Goal: Task Accomplishment & Management: Complete application form

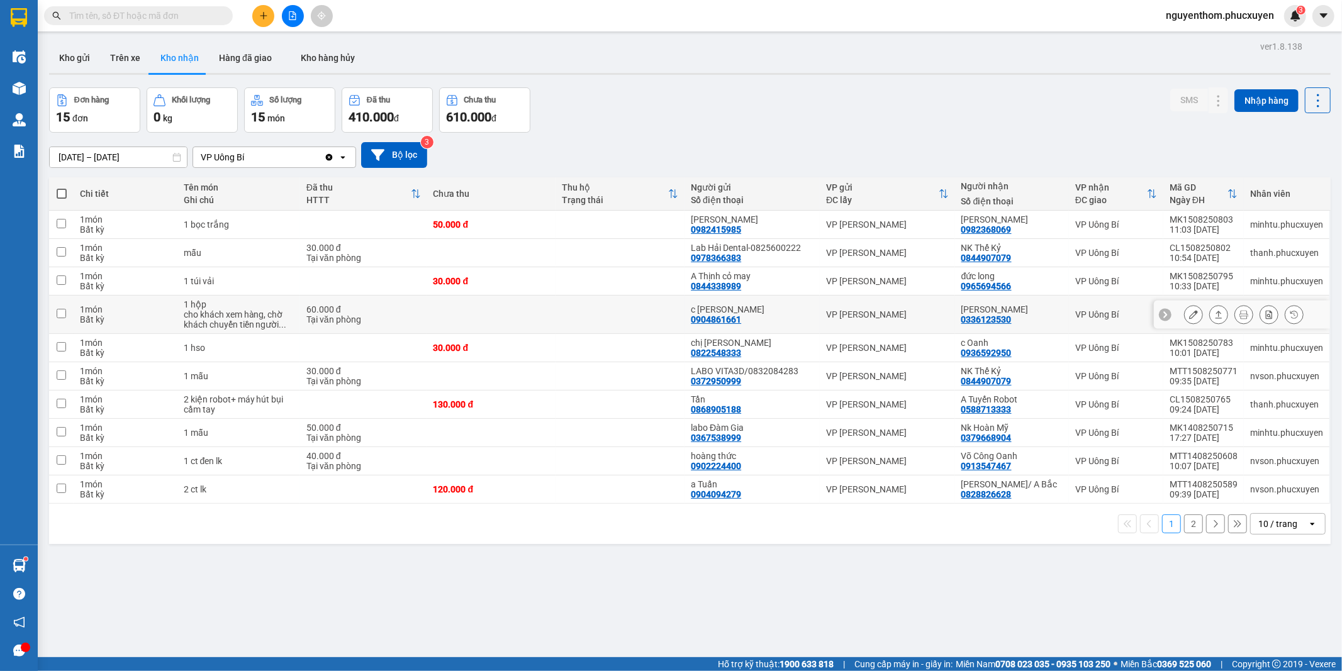
click at [1215, 315] on icon at bounding box center [1218, 315] width 7 height 8
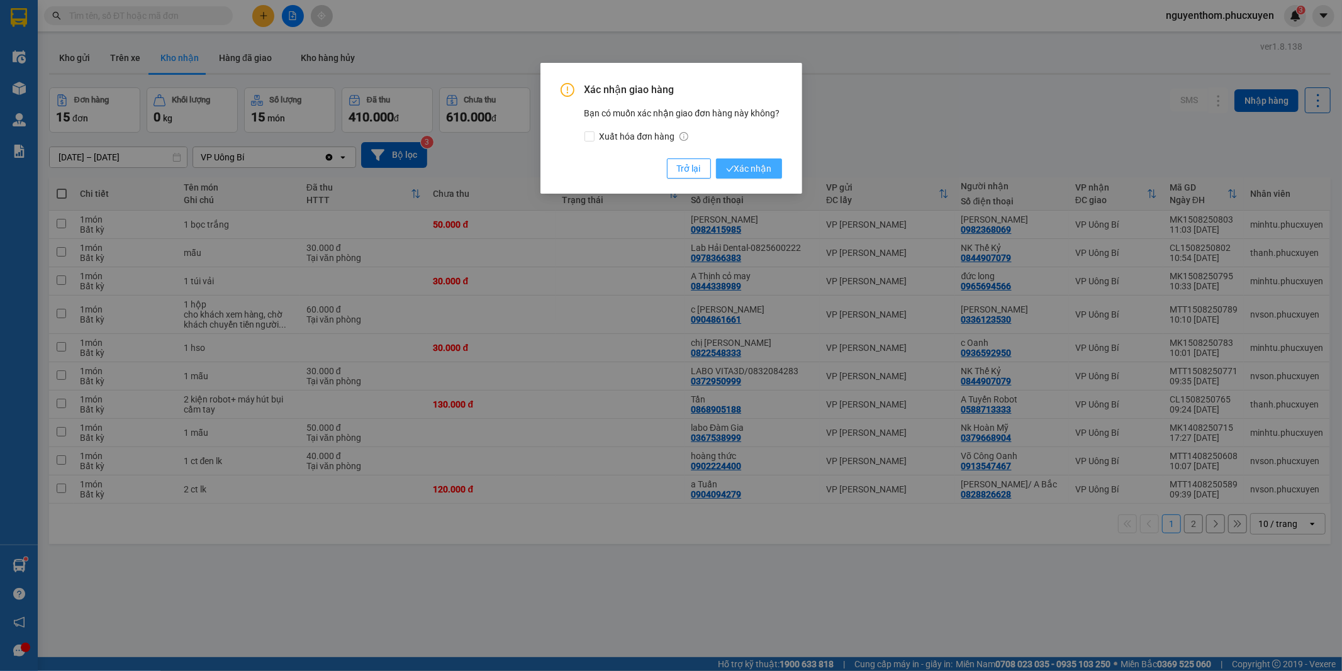
click at [751, 164] on span "Xác nhận" at bounding box center [749, 169] width 46 height 14
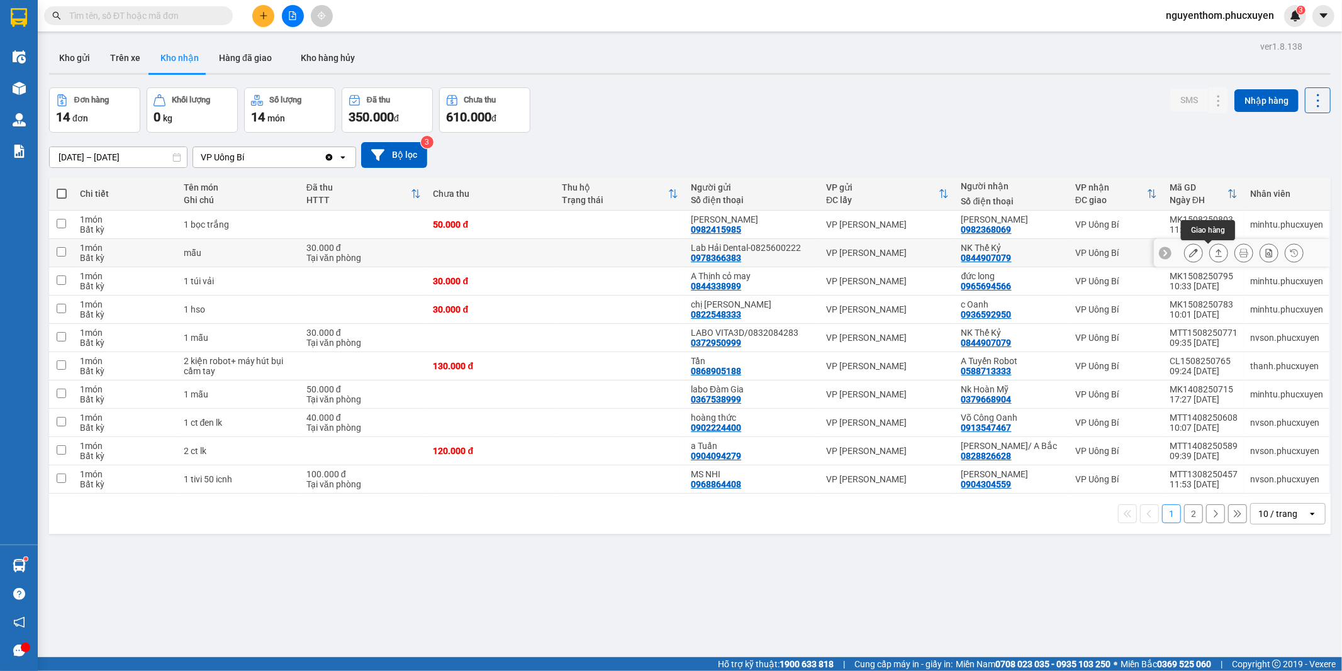
click at [1214, 255] on icon at bounding box center [1218, 252] width 9 height 9
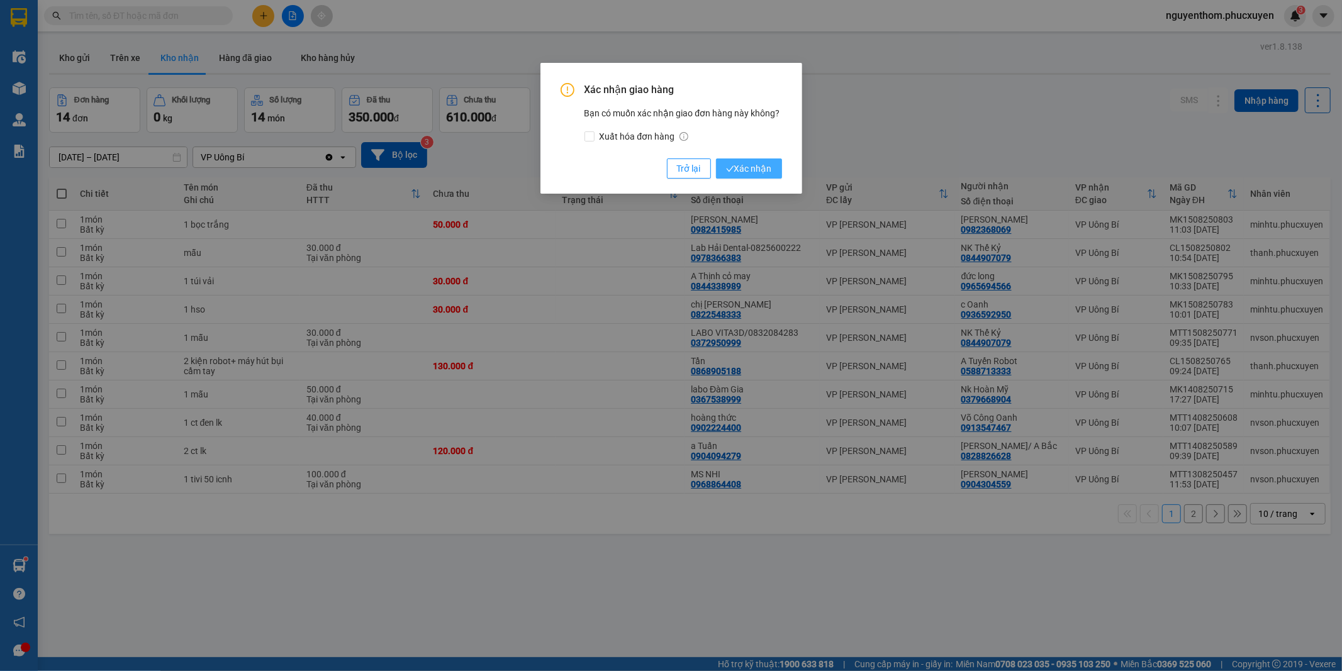
click at [744, 170] on span "Xác nhận" at bounding box center [749, 169] width 46 height 14
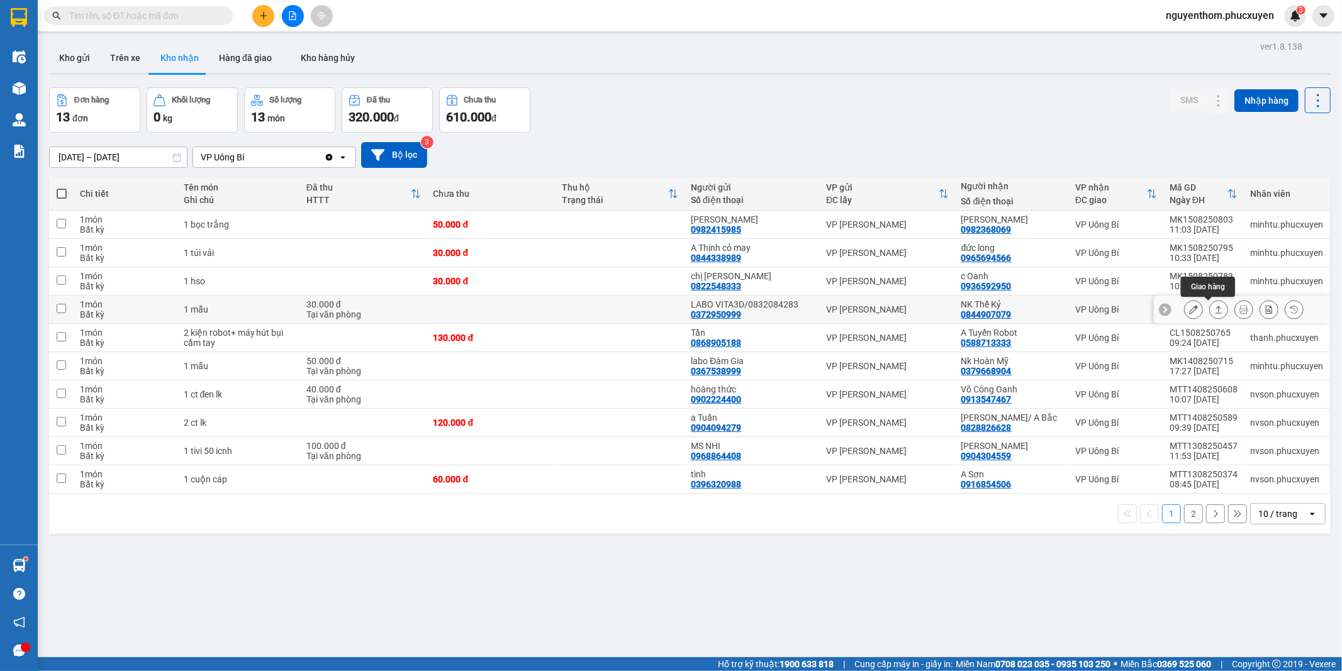
click at [1214, 309] on icon at bounding box center [1218, 309] width 9 height 9
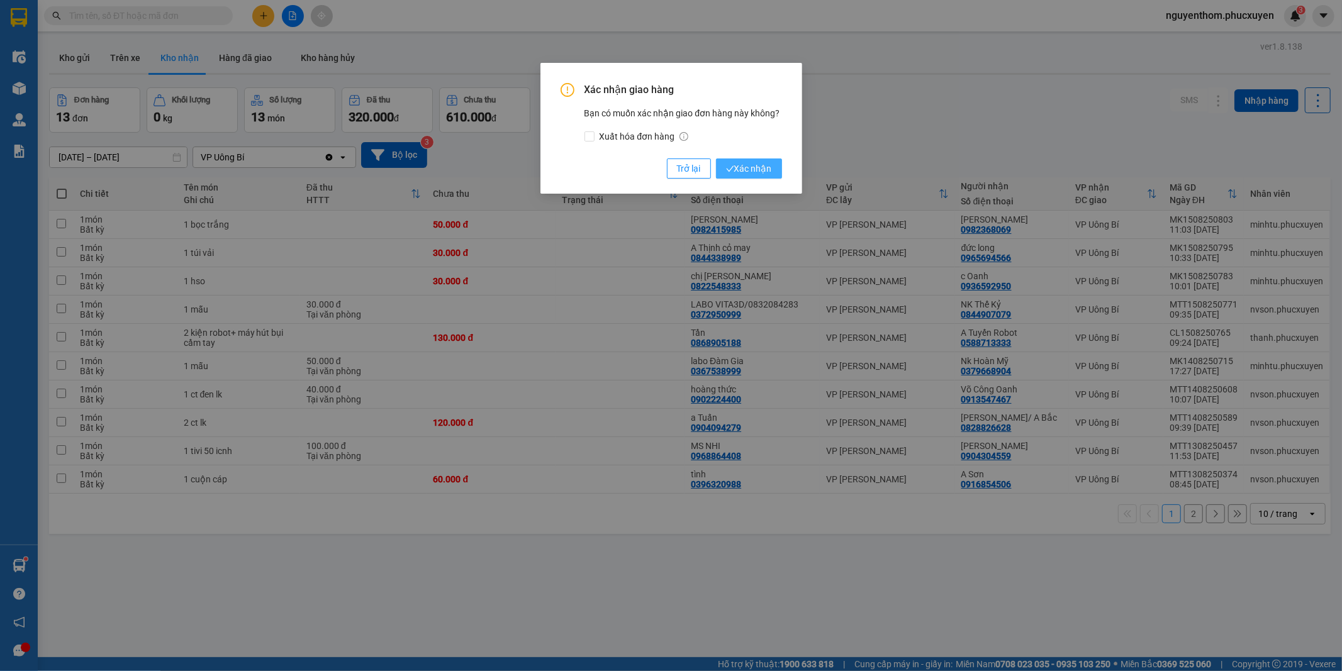
click at [764, 168] on span "Xác nhận" at bounding box center [749, 169] width 46 height 14
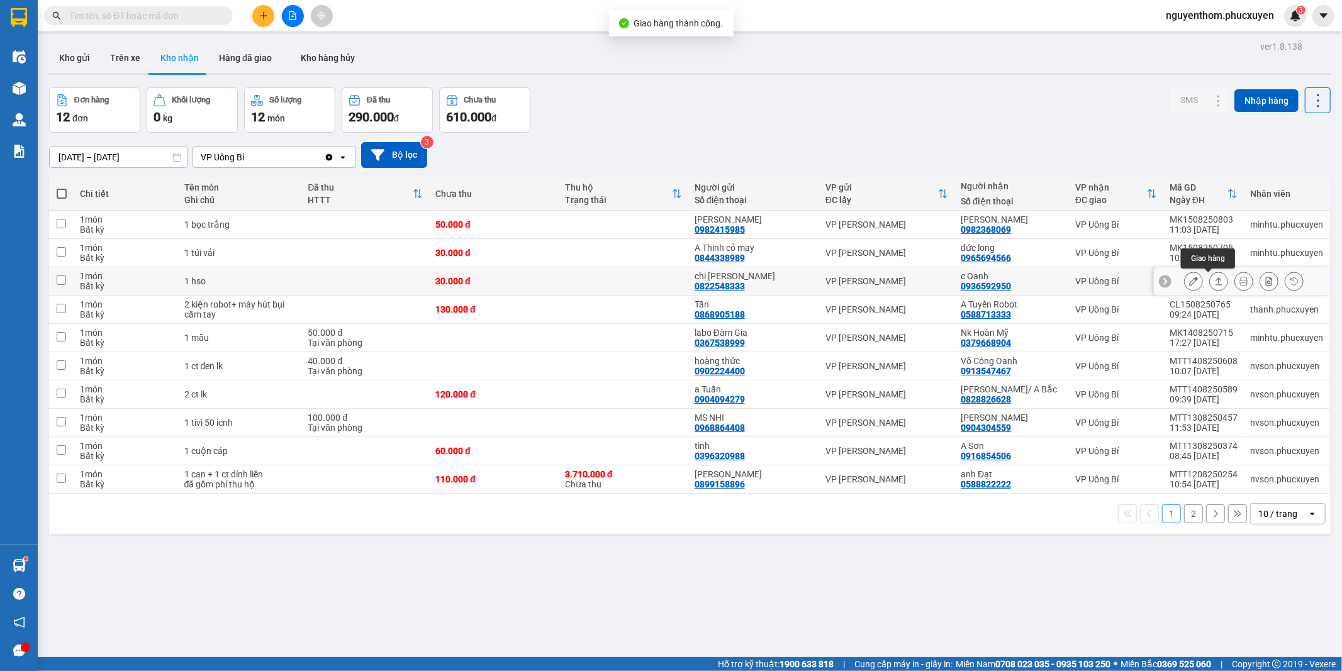
click at [1214, 277] on icon at bounding box center [1218, 281] width 9 height 9
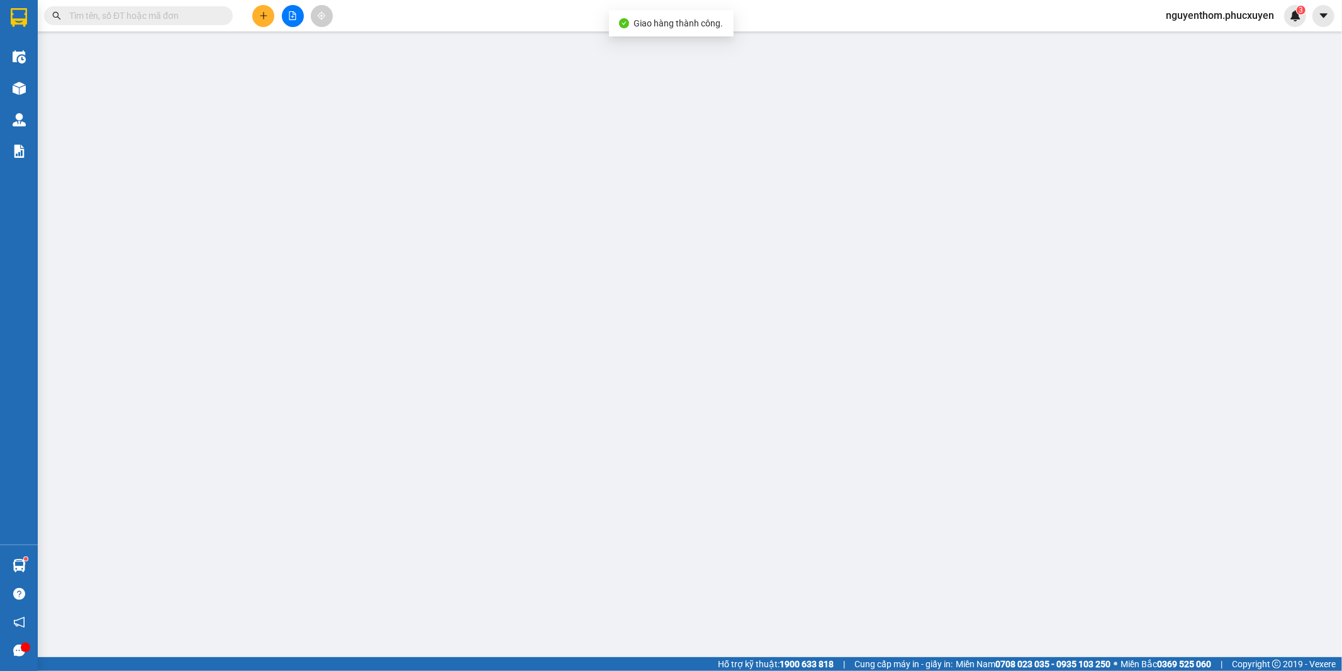
type input "0822548333"
type input "chị [PERSON_NAME]"
type input "0936592950"
type input "c Oanh"
type input "30.000"
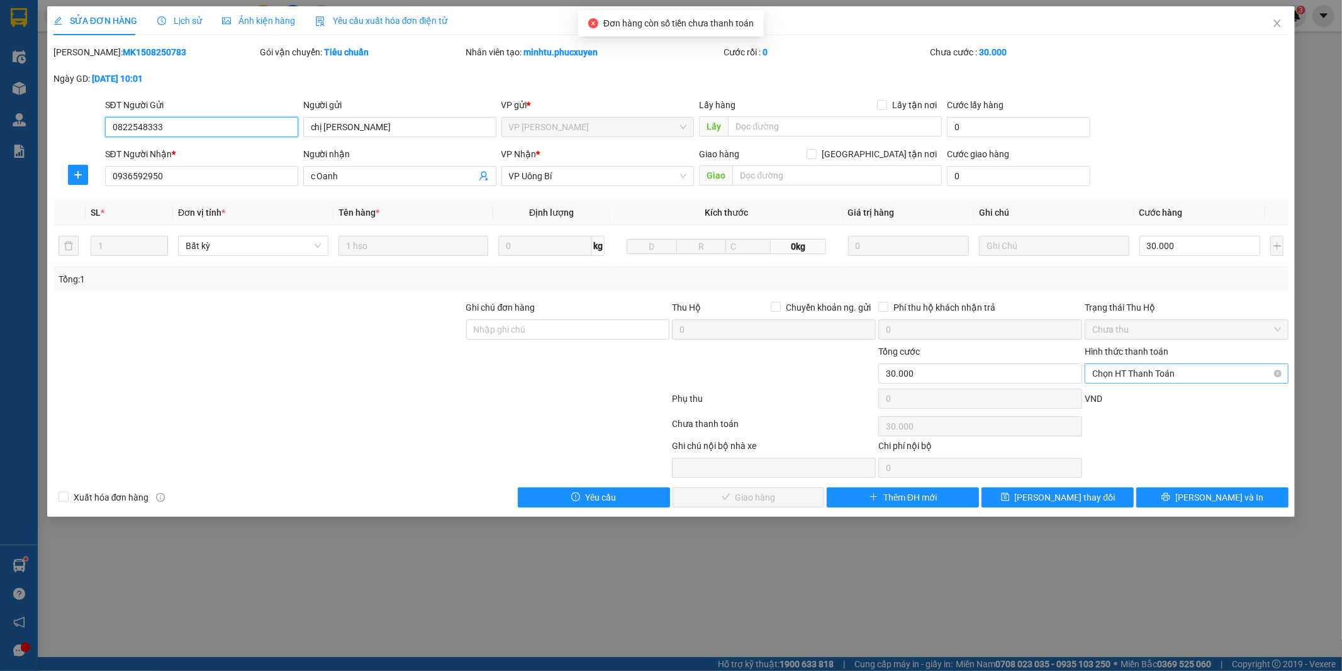
click at [1145, 377] on span "Chọn HT Thanh Toán" at bounding box center [1186, 373] width 189 height 19
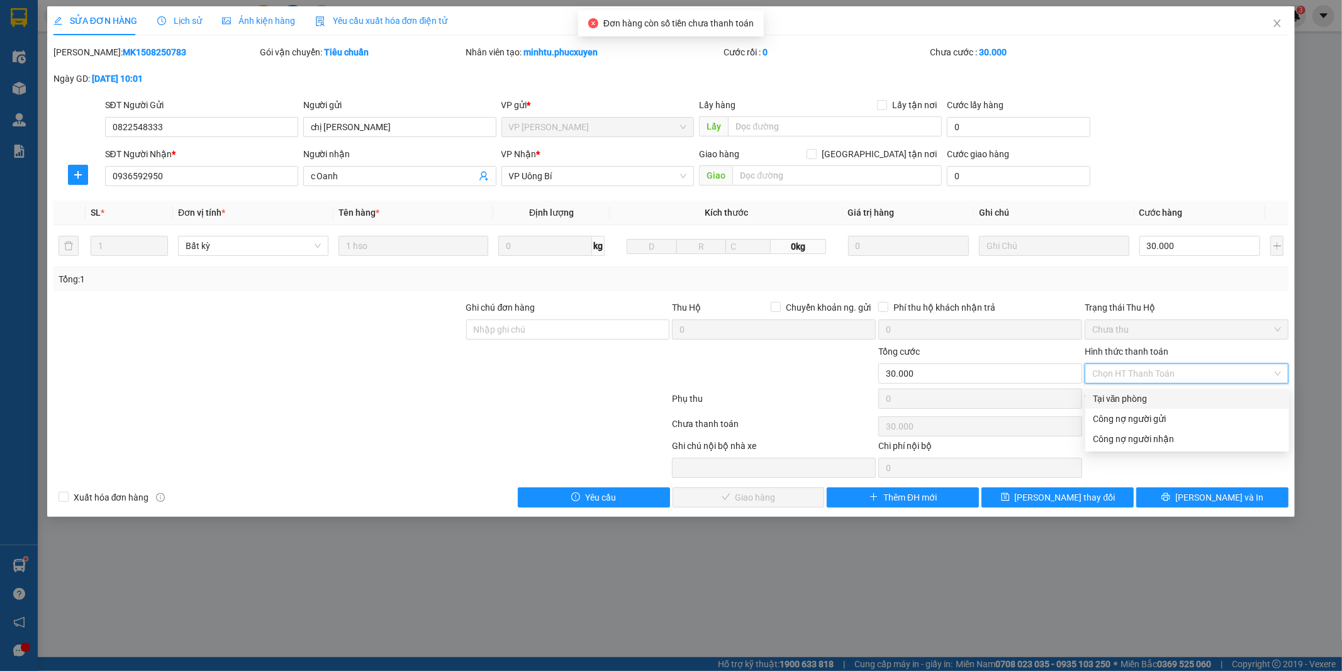
click at [1134, 396] on div "Tại văn phòng" at bounding box center [1187, 399] width 189 height 14
type input "0"
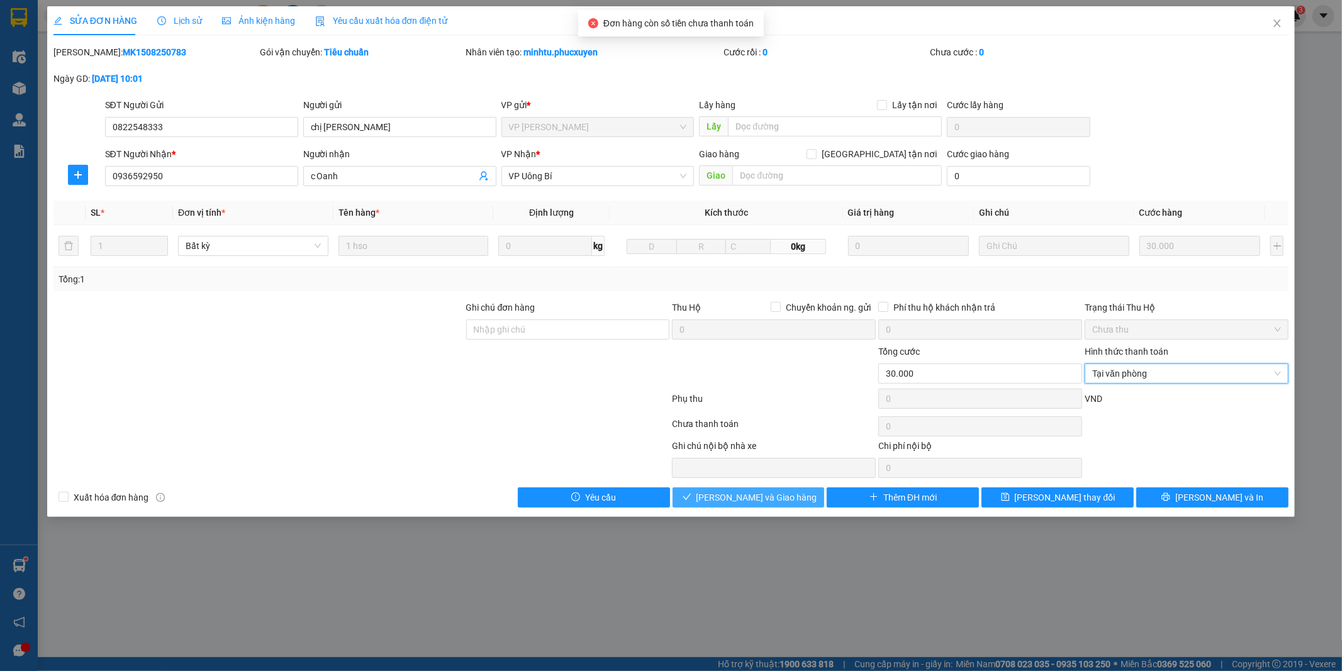
click at [731, 496] on span "[PERSON_NAME] và Giao hàng" at bounding box center [756, 498] width 121 height 14
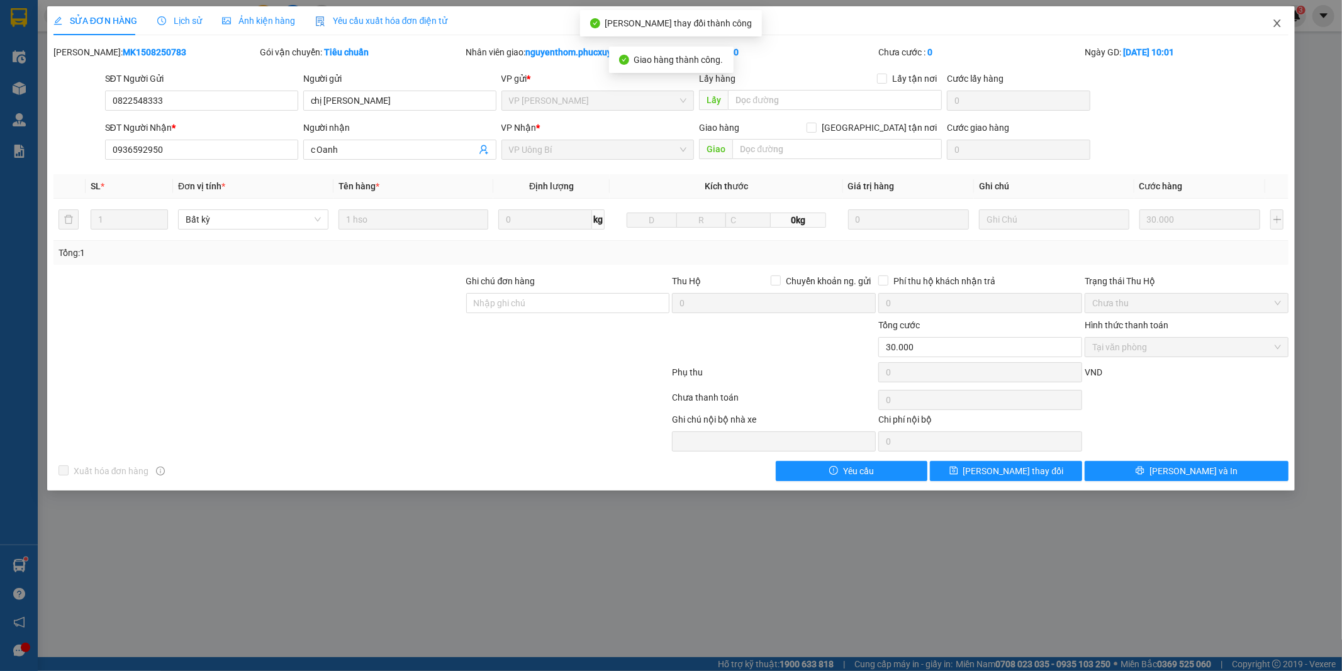
click at [1277, 20] on icon "close" at bounding box center [1277, 23] width 10 height 10
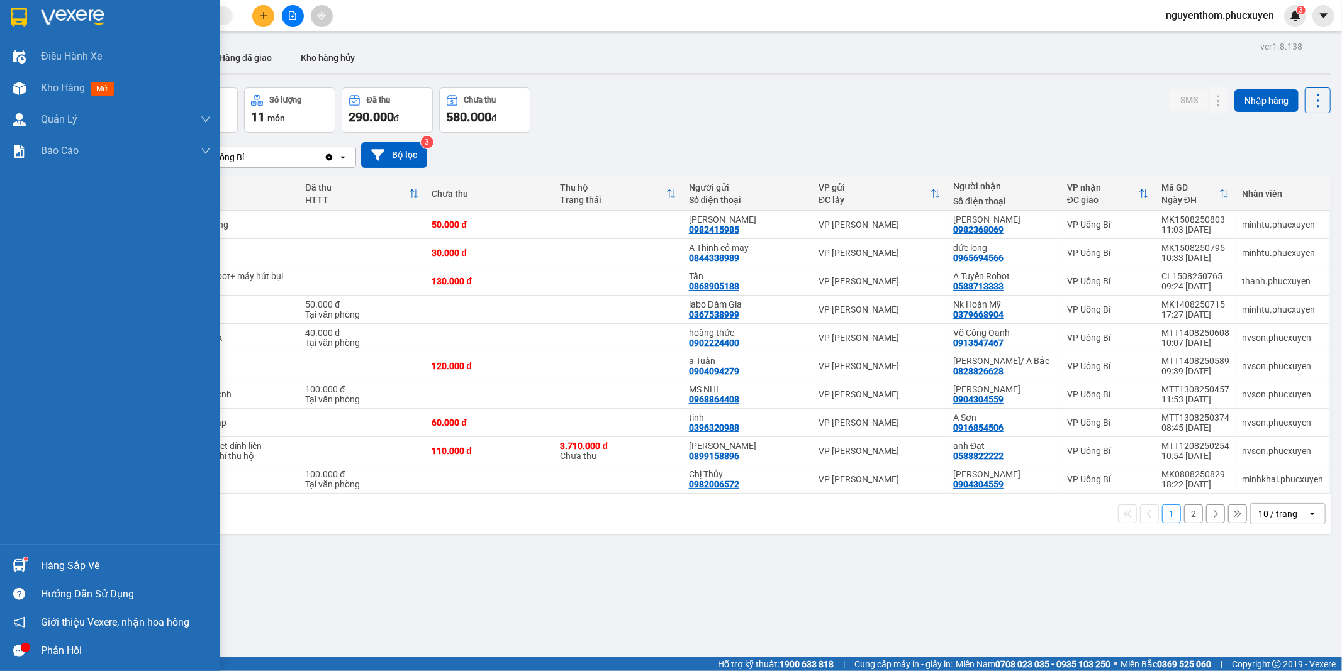
drag, startPoint x: 18, startPoint y: 564, endPoint x: 10, endPoint y: 564, distance: 7.5
click at [17, 564] on img at bounding box center [19, 565] width 13 height 13
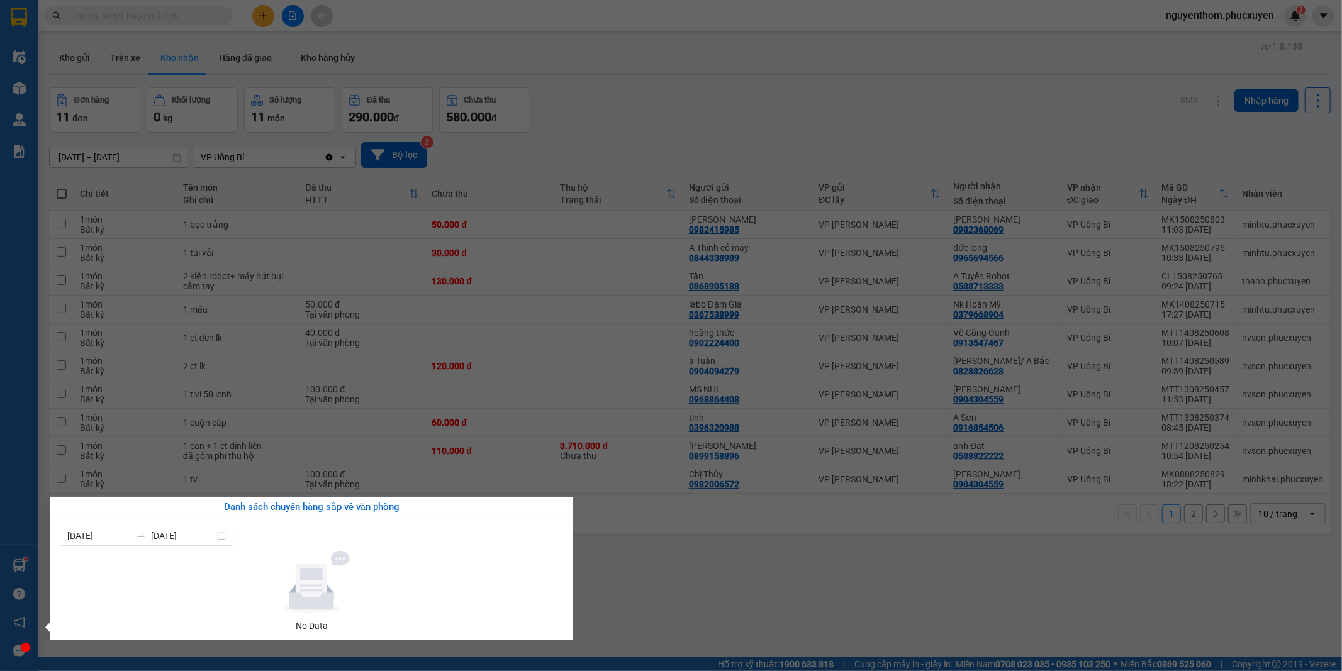
drag, startPoint x: 713, startPoint y: 598, endPoint x: 683, endPoint y: 598, distance: 30.2
click at [711, 598] on section "Kết quả tìm kiếm ( 0 ) Bộ lọc No Data nguyenthom.phucxuyen 3 Điều hành xe Kho h…" at bounding box center [671, 335] width 1342 height 671
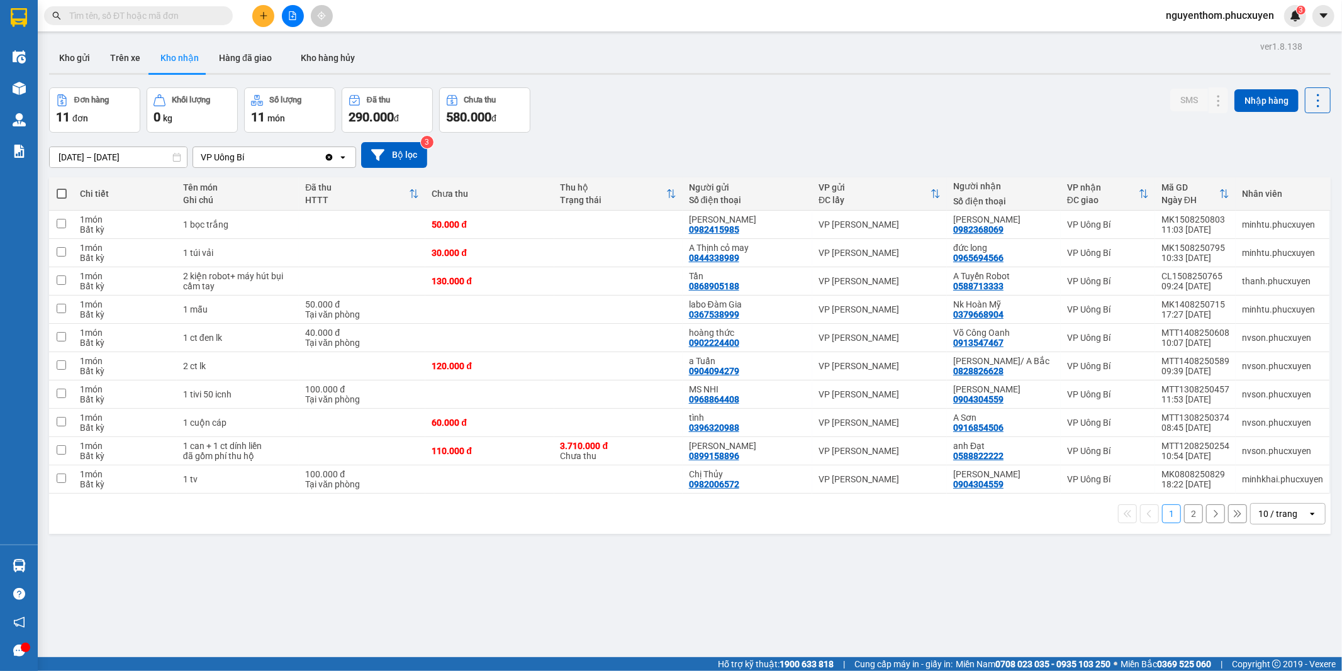
click at [1184, 514] on button "2" at bounding box center [1193, 513] width 19 height 19
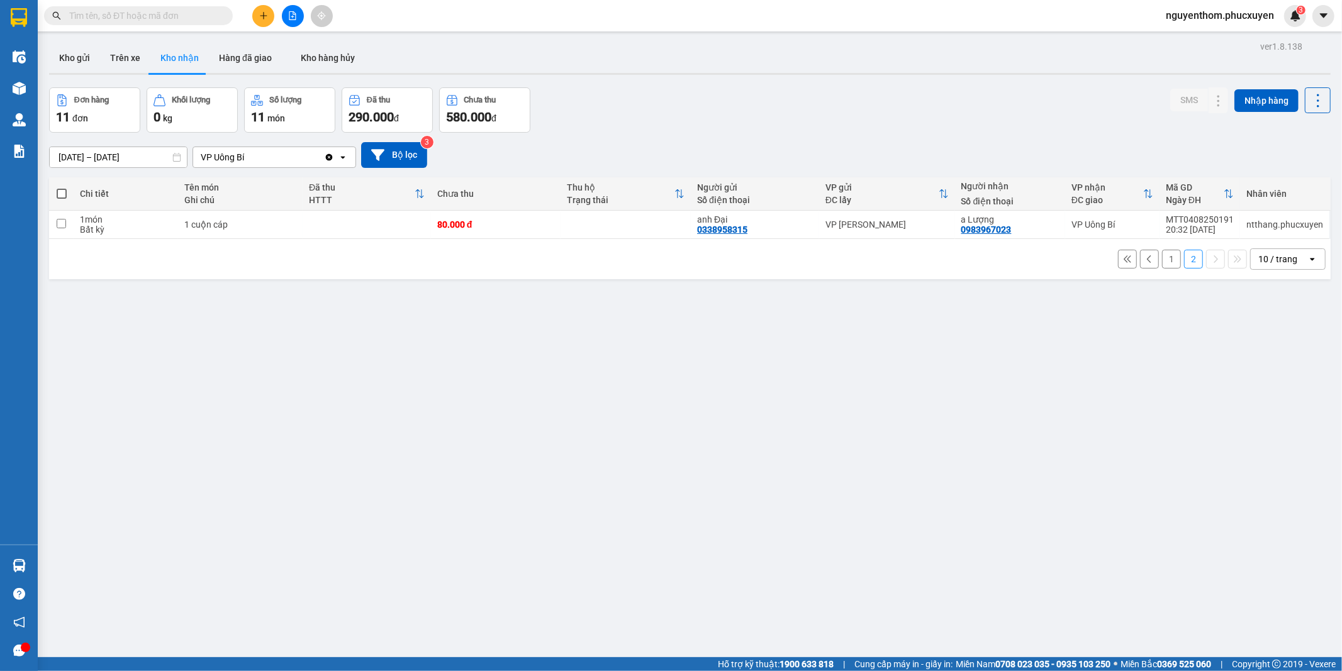
click at [1162, 259] on button "1" at bounding box center [1171, 259] width 19 height 19
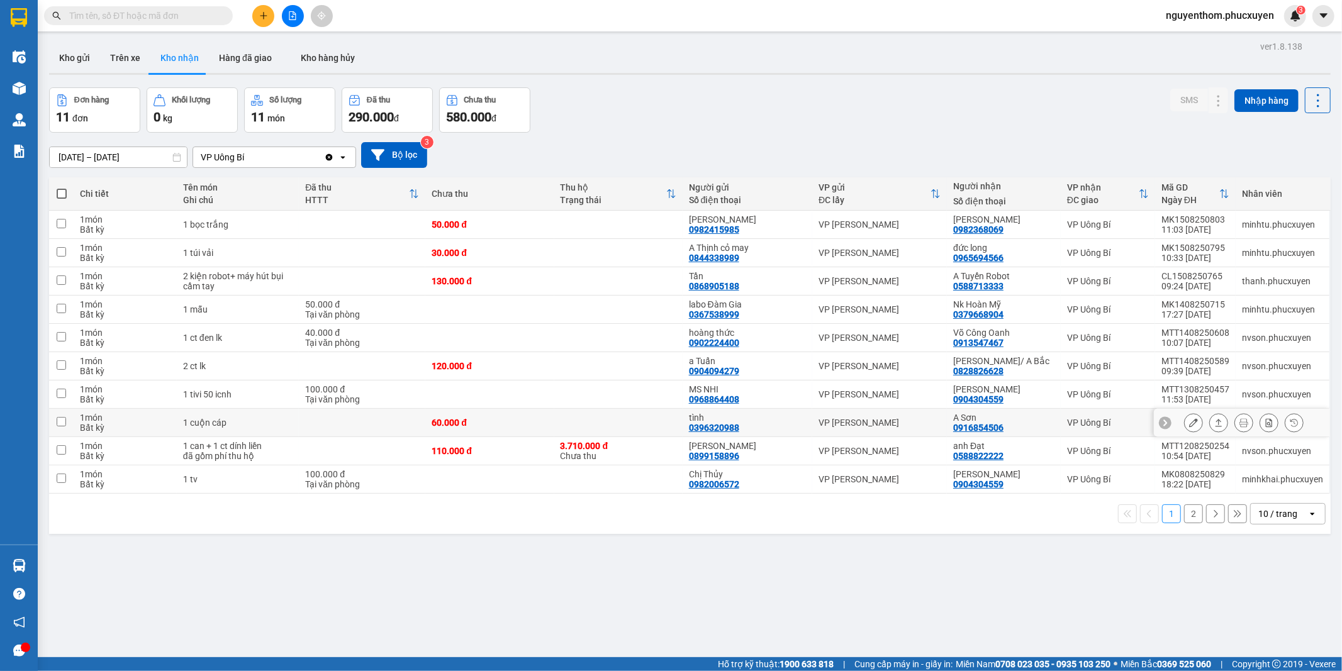
click at [1215, 423] on icon at bounding box center [1218, 423] width 7 height 8
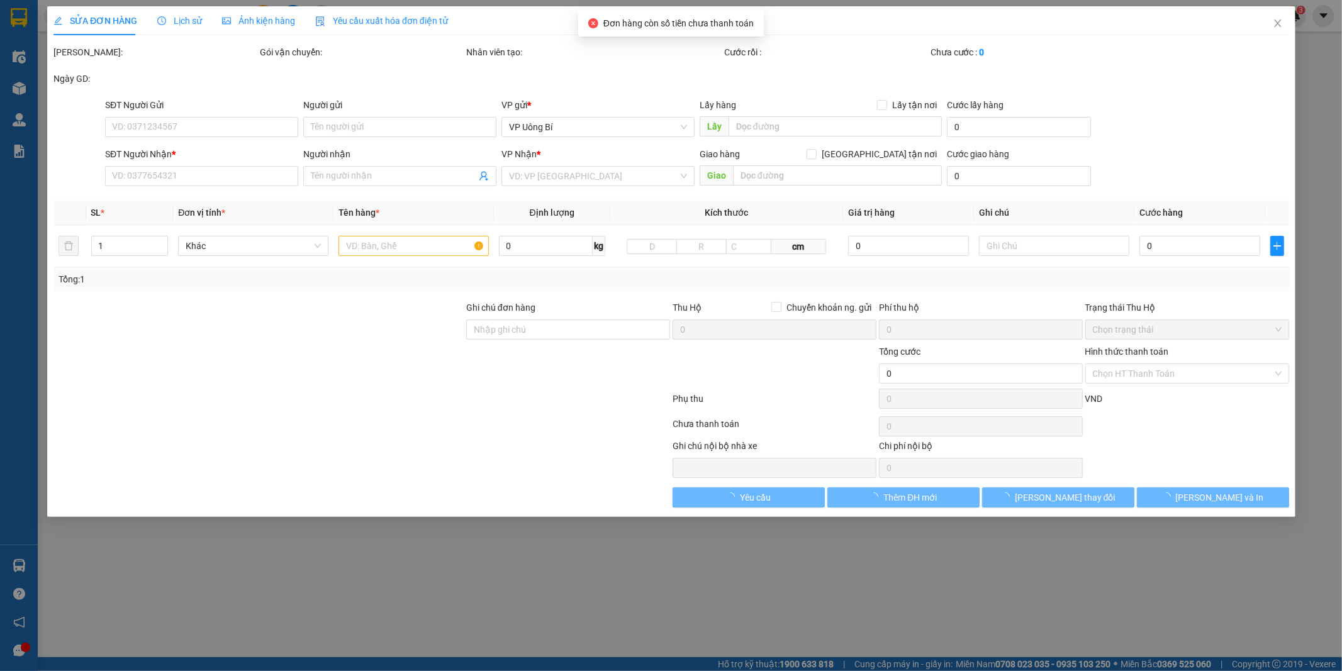
type input "0396320988"
type input "tình"
type input "0916854506"
type input "A Sơn"
type input "60.000"
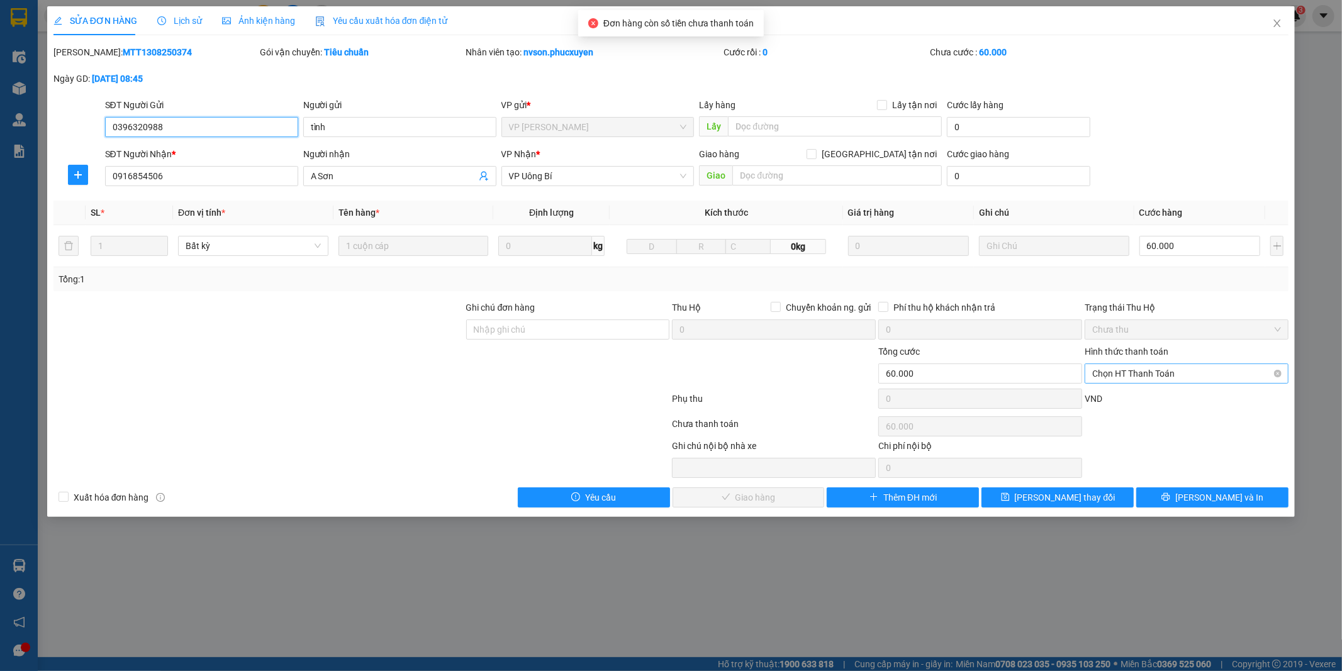
click at [1170, 372] on span "Chọn HT Thanh Toán" at bounding box center [1186, 373] width 189 height 19
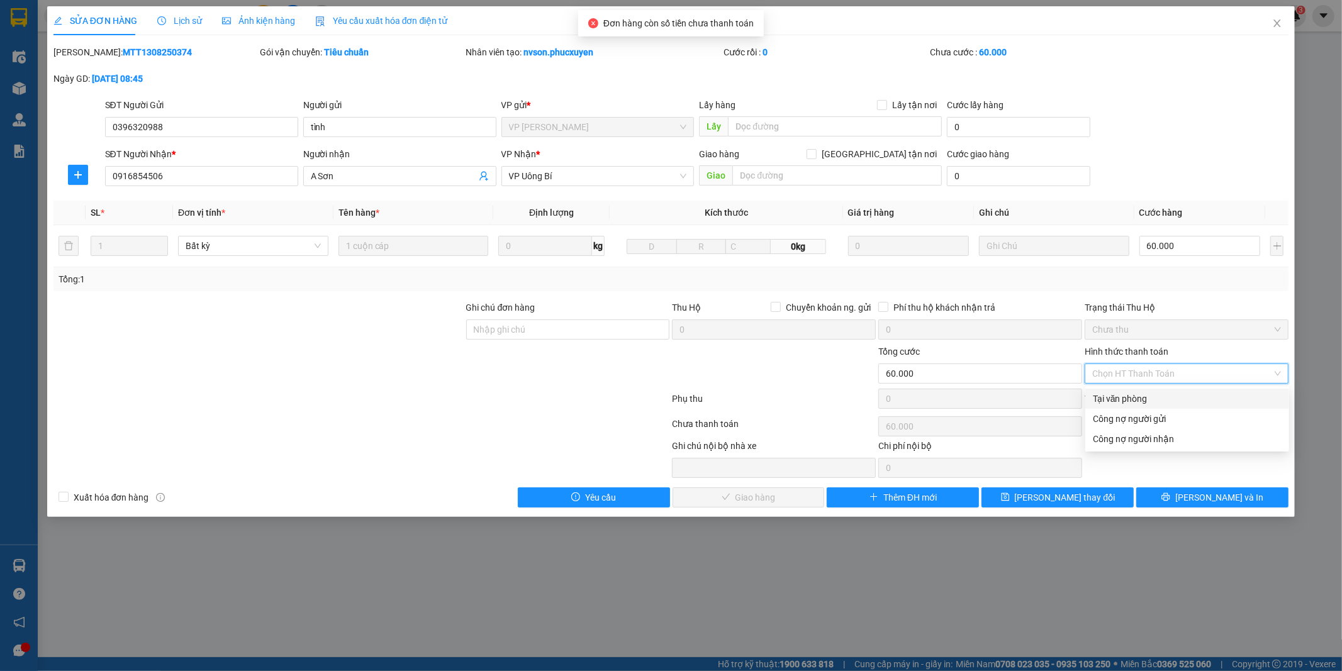
click at [1162, 394] on div "Tại văn phòng" at bounding box center [1187, 399] width 189 height 14
type input "0"
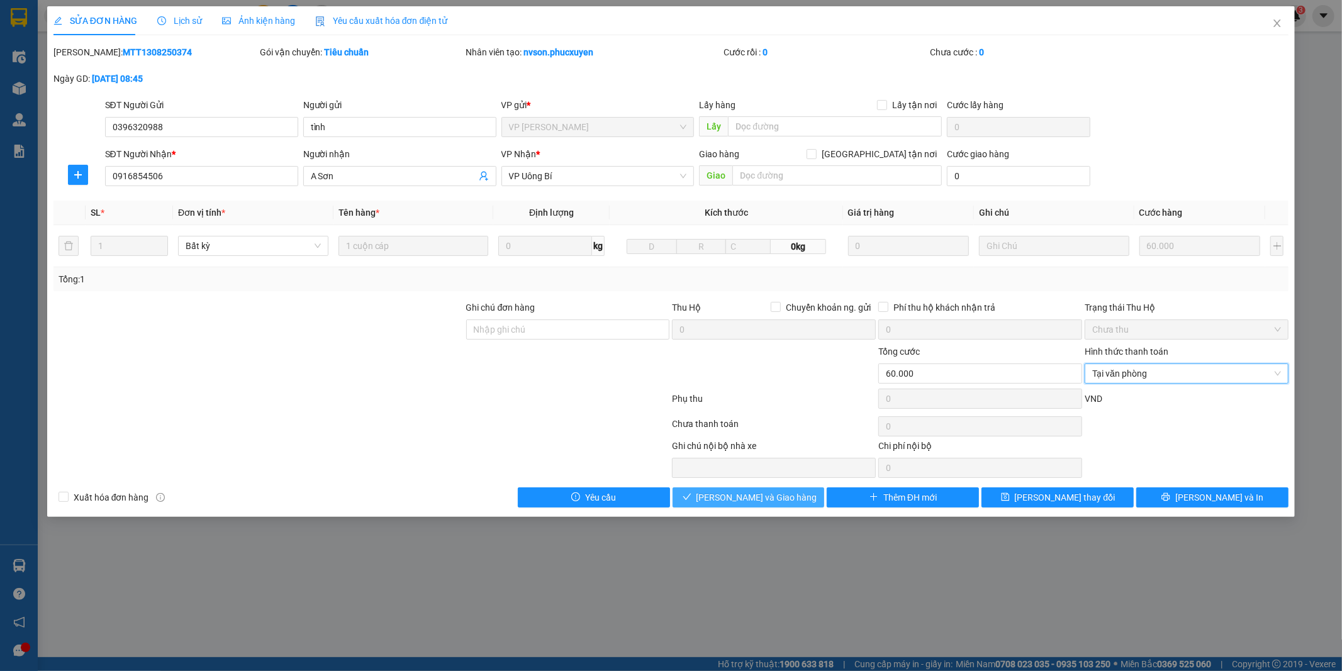
click at [784, 496] on span "[PERSON_NAME] và Giao hàng" at bounding box center [756, 498] width 121 height 14
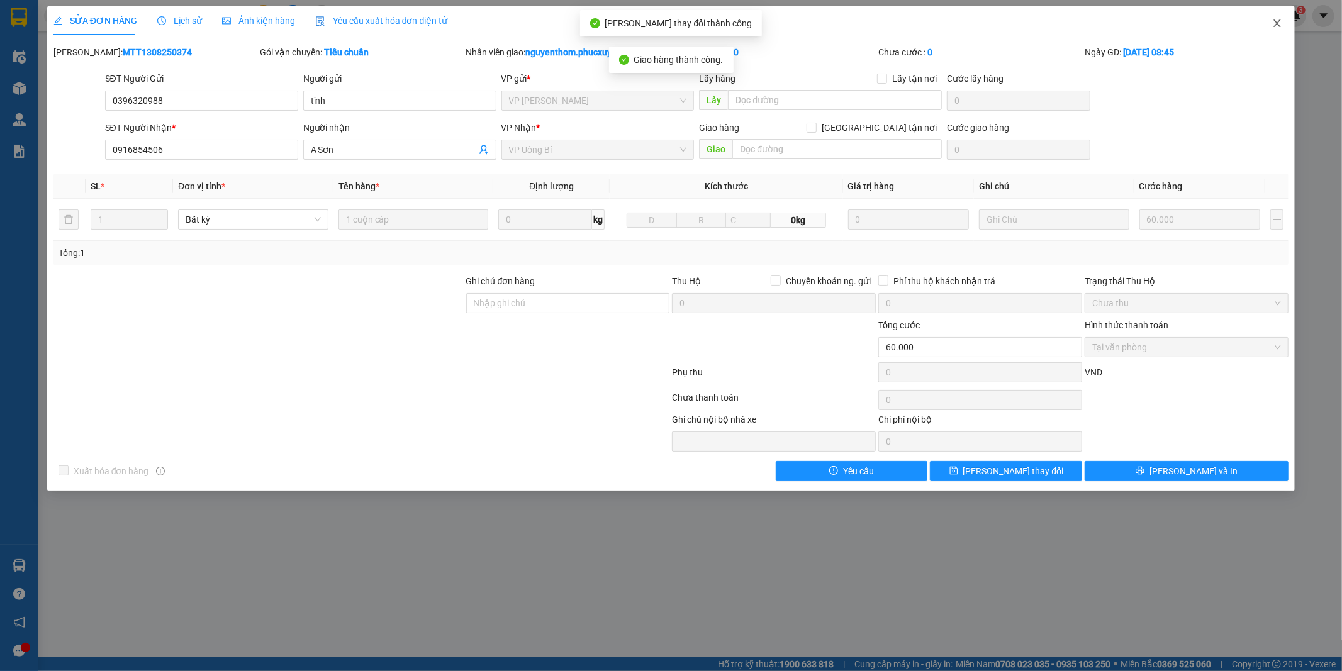
click at [1273, 23] on icon "close" at bounding box center [1277, 23] width 10 height 10
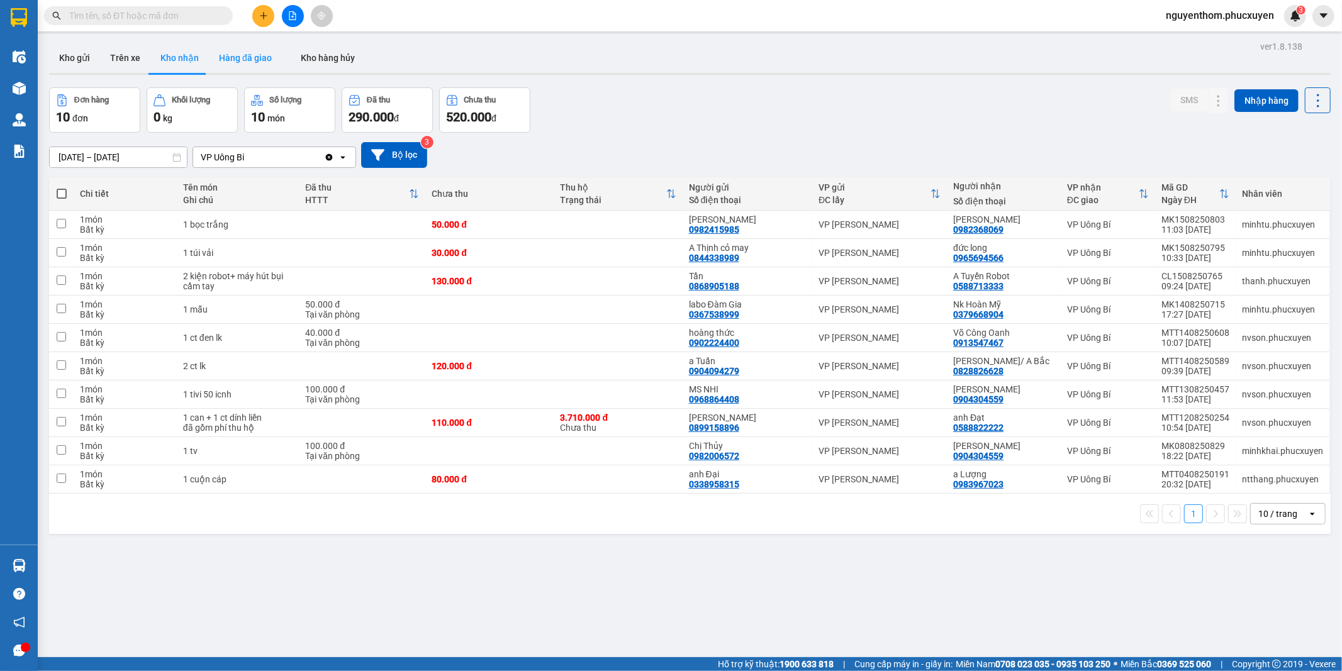
click at [255, 59] on button "Hàng đã giao" at bounding box center [245, 58] width 73 height 30
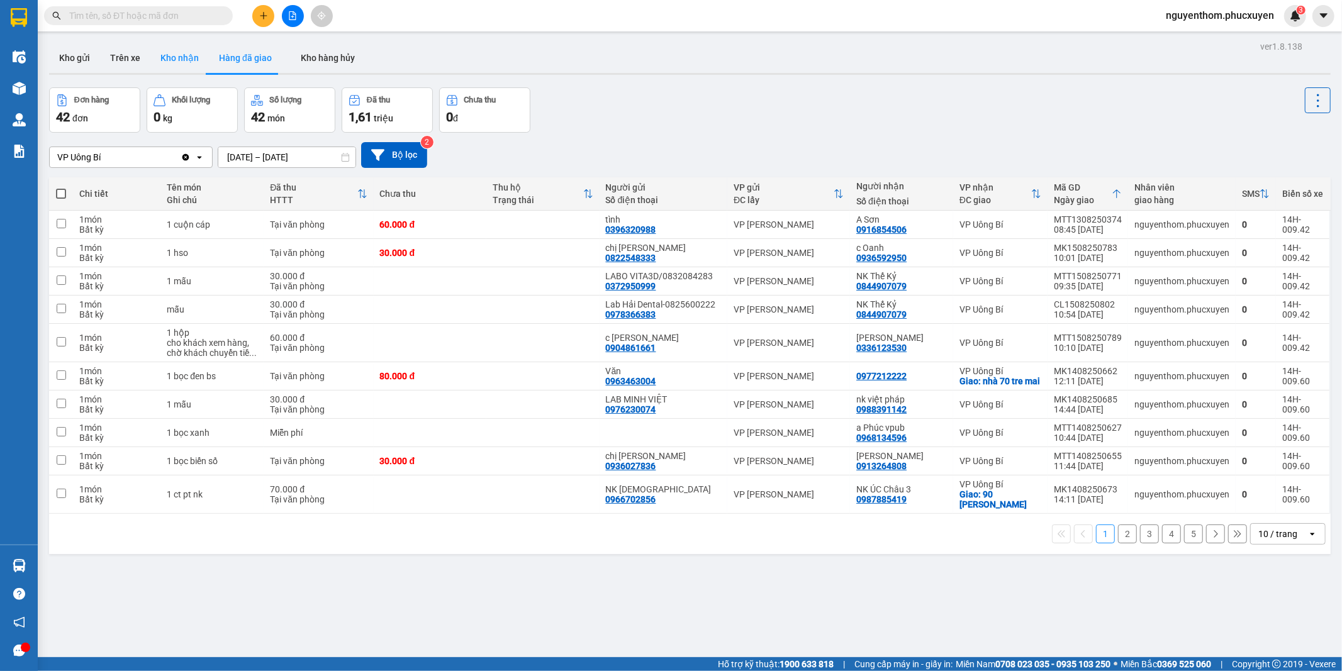
click at [174, 53] on button "Kho nhận" at bounding box center [179, 58] width 59 height 30
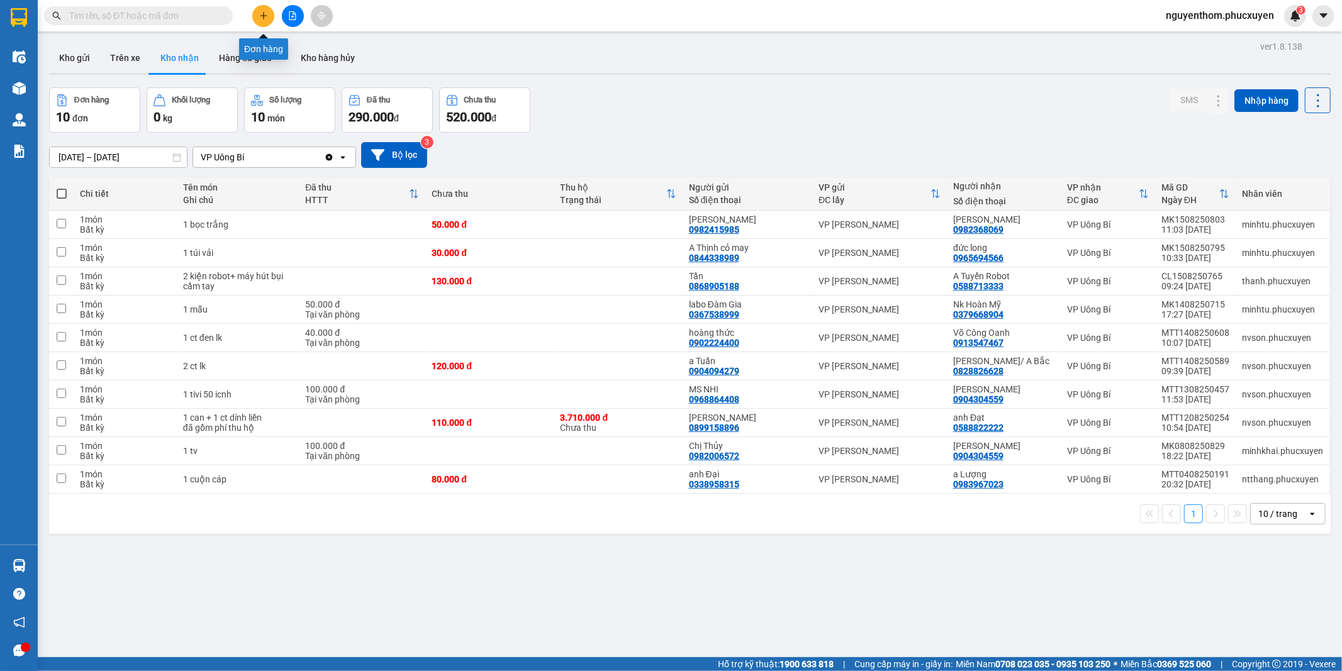
click at [265, 18] on icon "plus" at bounding box center [263, 15] width 9 height 9
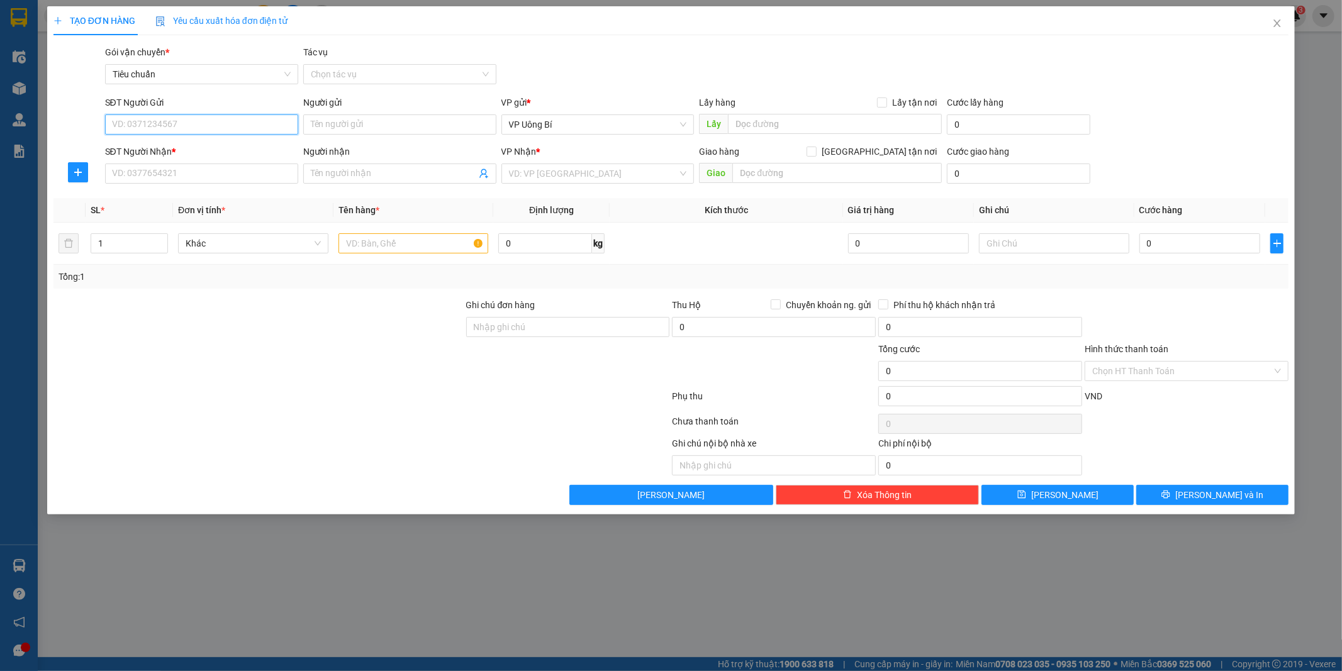
click at [241, 121] on input "SĐT Người Gửi" at bounding box center [201, 124] width 193 height 20
click at [167, 147] on div "0988350036 - Đinh Hoàng Việt" at bounding box center [202, 150] width 178 height 14
type input "0988350036"
type input "Đinh Hoàng Việt"
type input "0988350036"
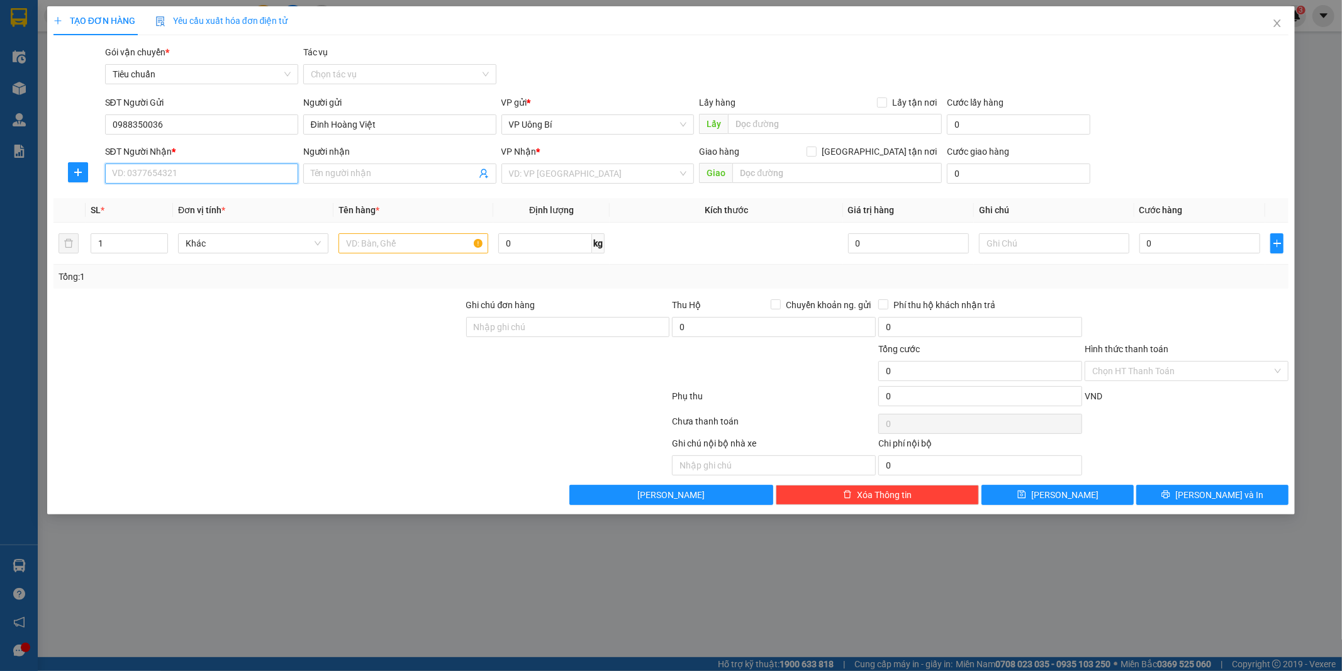
click at [193, 174] on input "SĐT Người Nhận *" at bounding box center [201, 174] width 193 height 20
click at [190, 195] on div "0984573916 - A Khoa" at bounding box center [202, 199] width 178 height 14
type input "0984573916"
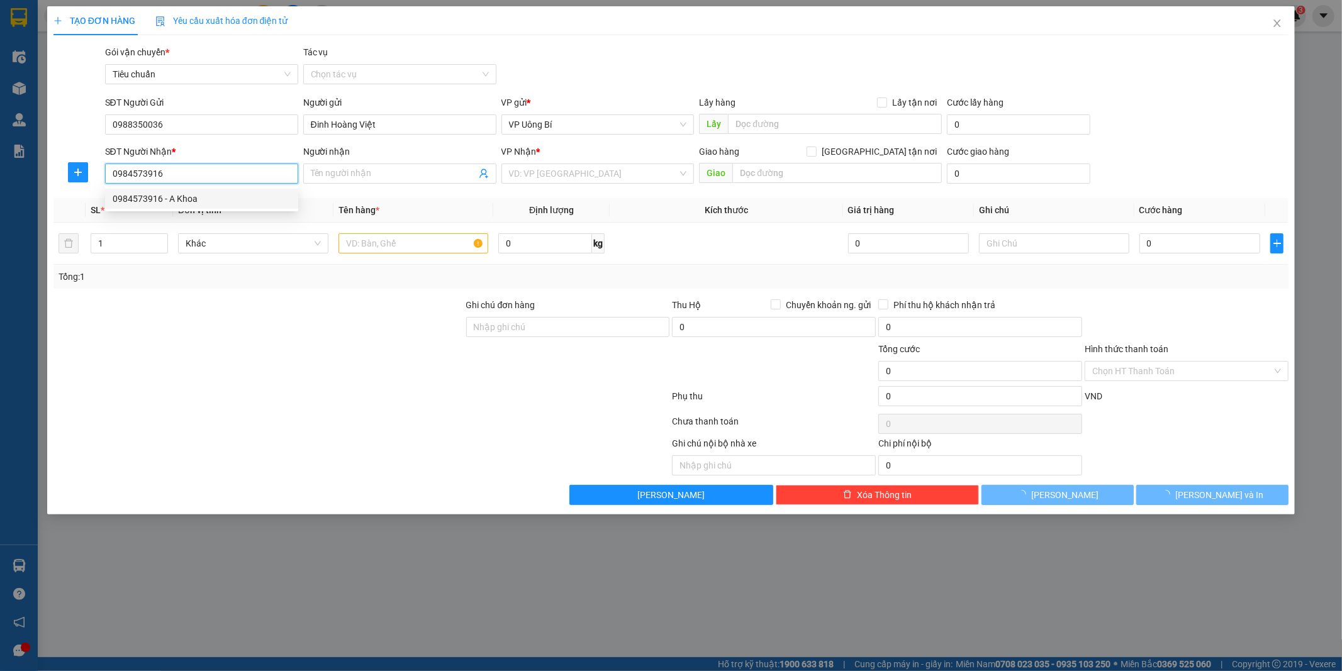
type input "A Khoa"
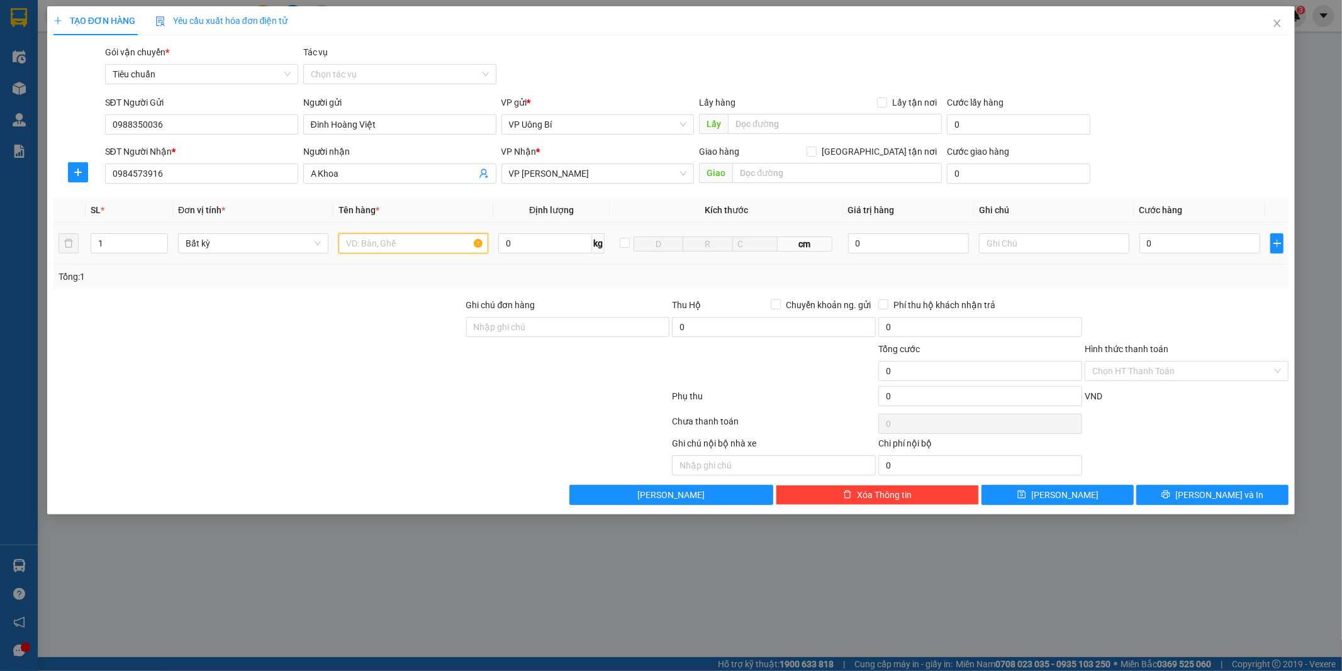
click at [419, 248] on input "text" at bounding box center [413, 243] width 150 height 20
type input "1 catong lk"
click at [1198, 247] on input "0" at bounding box center [1199, 243] width 121 height 20
type input "4"
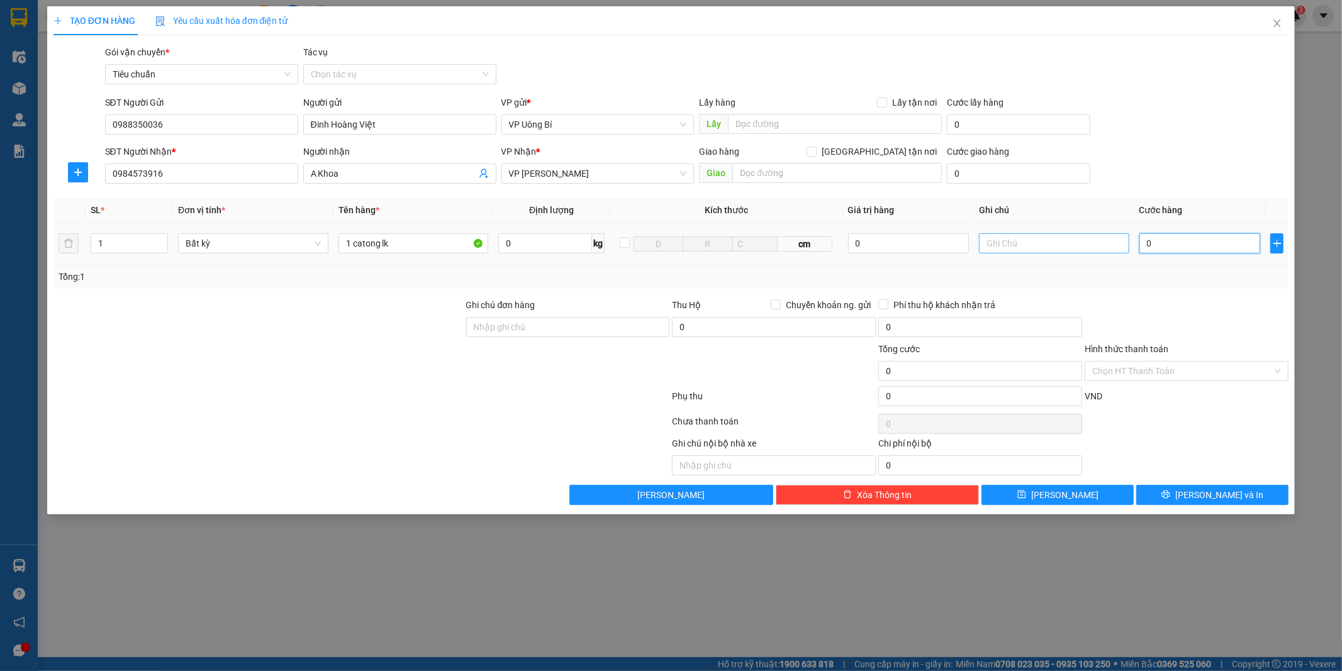
type input "4"
type input "40"
click at [1168, 494] on button "[PERSON_NAME] và In" at bounding box center [1212, 495] width 152 height 20
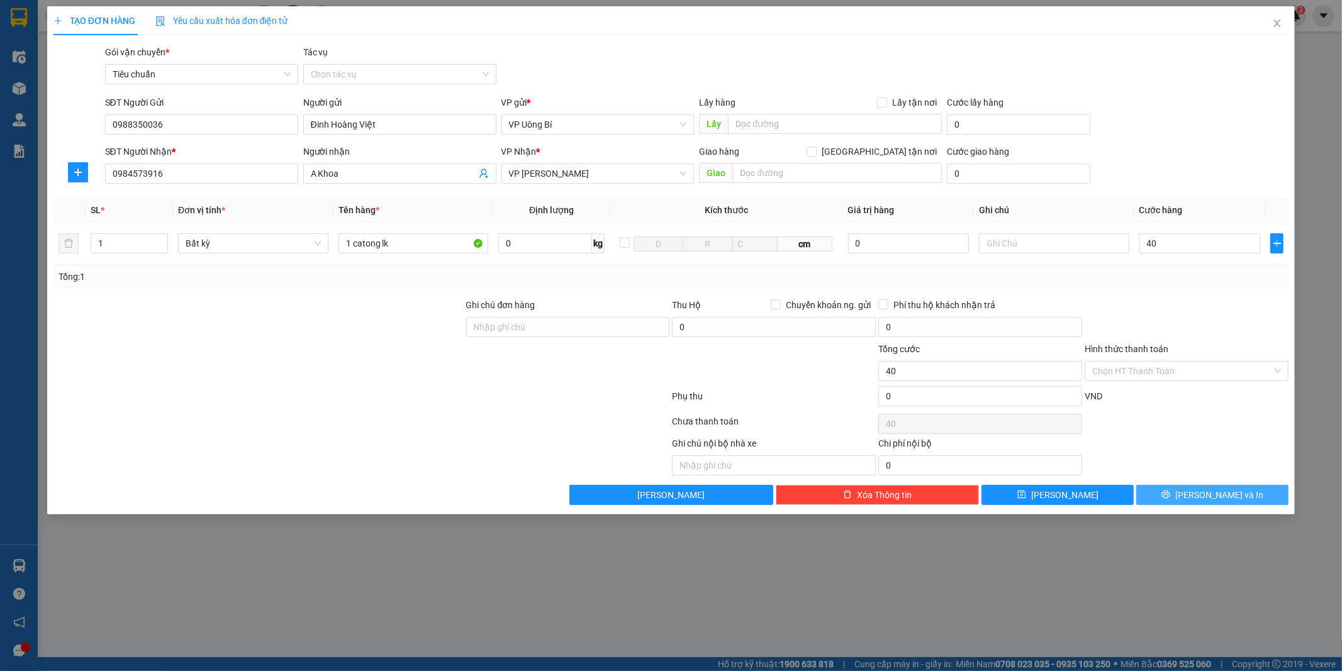
type input "40.000"
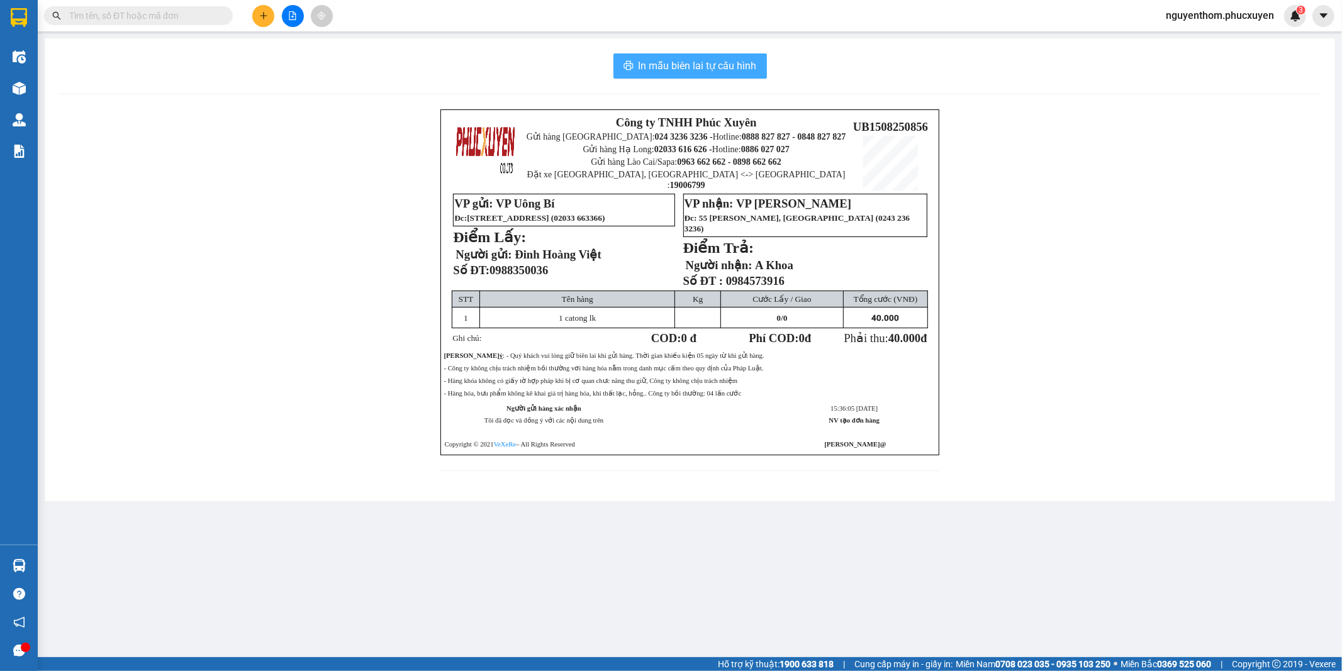
click at [688, 65] on span "In mẫu biên lai tự cấu hình" at bounding box center [697, 66] width 118 height 16
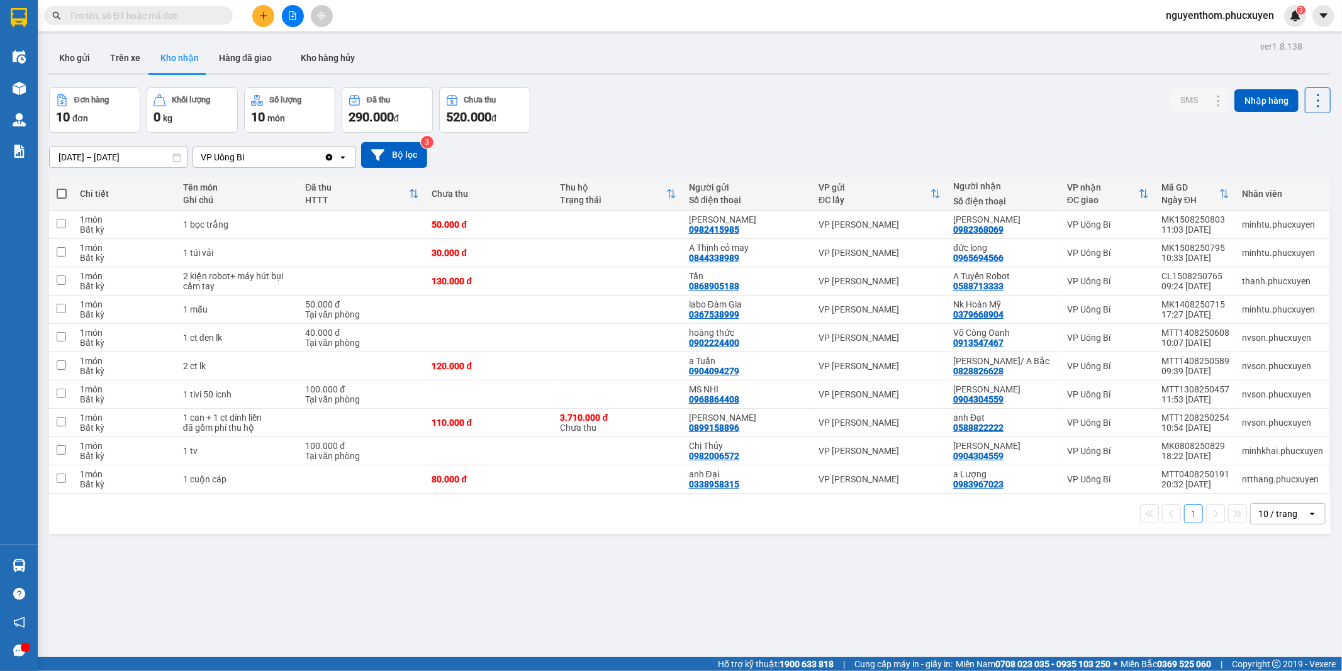
click at [191, 16] on input "text" at bounding box center [143, 16] width 148 height 14
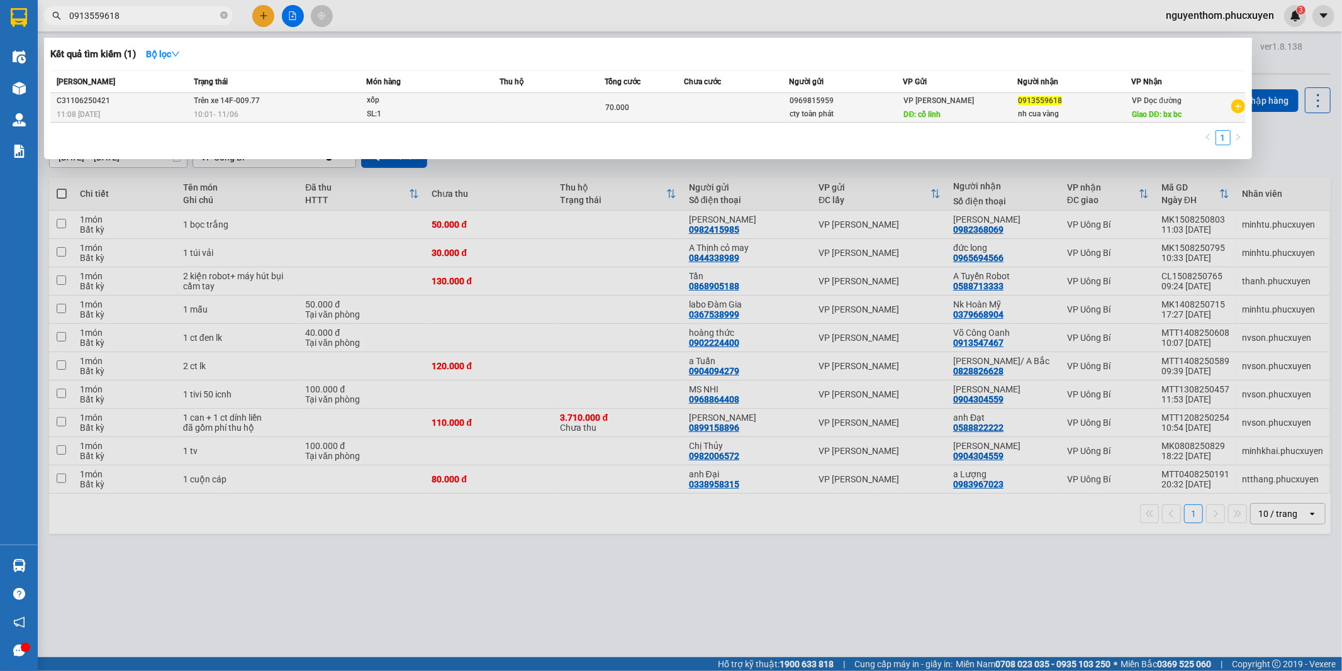
type input "0913559618"
click at [294, 103] on td "Trên xe 14F-009.77 10:01 [DATE]" at bounding box center [279, 108] width 176 height 30
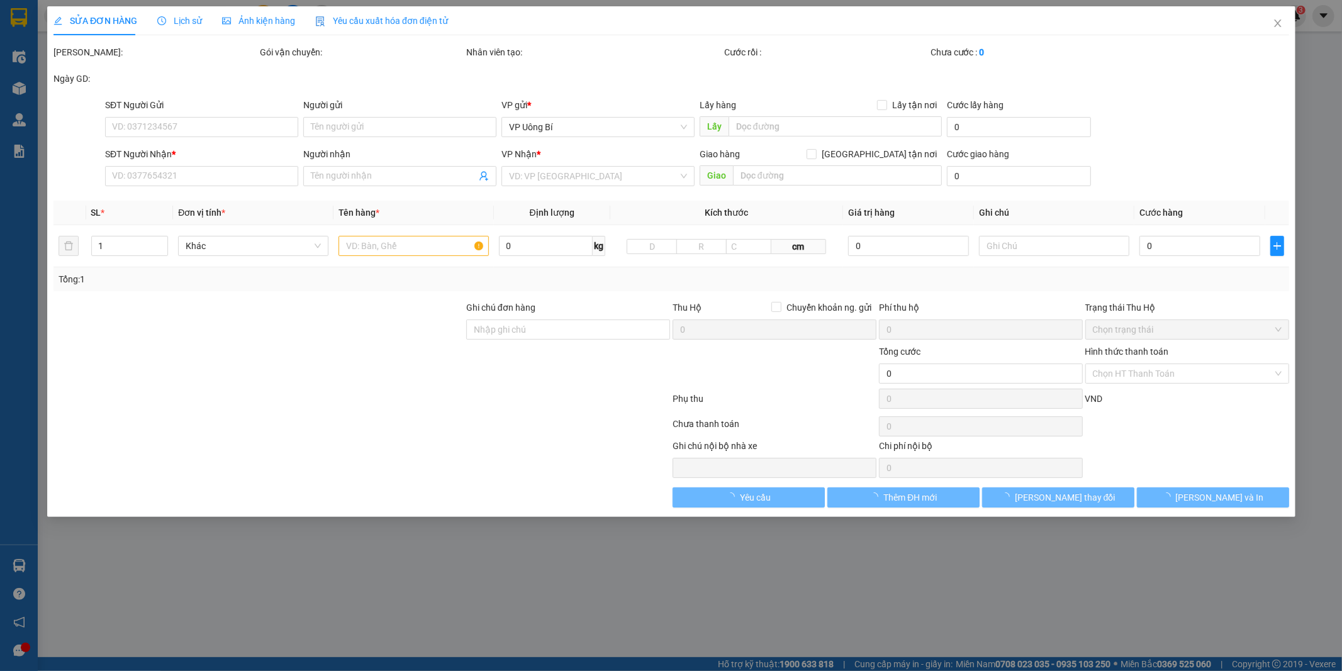
type input "0969815959"
type input "cty toàn phát"
type input "cổ linh"
type input "0913559618"
type input "nh cua vàng"
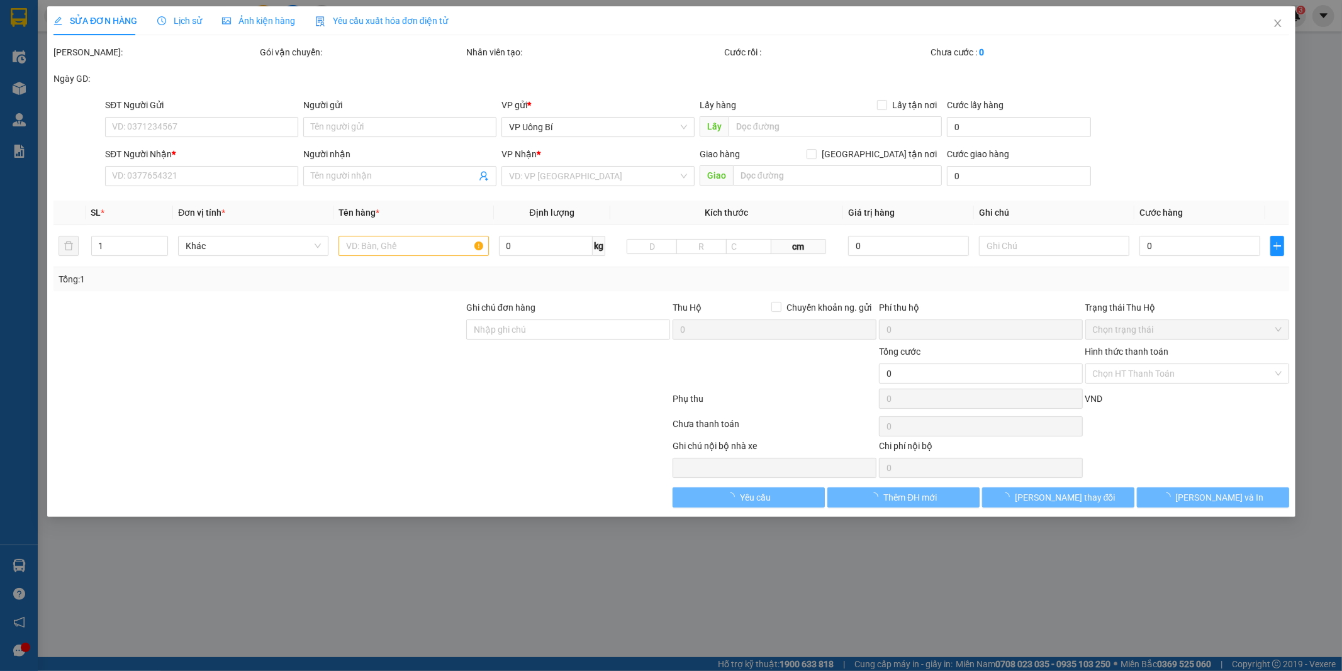
type input "bx bc"
type input "70.000"
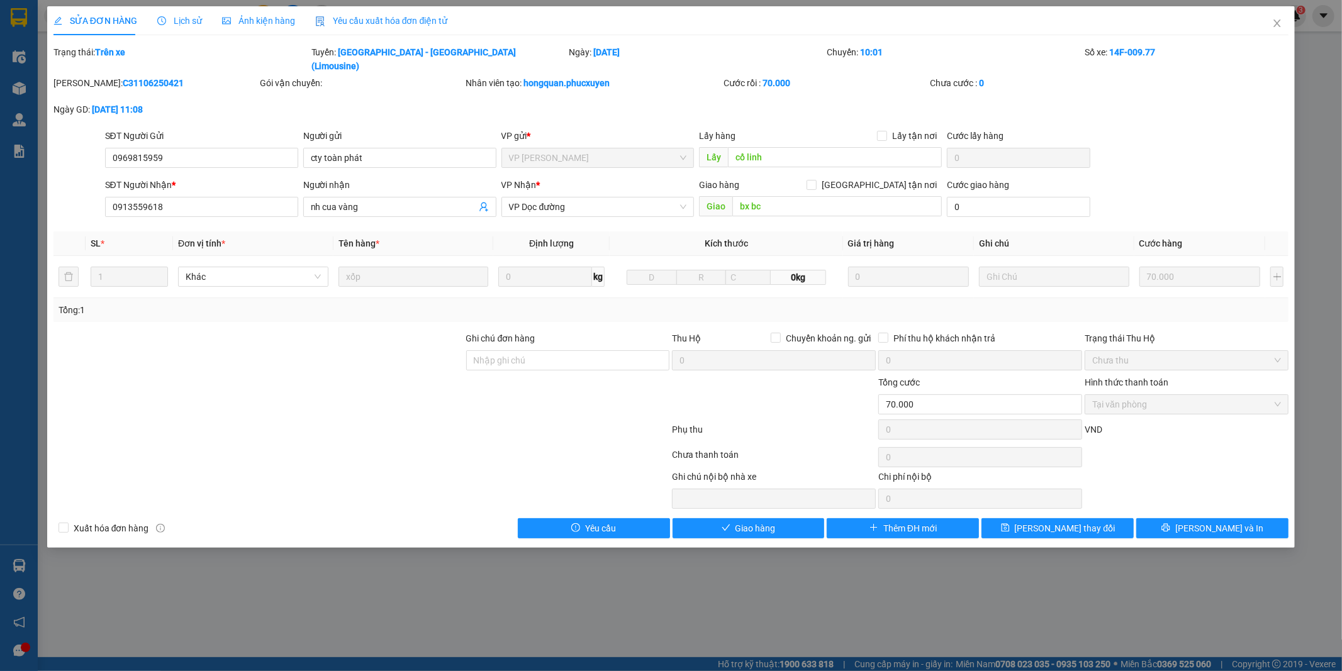
click at [173, 16] on span "Lịch sử" at bounding box center [179, 21] width 45 height 10
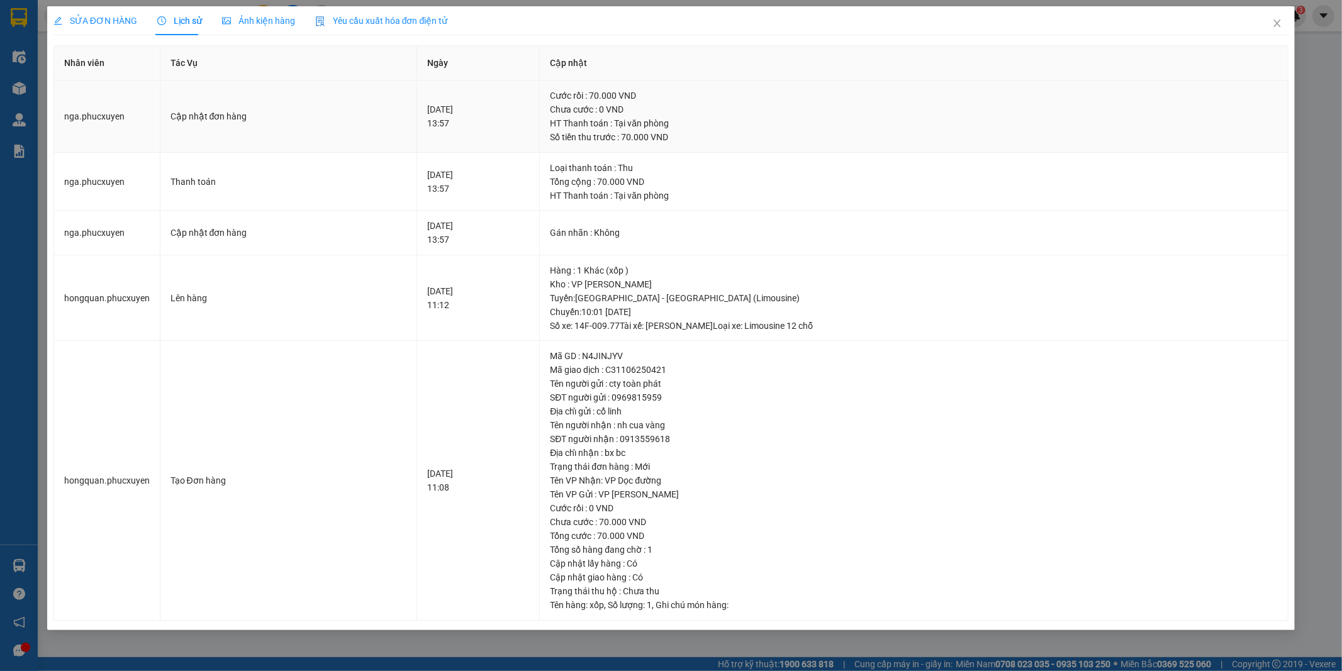
click at [785, 130] on div "Số tiền thu trước : 70.000 VND" at bounding box center [914, 137] width 728 height 14
click at [97, 20] on span "SỬA ĐƠN HÀNG" at bounding box center [95, 21] width 84 height 10
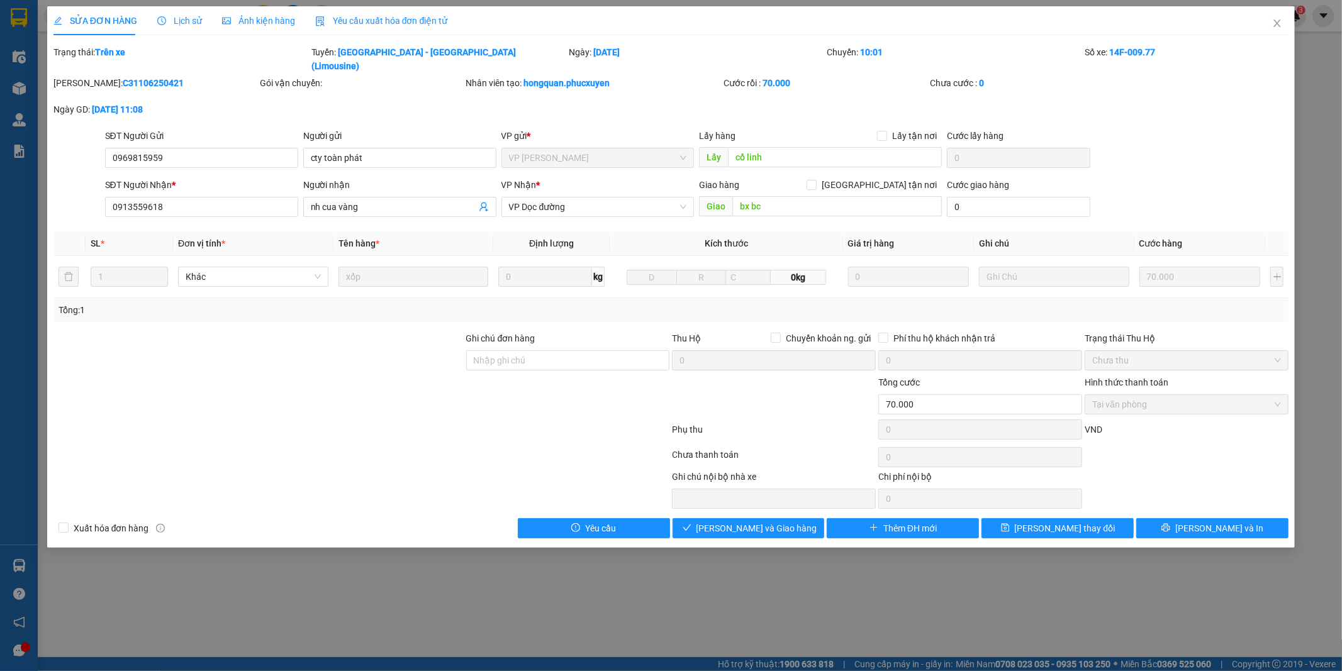
click at [184, 17] on span "Lịch sử" at bounding box center [179, 21] width 45 height 10
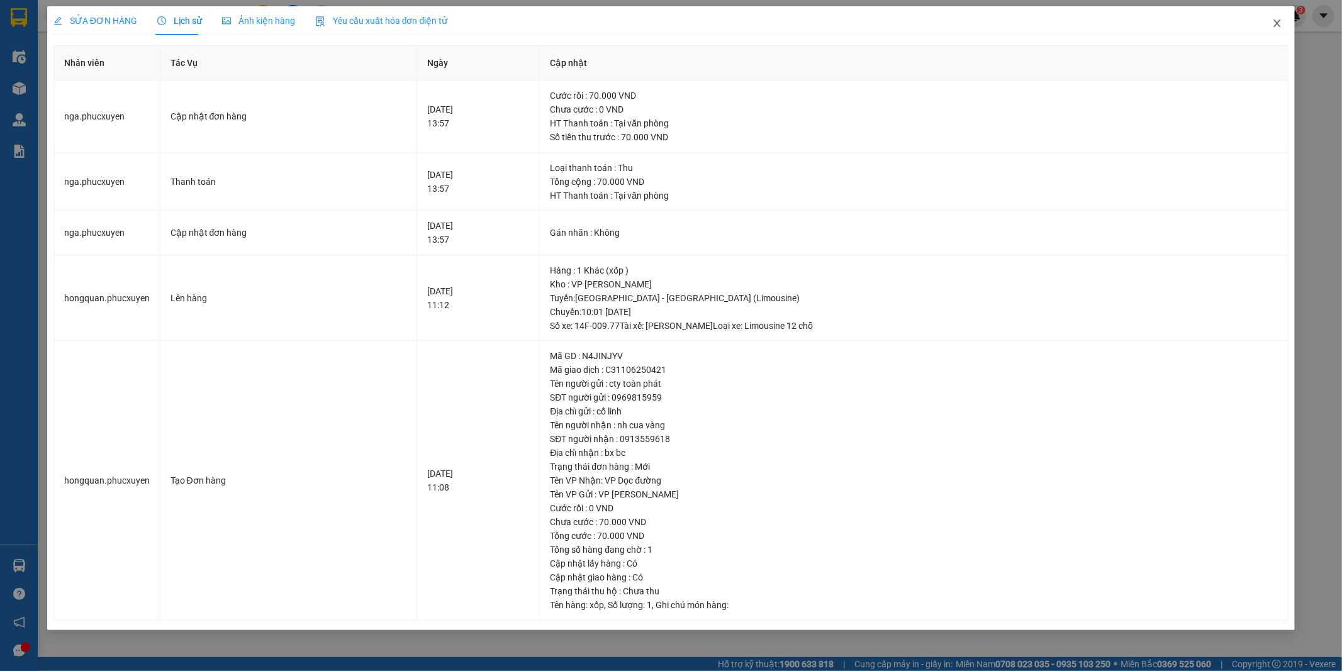
click at [1275, 20] on icon "close" at bounding box center [1277, 23] width 10 height 10
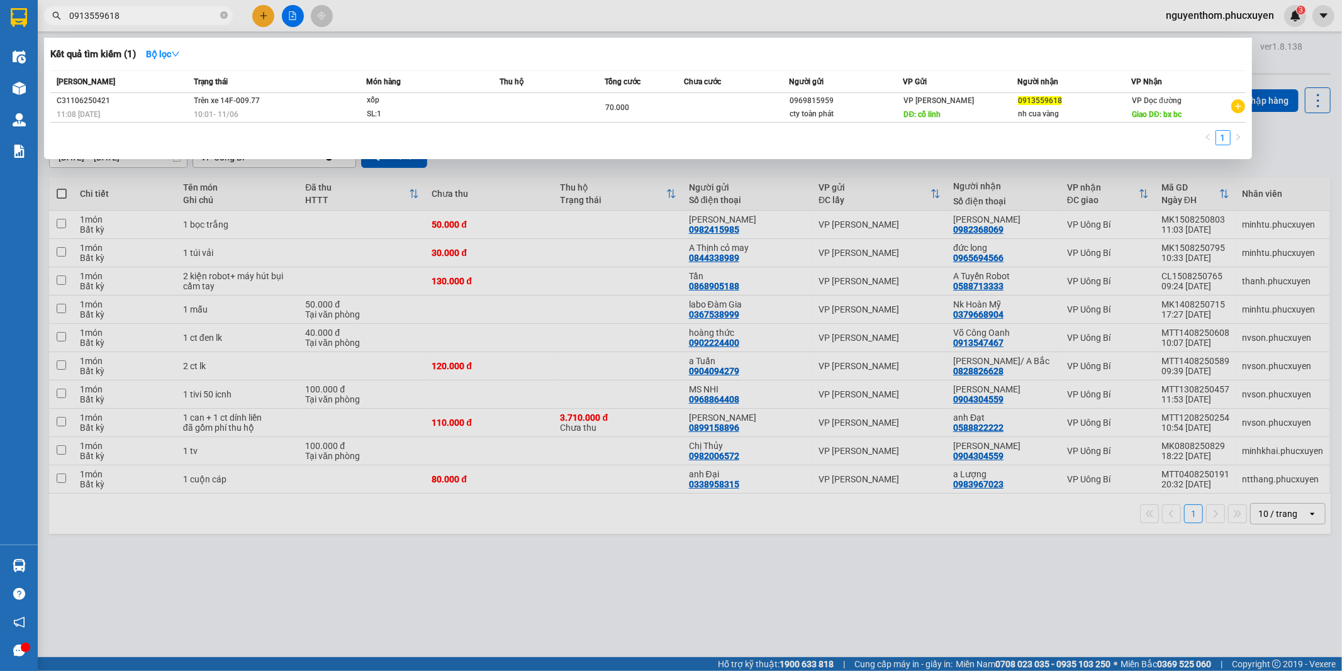
click at [171, 14] on input "0913559618" at bounding box center [143, 16] width 148 height 14
drag, startPoint x: 137, startPoint y: 14, endPoint x: 60, endPoint y: 14, distance: 76.7
click at [60, 14] on div "0913559618" at bounding box center [122, 15] width 245 height 19
click at [140, 16] on input "0913559618" at bounding box center [143, 16] width 148 height 14
click at [405, 26] on div at bounding box center [671, 335] width 1342 height 671
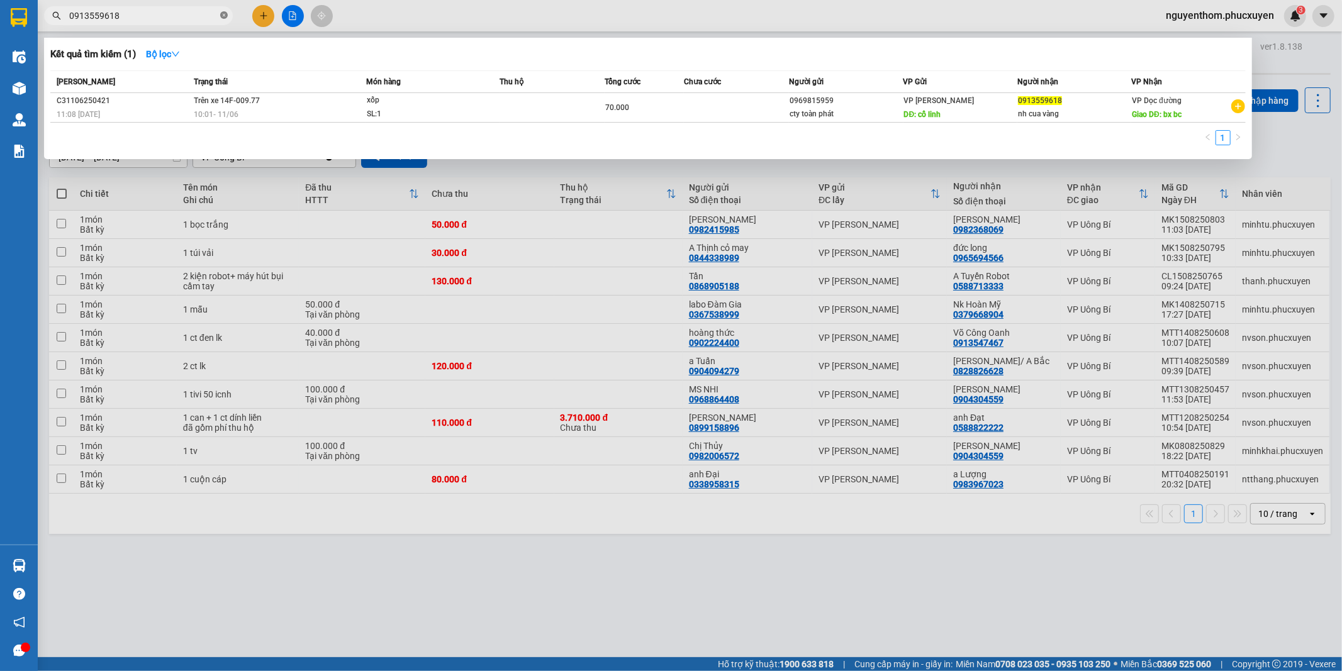
click at [224, 13] on icon "close-circle" at bounding box center [224, 15] width 8 height 8
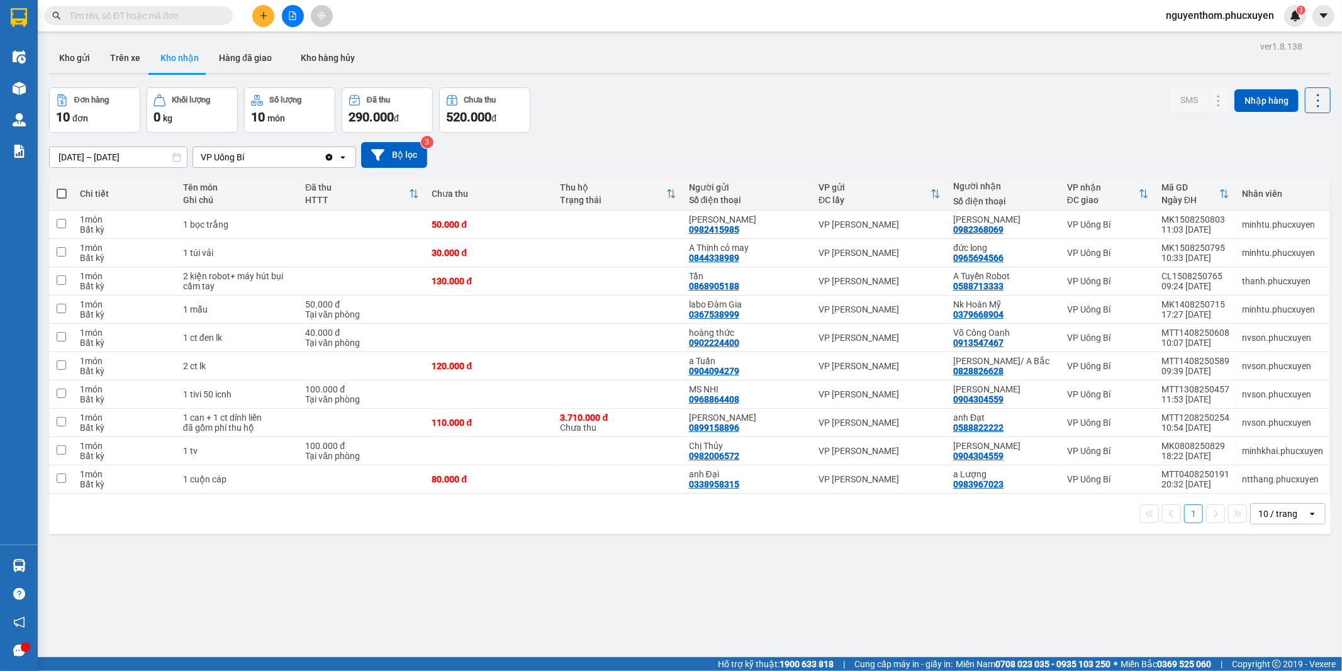
click at [116, 17] on input "text" at bounding box center [143, 16] width 148 height 14
paste input "UB0907250407"
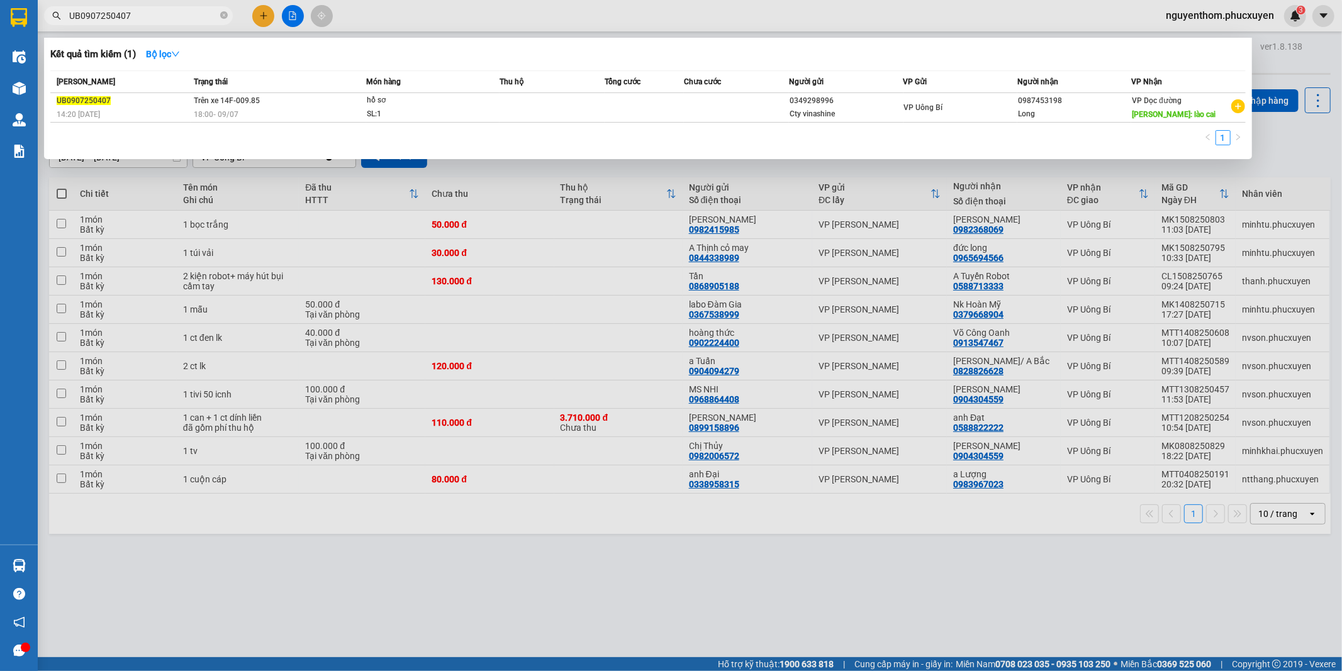
type input "UB0907250407"
click at [442, 9] on div at bounding box center [671, 335] width 1342 height 671
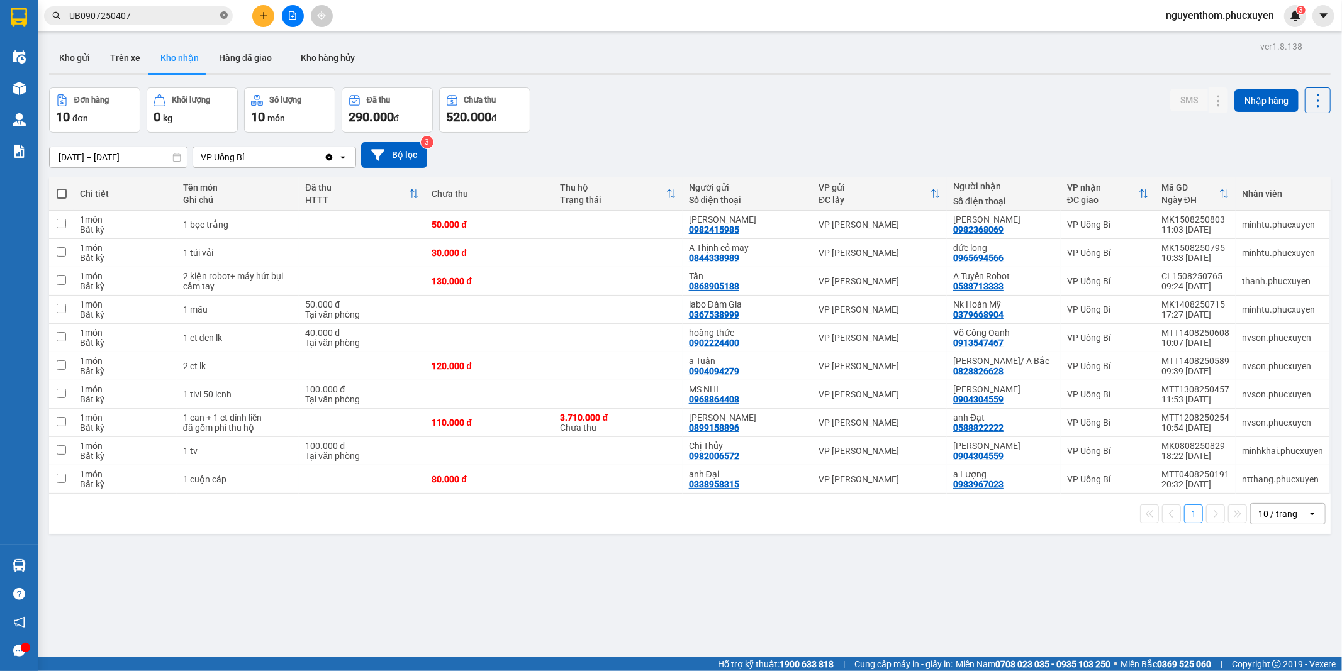
click at [221, 13] on icon "close-circle" at bounding box center [224, 15] width 8 height 8
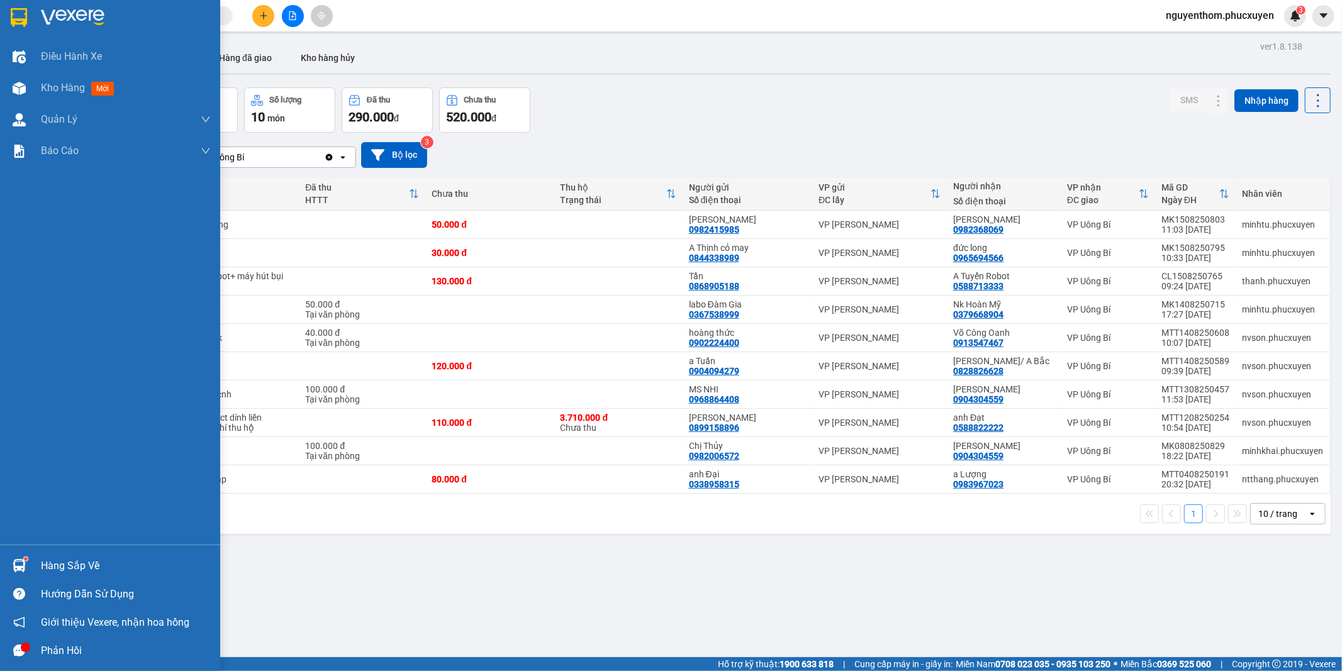
click at [22, 561] on img at bounding box center [19, 565] width 13 height 13
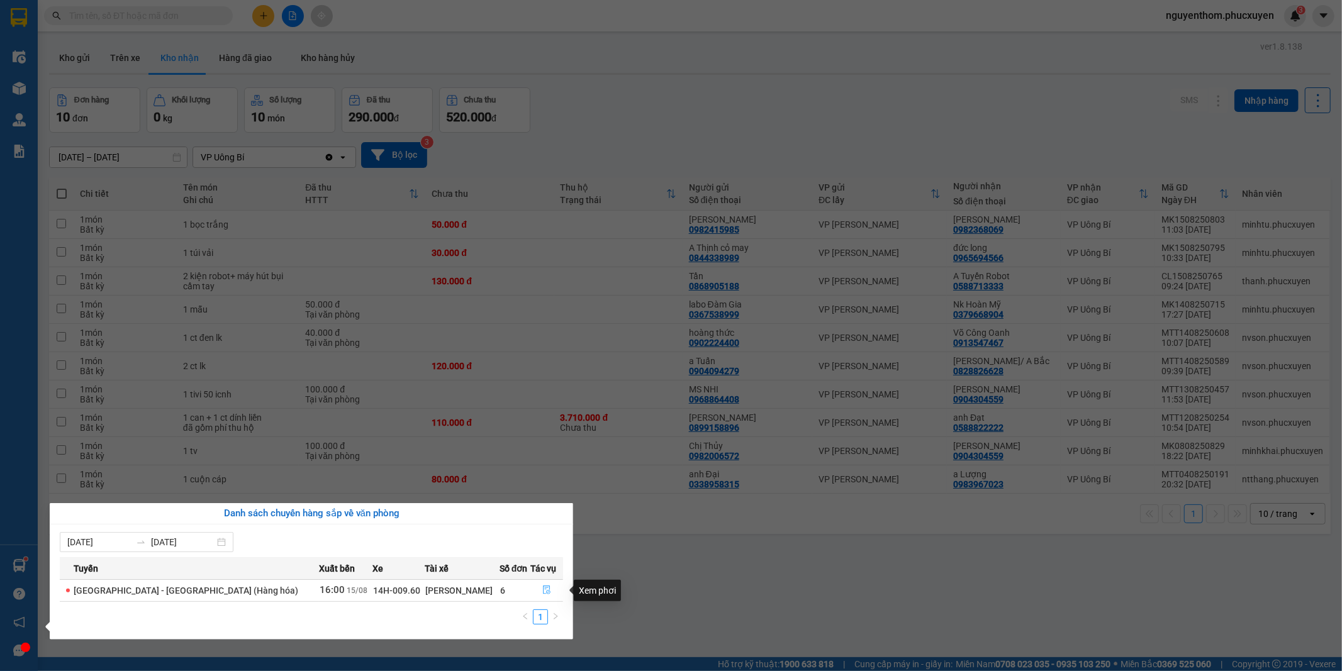
click at [542, 592] on icon "file-done" at bounding box center [546, 590] width 9 height 9
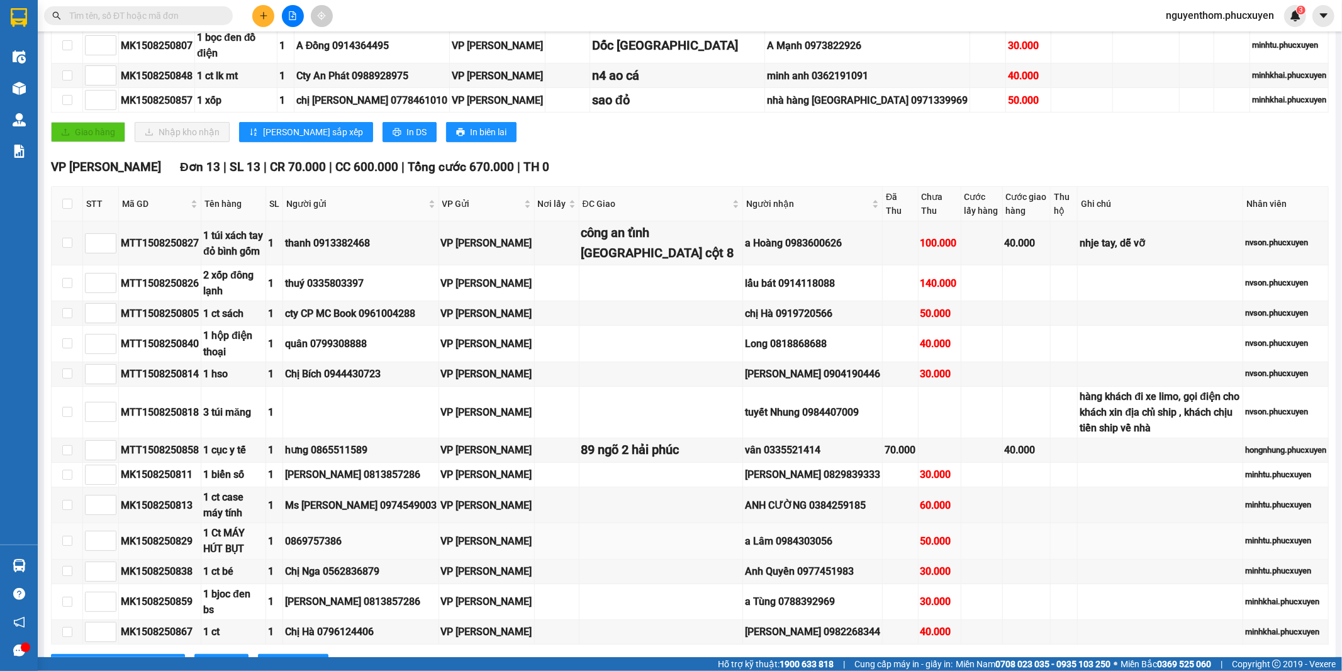
scroll to position [23, 0]
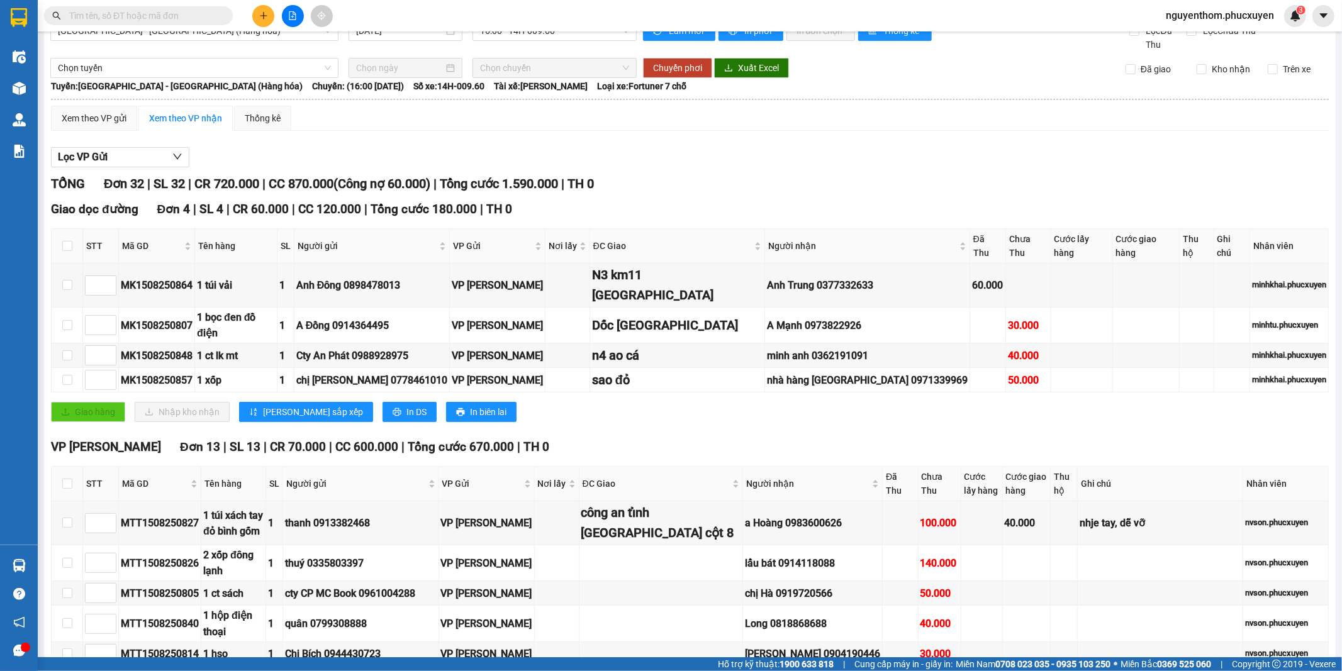
click at [184, 14] on input "text" at bounding box center [143, 16] width 148 height 14
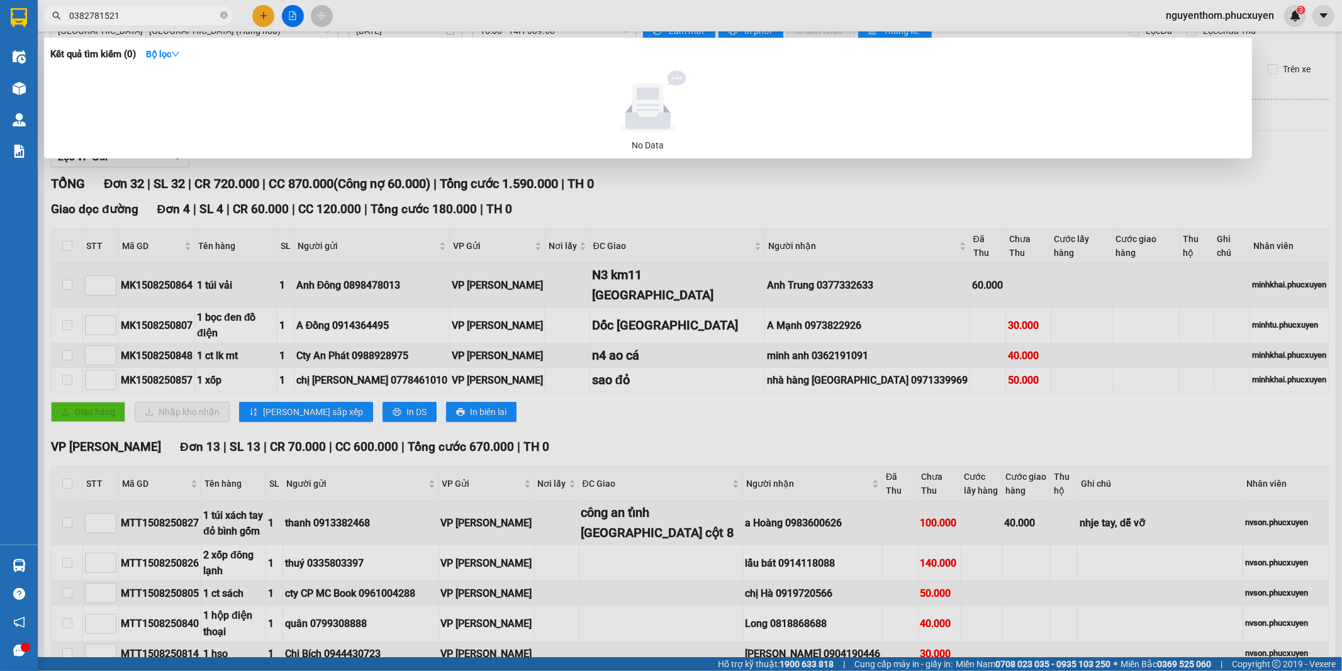
type input "0382781521"
click at [257, 13] on div at bounding box center [671, 335] width 1342 height 671
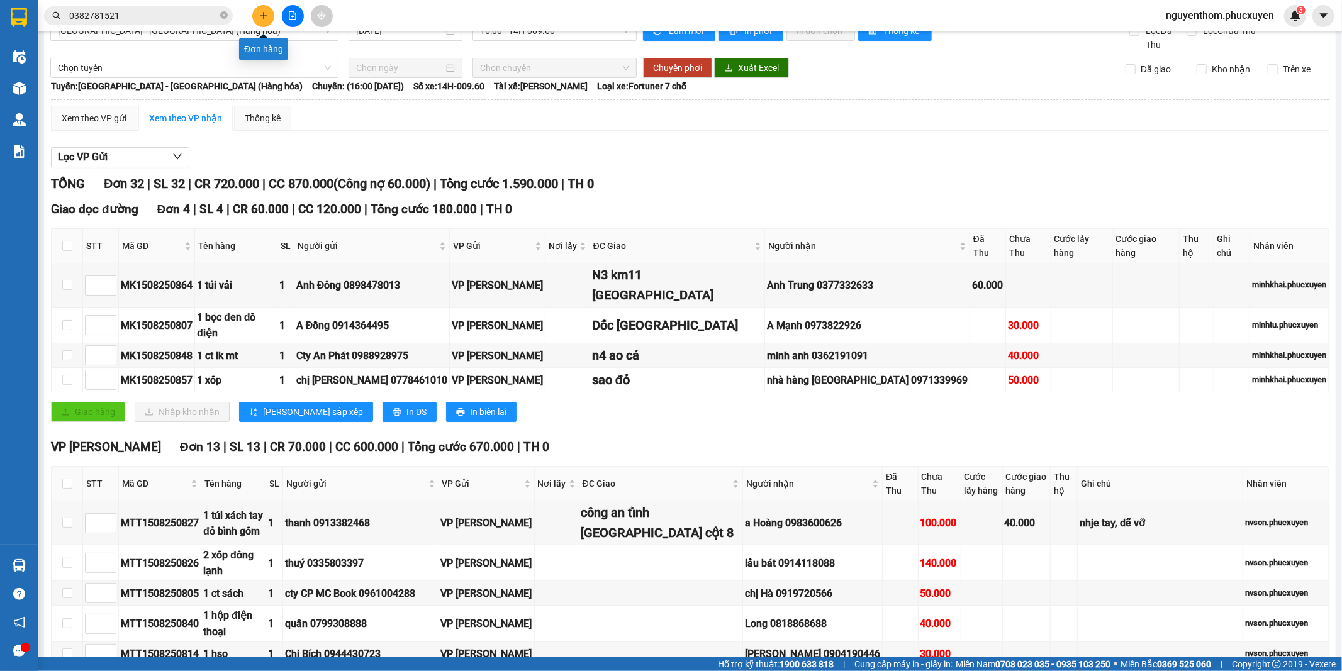
click at [257, 13] on button at bounding box center [263, 16] width 22 height 22
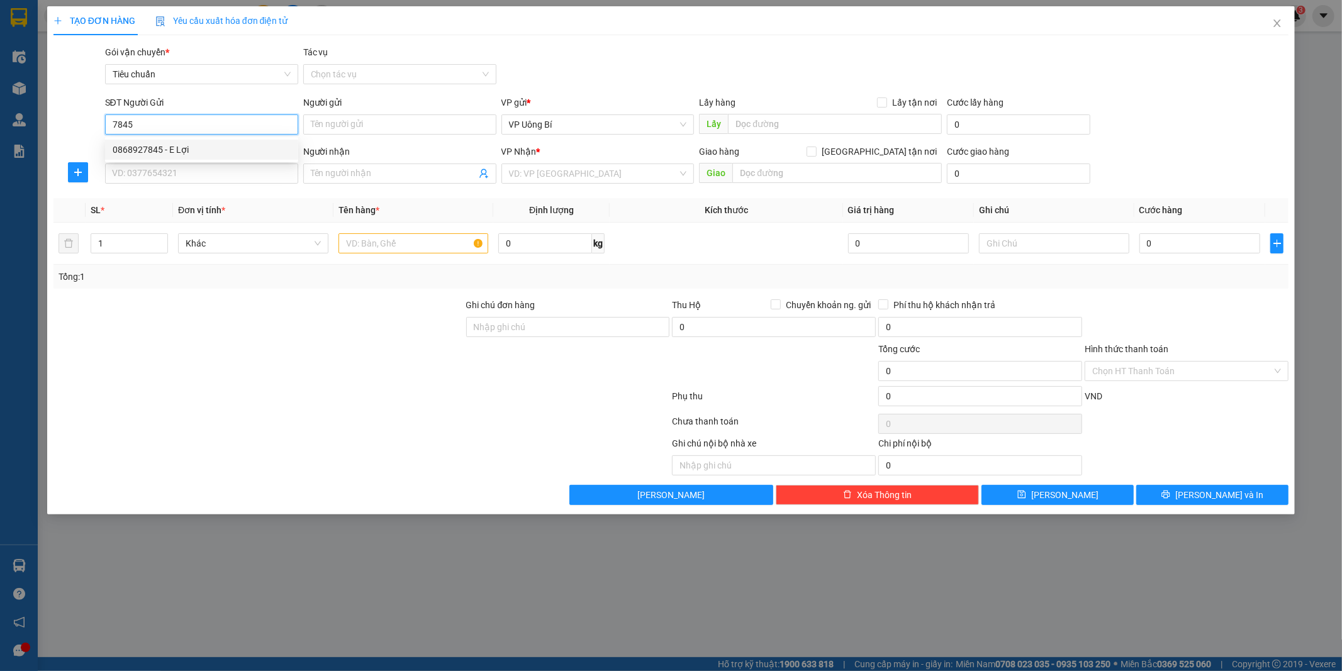
click at [190, 148] on div "0868927845 - E Lợi" at bounding box center [202, 150] width 178 height 14
type input "0868927845"
type input "E Lợi"
type input "0868927845"
click at [202, 172] on input "SĐT Người Nhận *" at bounding box center [201, 174] width 193 height 20
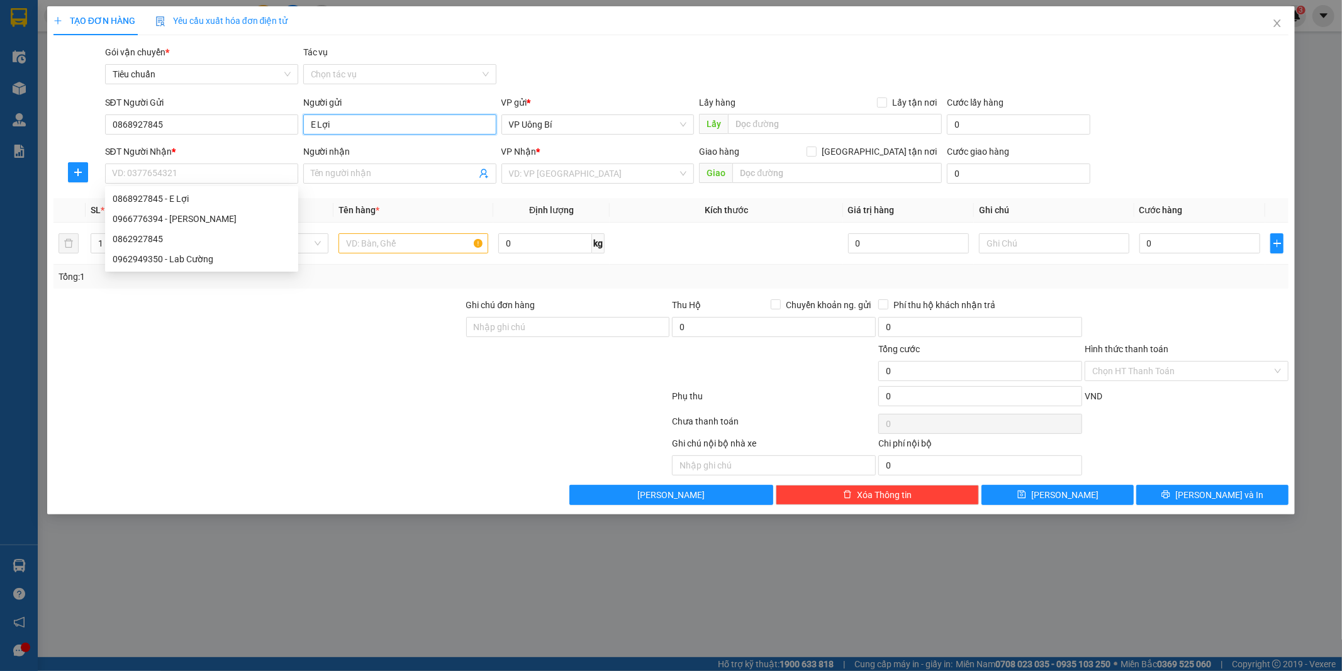
click at [332, 126] on input "E Lợi" at bounding box center [399, 124] width 193 height 20
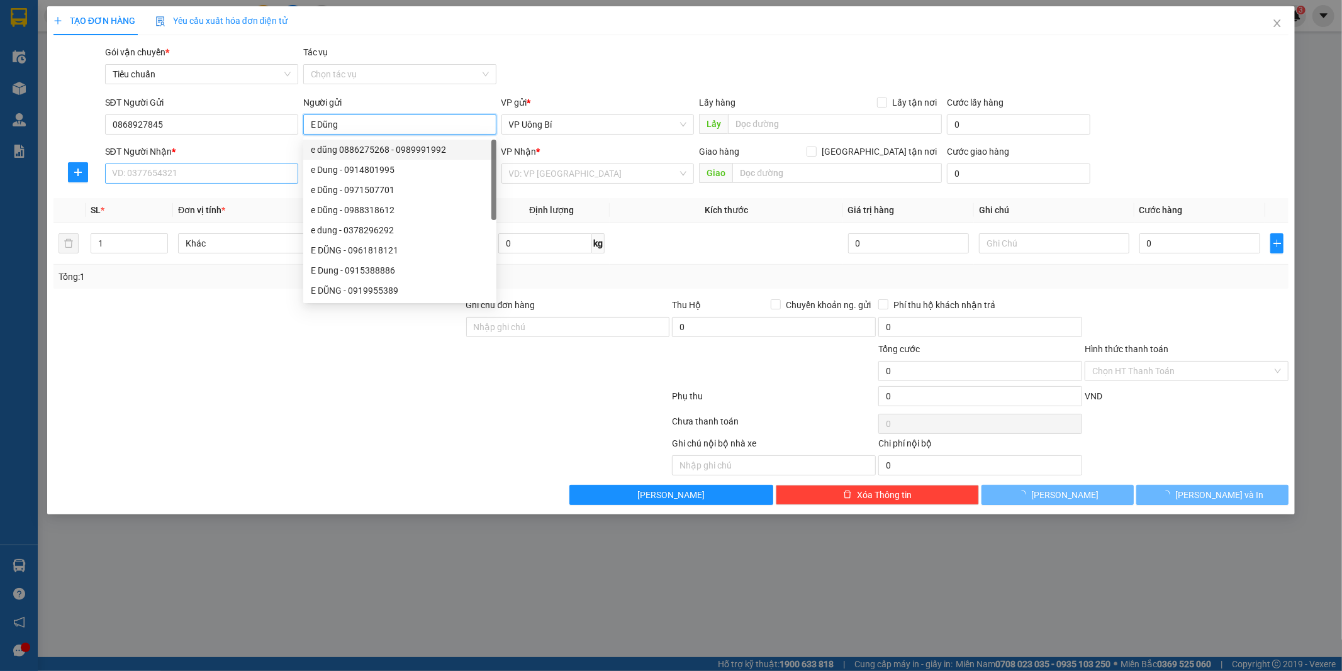
type input "E Dũng"
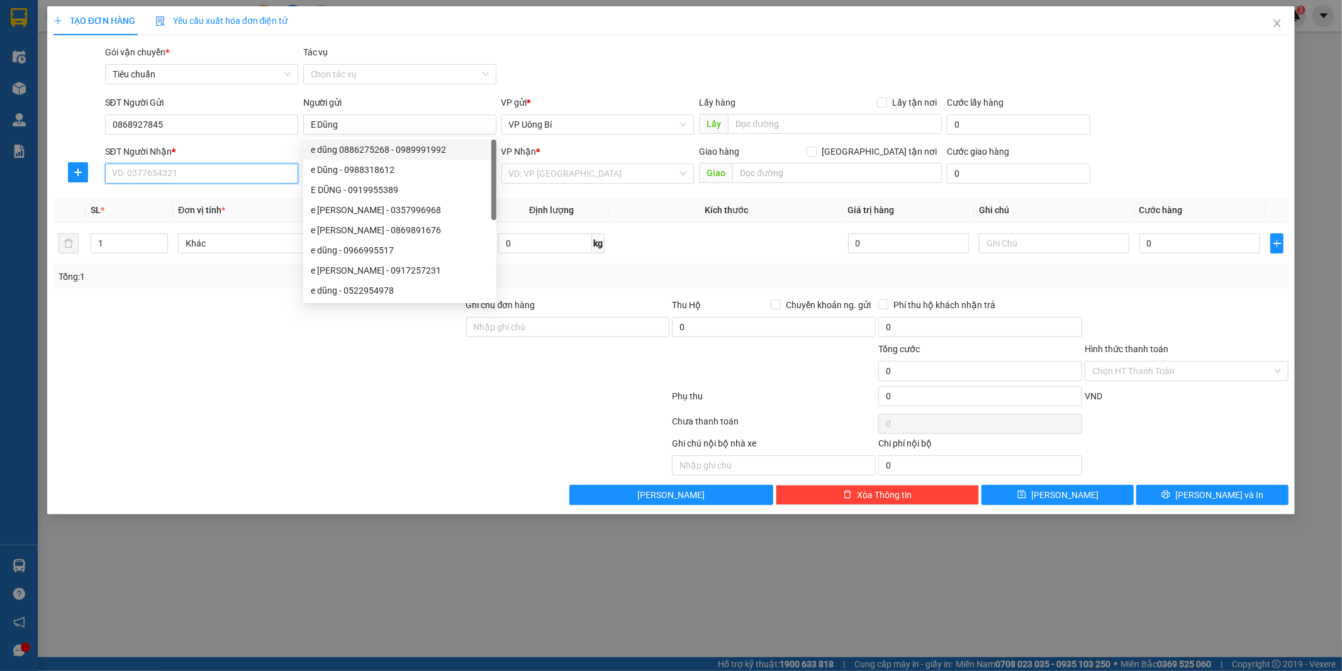
click at [242, 173] on input "SĐT Người Nhận *" at bounding box center [201, 174] width 193 height 20
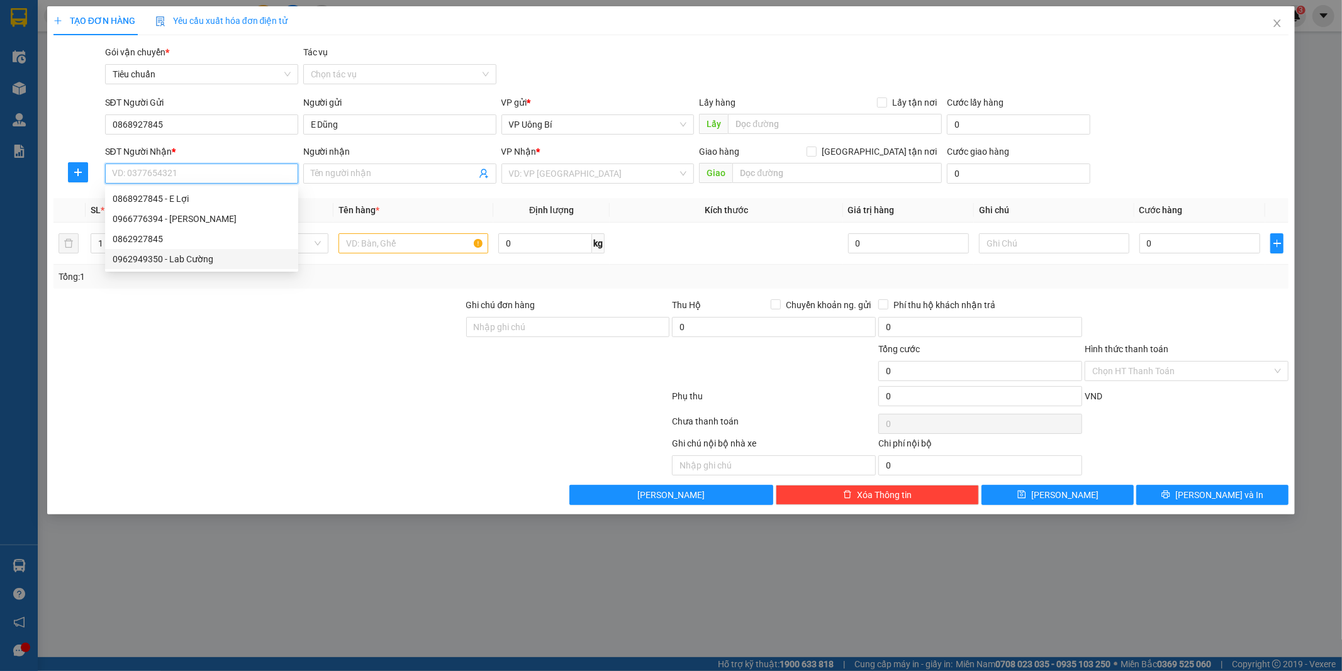
click at [195, 260] on div "0962949350 - Lab Cường" at bounding box center [202, 259] width 178 height 14
type input "0962949350"
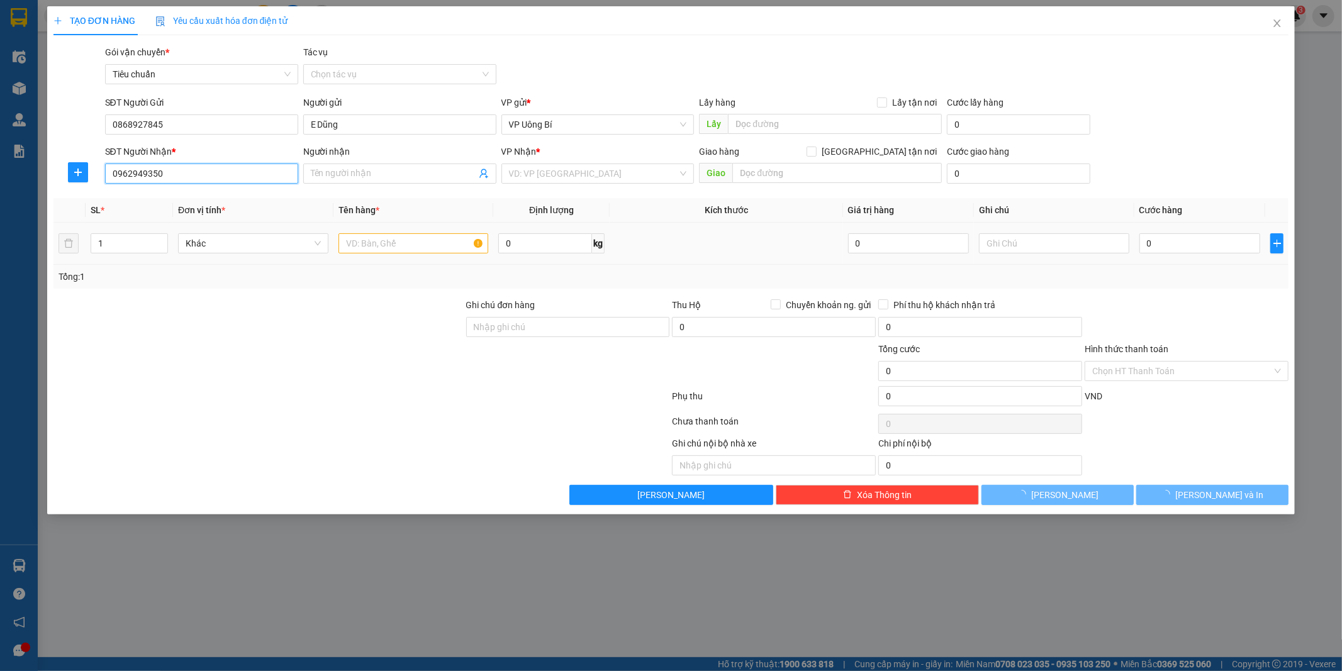
type input "Lab Cường"
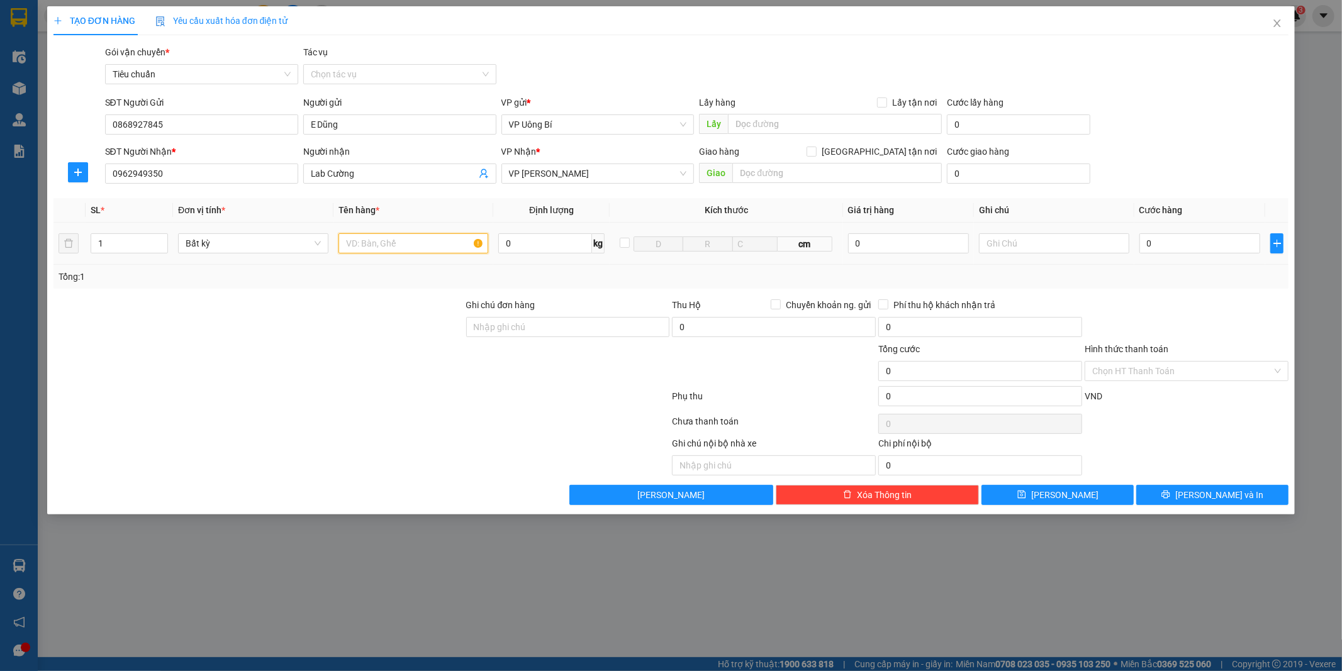
click at [410, 247] on input "text" at bounding box center [413, 243] width 150 height 20
type input "mẫu r"
click at [1244, 243] on input "0" at bounding box center [1199, 243] width 121 height 20
type input "3"
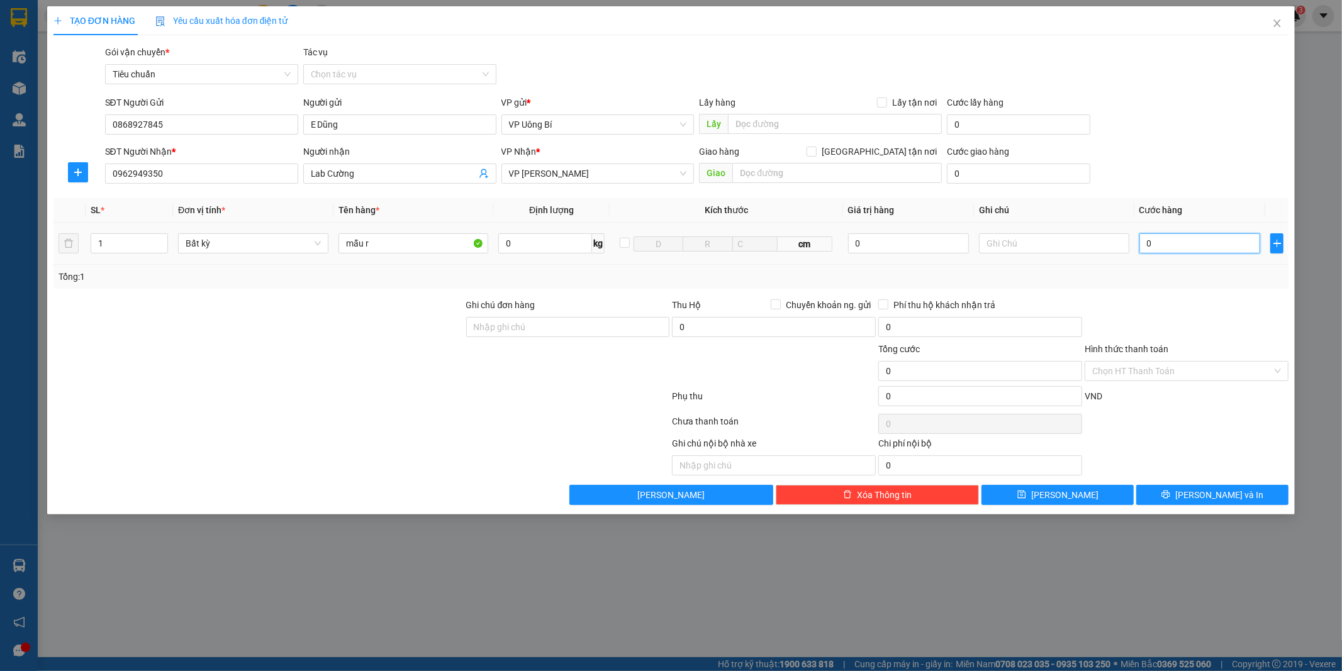
type input "3"
type input "30"
click at [1157, 371] on input "Hình thức thanh toán" at bounding box center [1182, 371] width 180 height 19
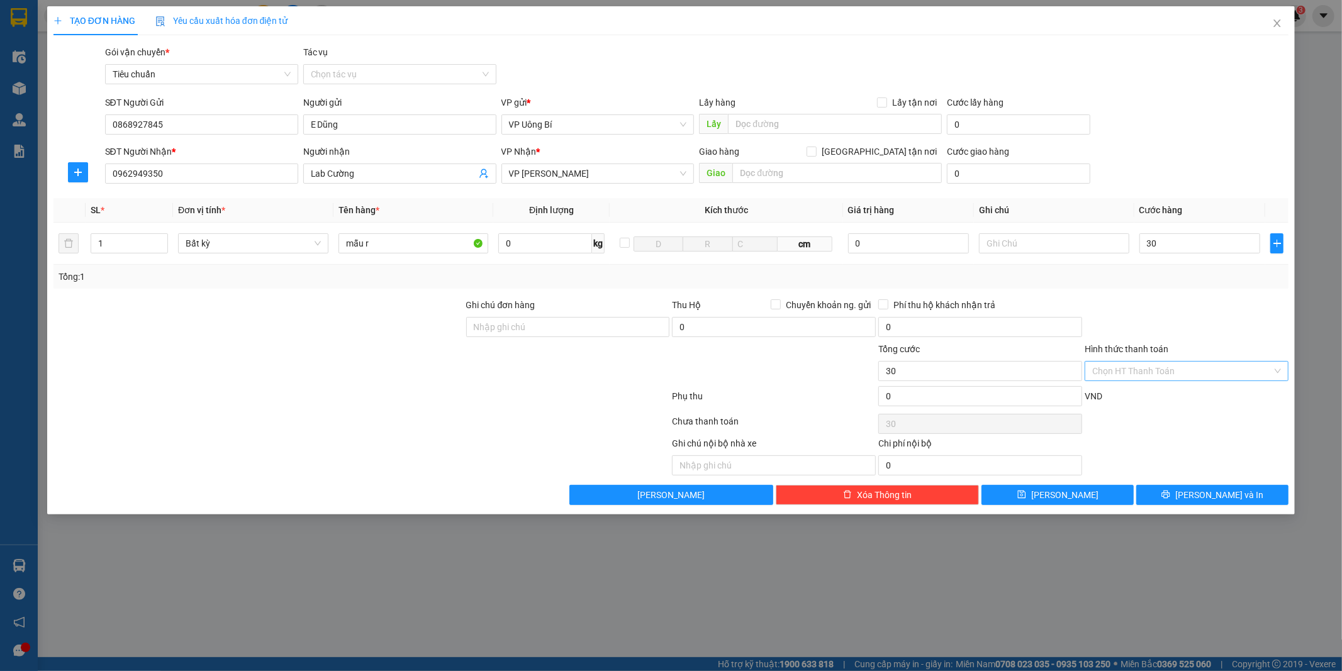
type input "30.000"
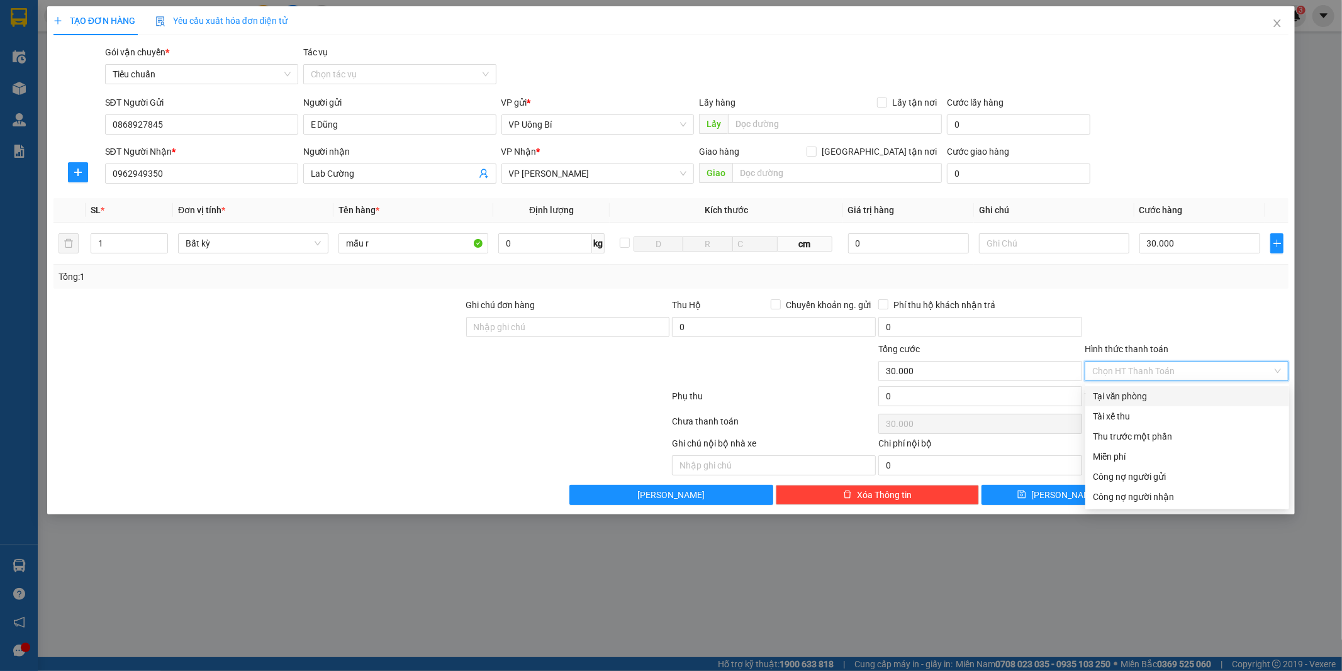
click at [1154, 395] on div "Tại văn phòng" at bounding box center [1187, 396] width 189 height 14
type input "0"
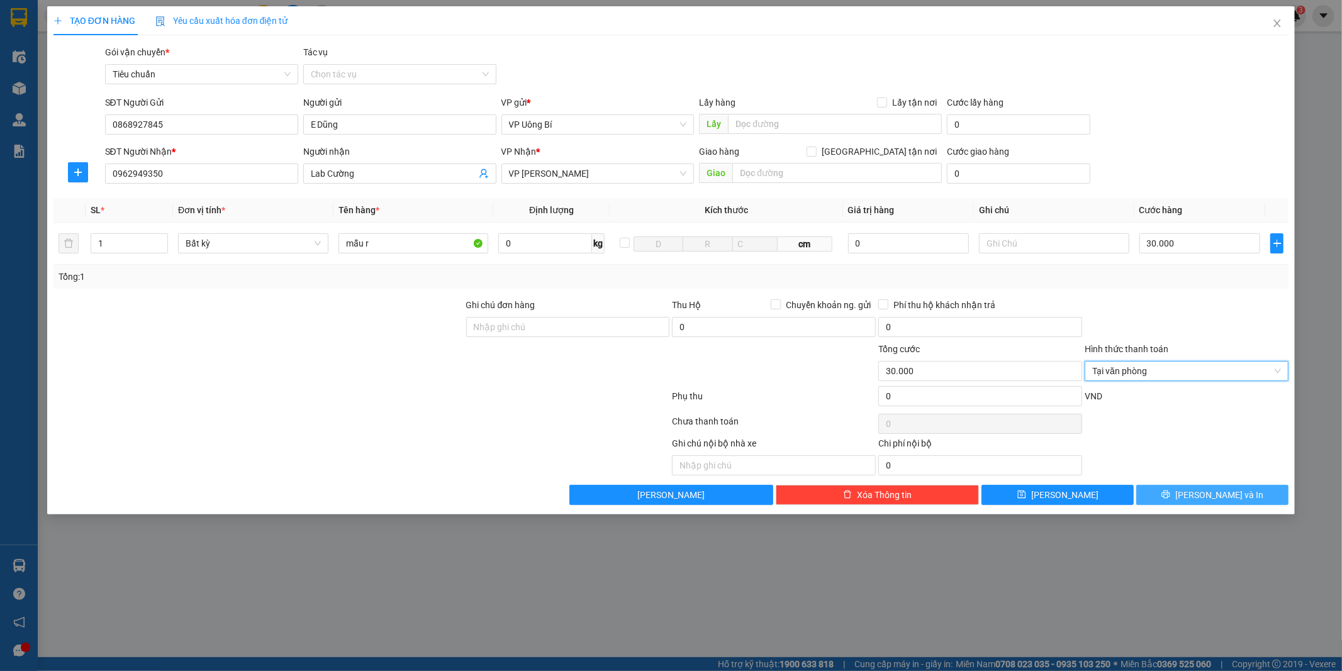
click at [1170, 497] on icon "printer" at bounding box center [1165, 494] width 9 height 9
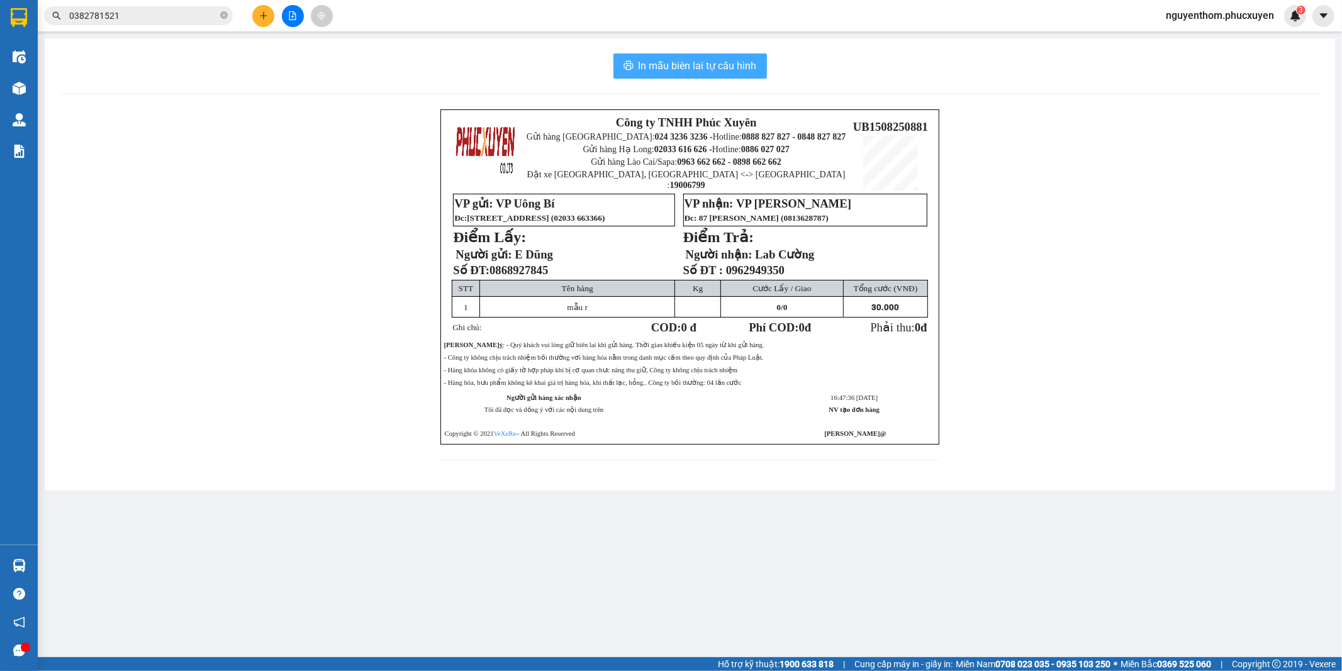
click at [686, 64] on span "In mẫu biên lai tự cấu hình" at bounding box center [697, 66] width 118 height 16
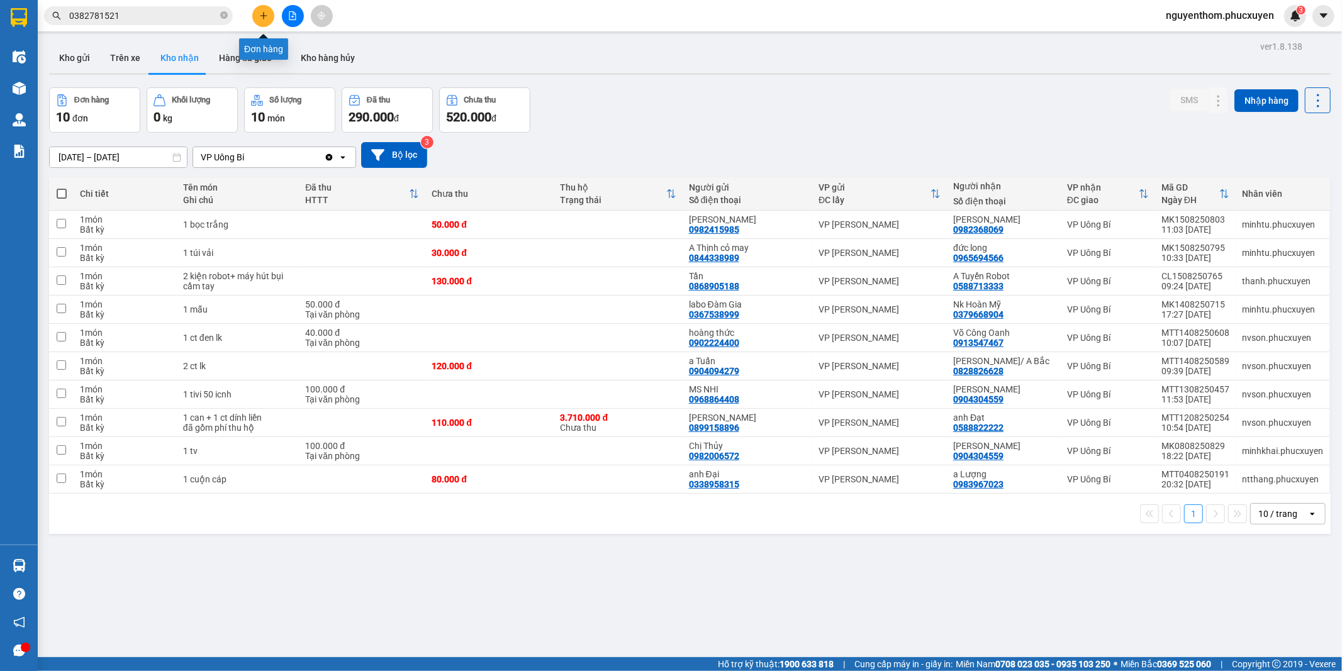
click at [263, 16] on icon "plus" at bounding box center [263, 15] width 1 height 7
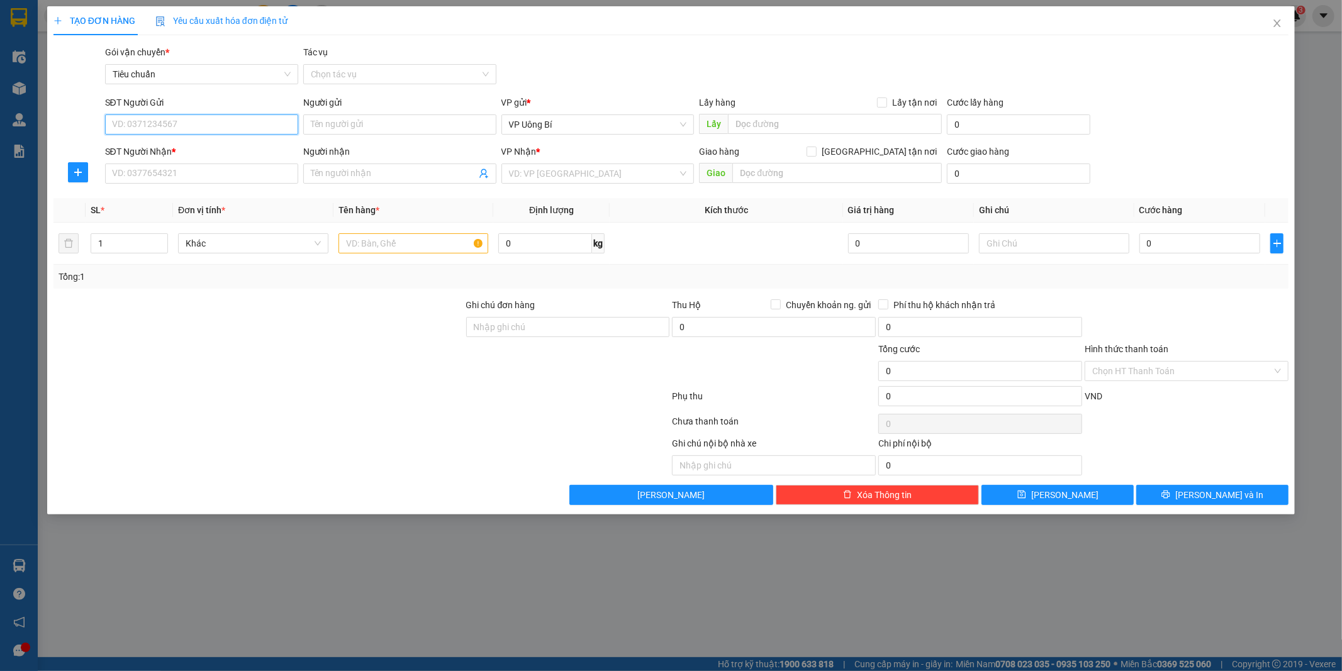
click at [243, 122] on input "SĐT Người Gửi" at bounding box center [201, 124] width 193 height 20
click at [180, 147] on div "0386383216 - Trà" at bounding box center [202, 150] width 178 height 14
type input "0386383216"
type input "Trà"
type input "ub"
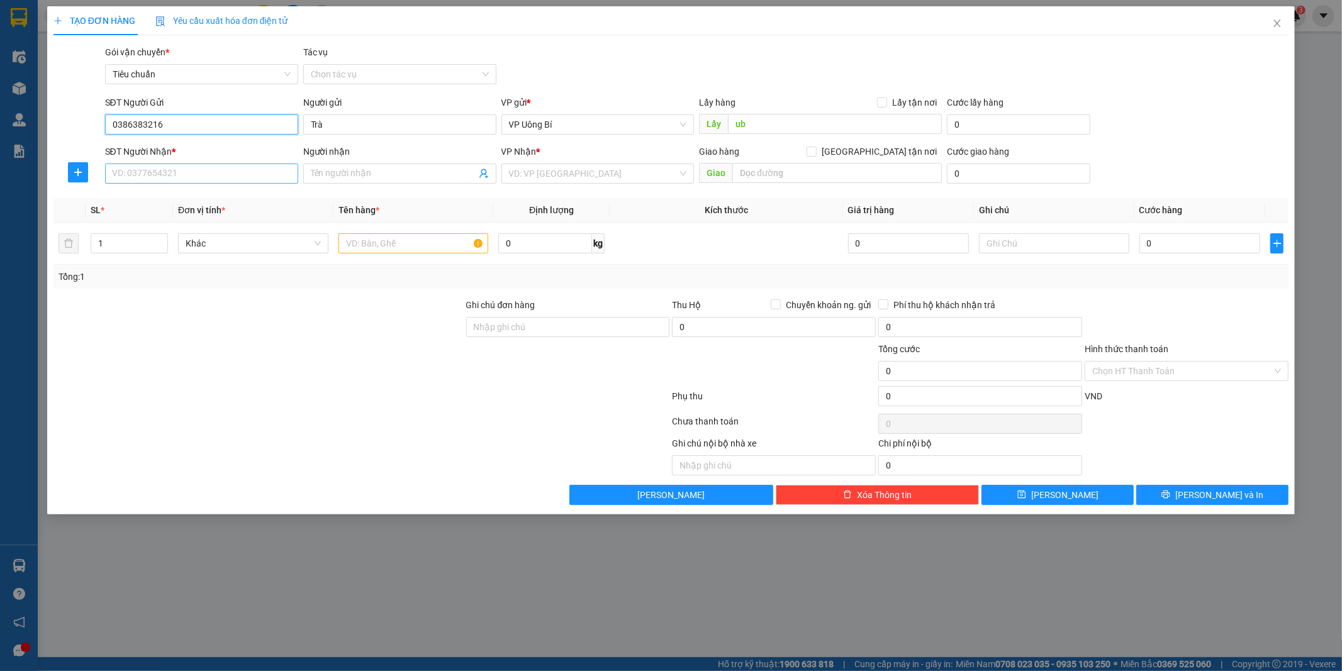
type input "0386383216"
click at [197, 174] on input "SĐT Người Nhận *" at bounding box center [201, 174] width 193 height 20
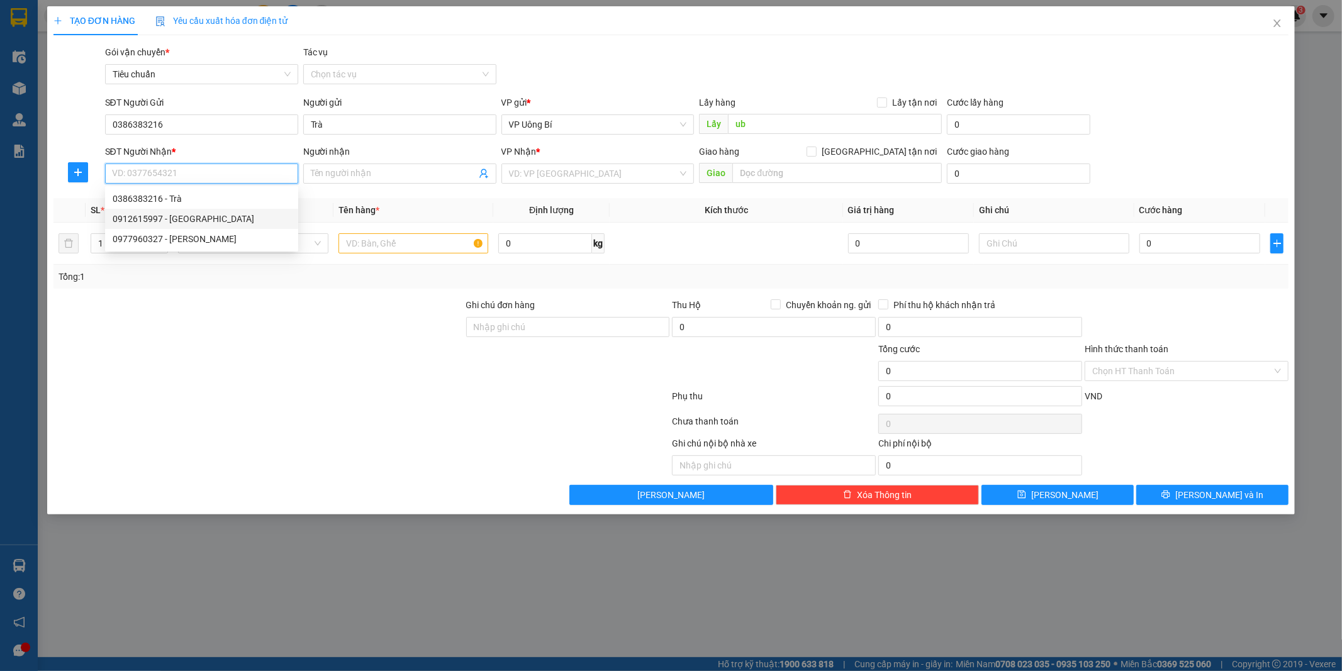
click at [199, 218] on div "0912615997 - [GEOGRAPHIC_DATA]" at bounding box center [202, 219] width 178 height 14
type input "0912615997"
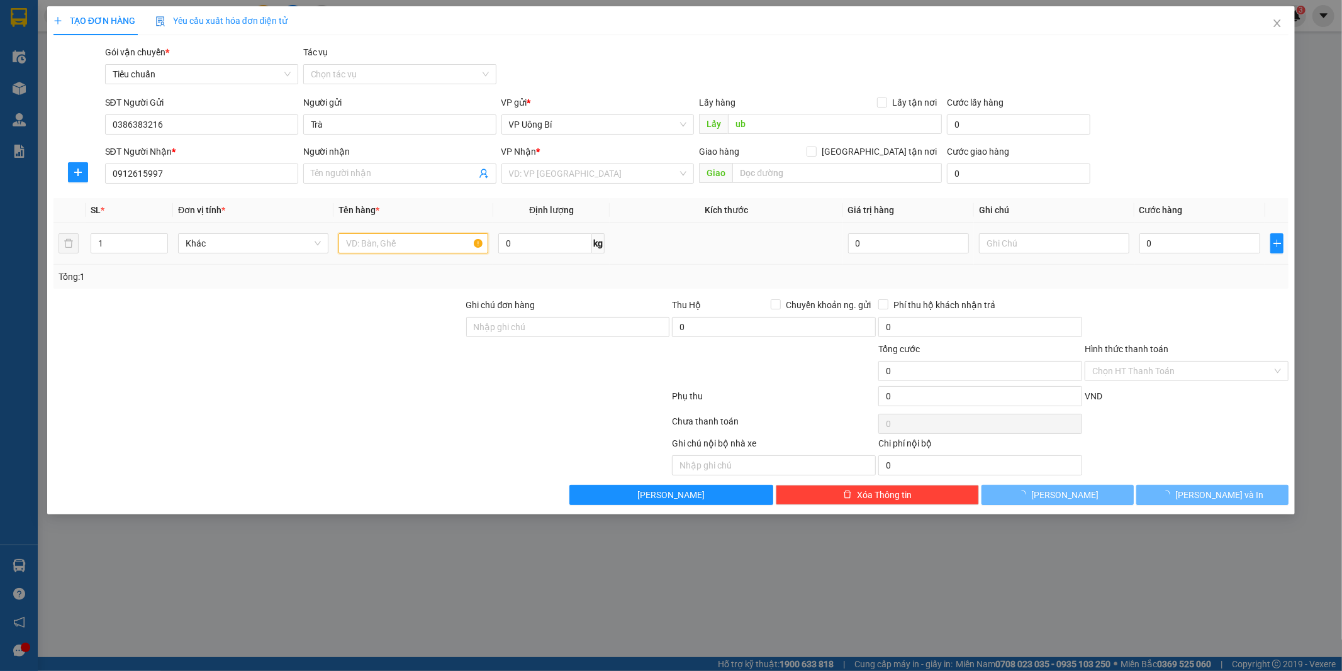
type input "Green Lab"
click at [381, 243] on input "text" at bounding box center [413, 243] width 150 height 20
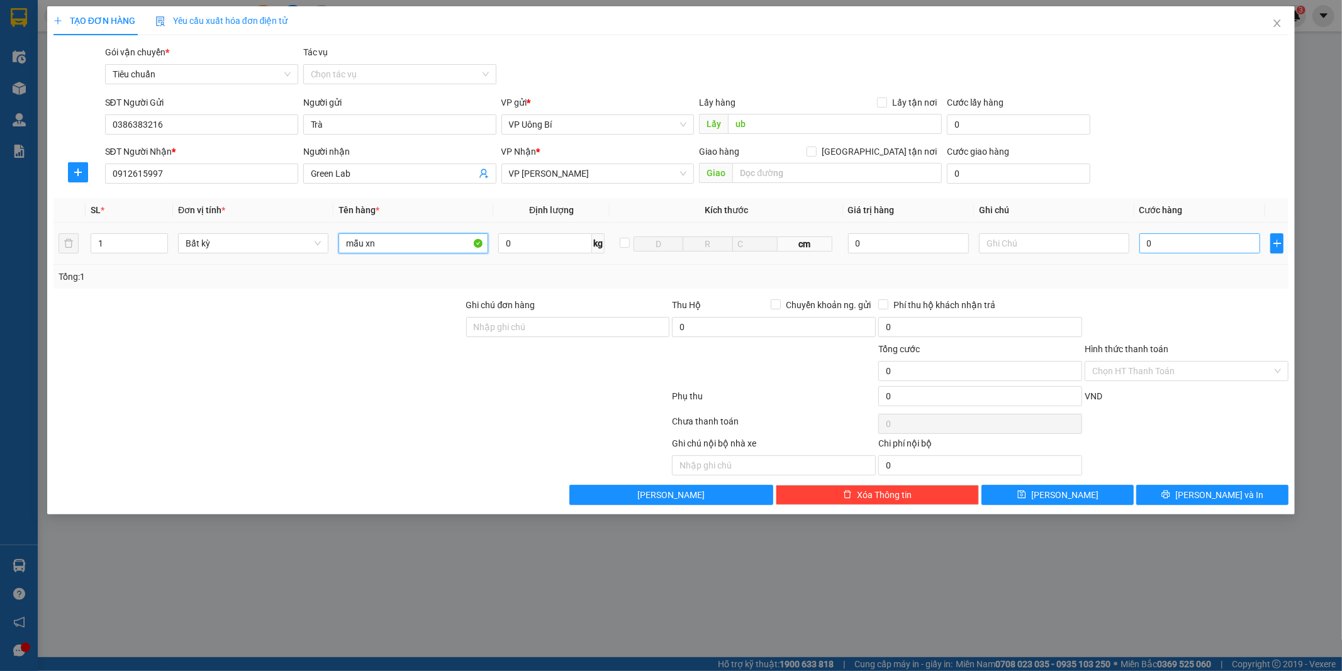
type input "mẫu xn"
click at [1188, 246] on input "0" at bounding box center [1199, 243] width 121 height 20
type input "3"
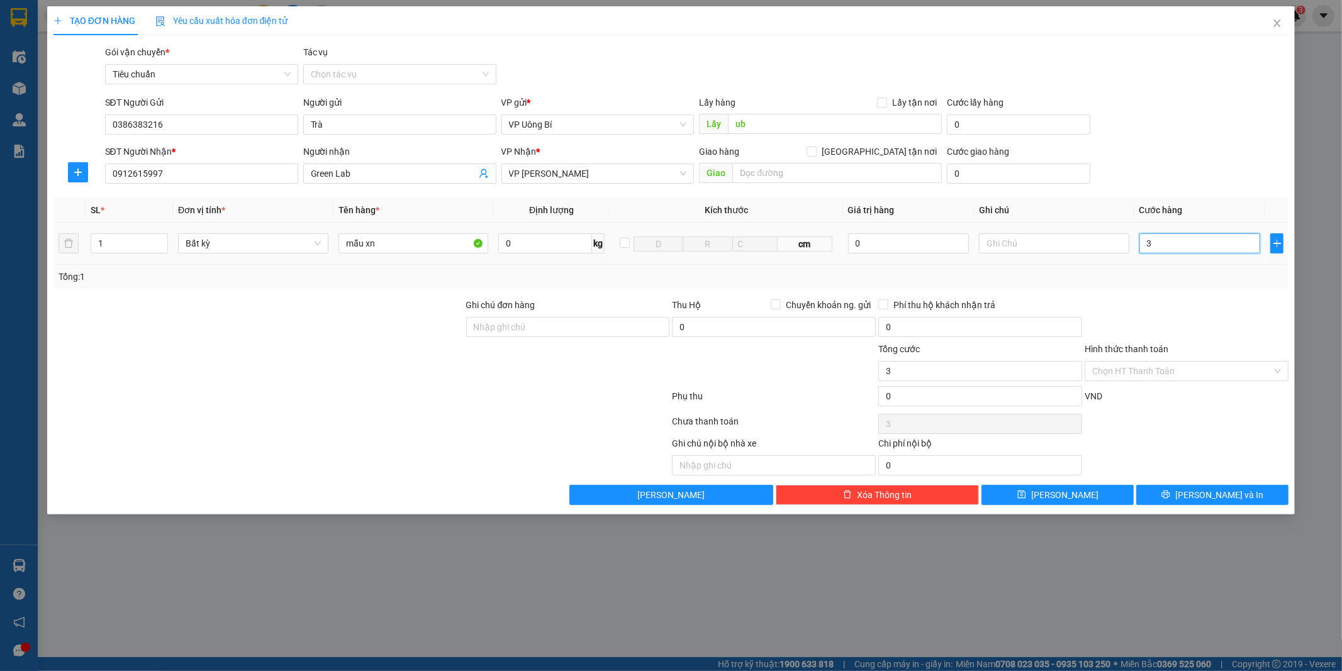
type input "30"
type input "30.000"
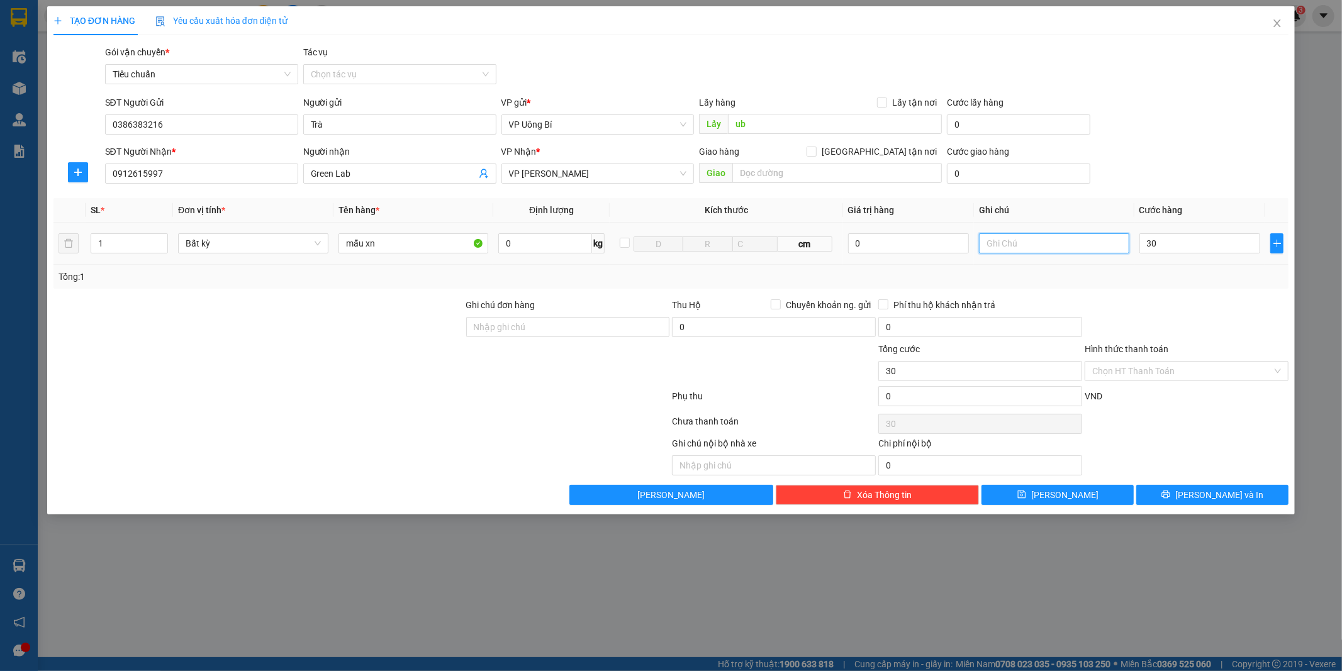
type input "30.000"
click at [1052, 247] on input "text" at bounding box center [1054, 243] width 150 height 20
type input "hàng chưa phiếu"
click at [1206, 493] on span "[PERSON_NAME] và In" at bounding box center [1219, 495] width 88 height 14
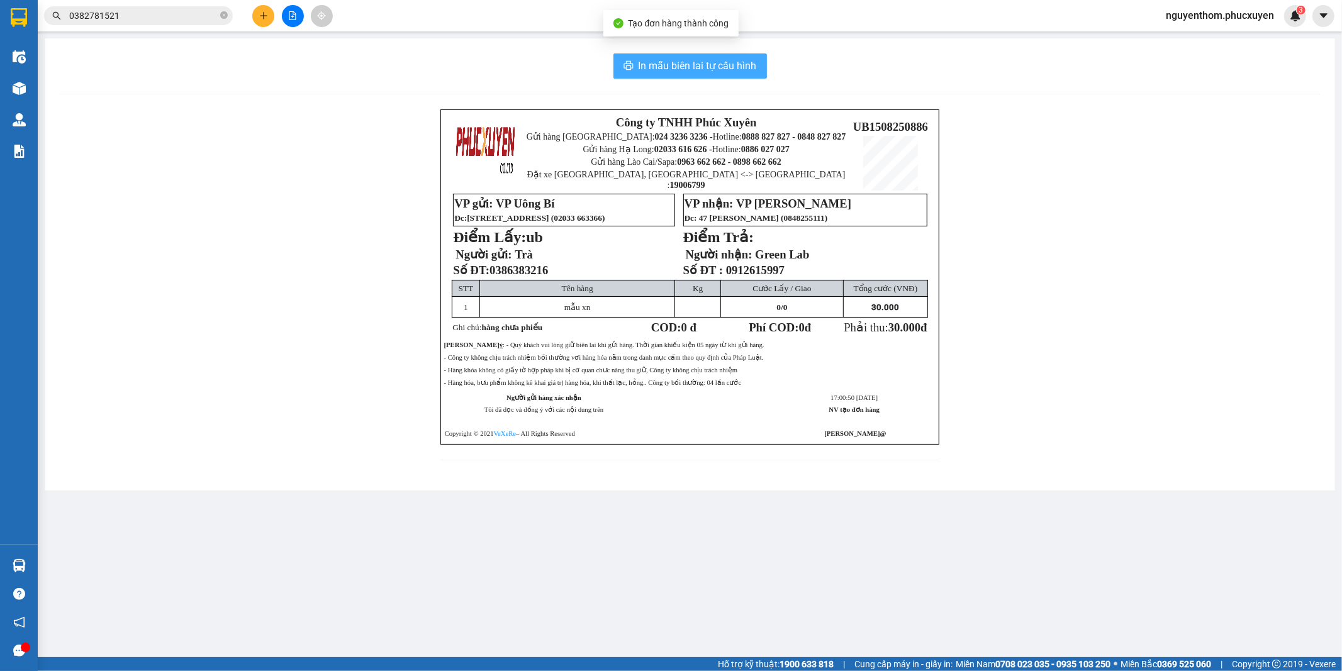
click at [694, 65] on span "In mẫu biên lai tự cấu hình" at bounding box center [697, 66] width 118 height 16
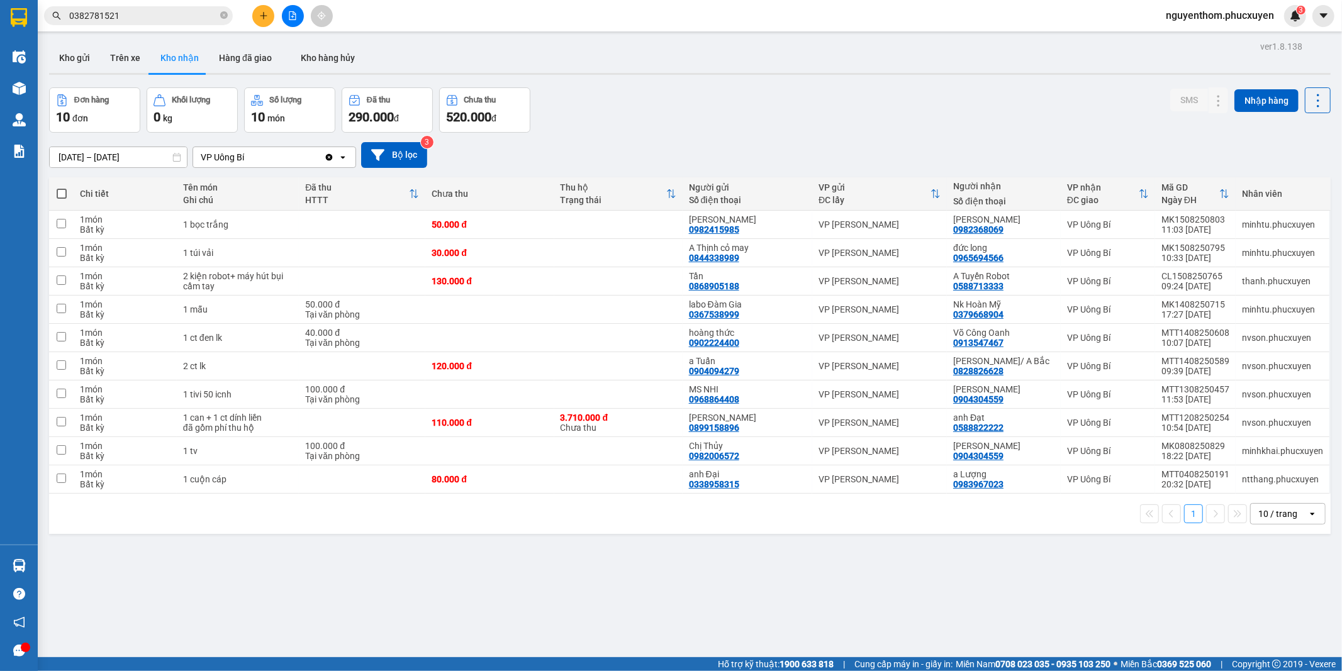
click at [908, 133] on div "[DATE] – [DATE] Press the down arrow key to interact with the calendar and sele…" at bounding box center [689, 155] width 1281 height 45
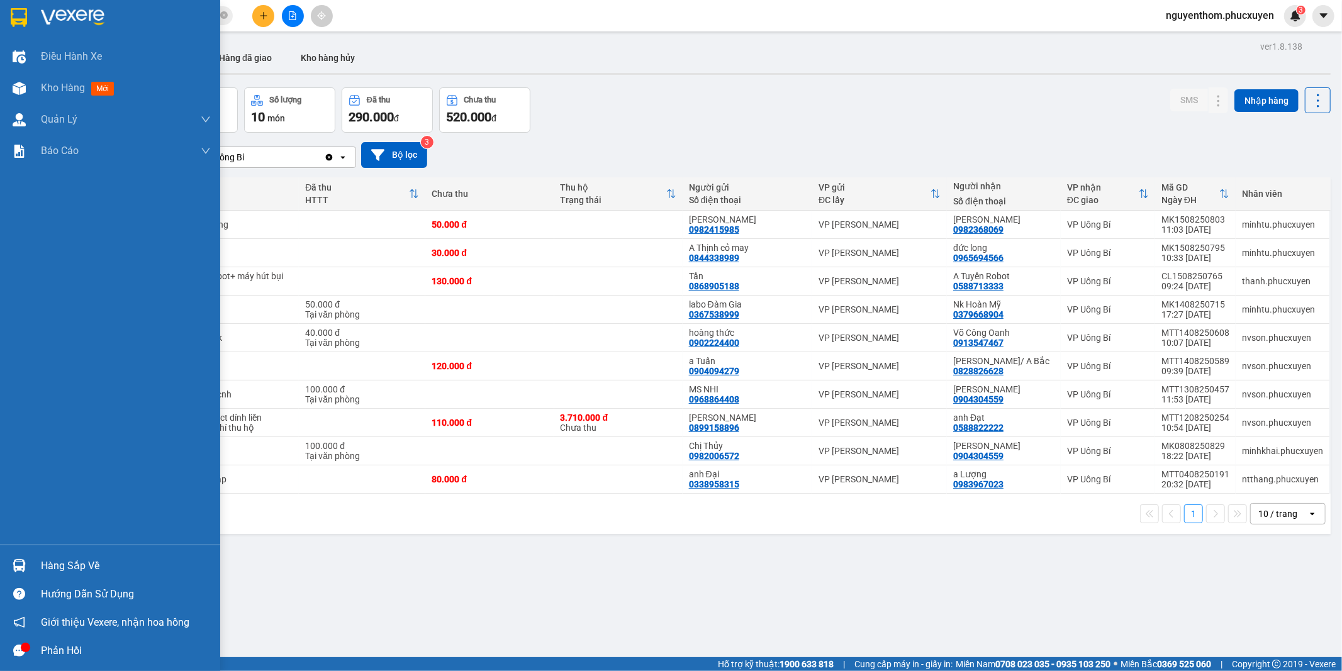
click at [22, 564] on img at bounding box center [19, 565] width 13 height 13
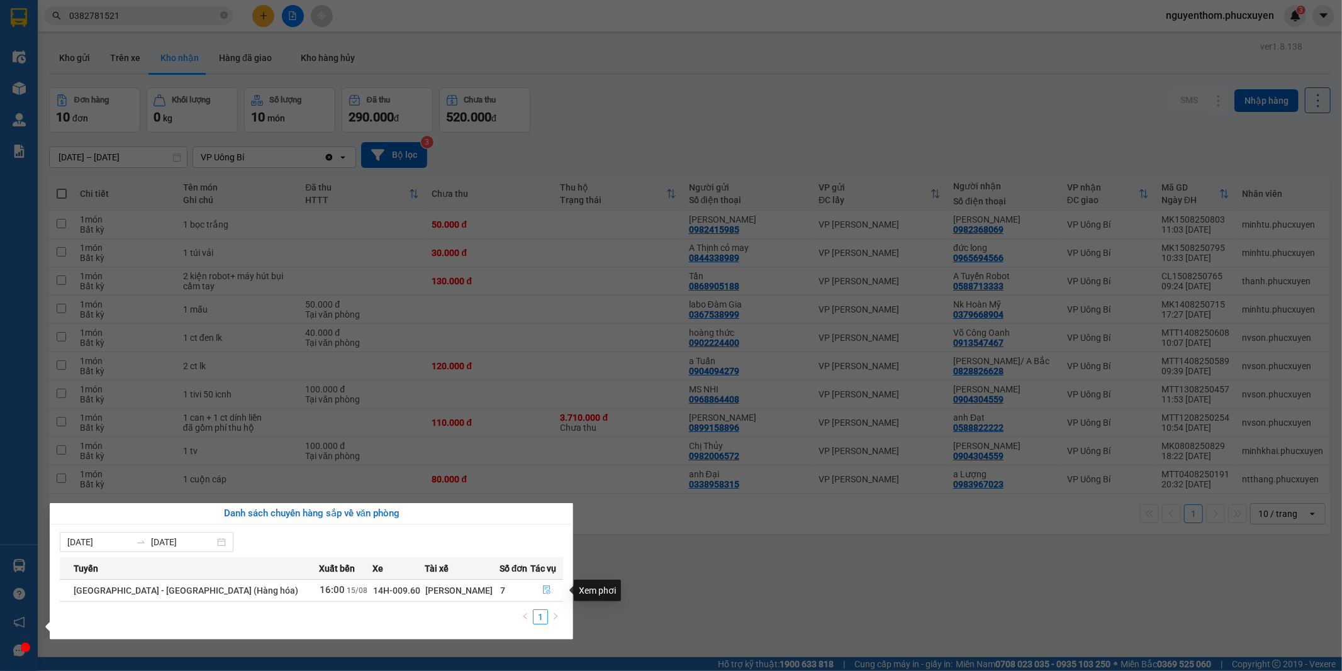
click at [544, 588] on icon "file-done" at bounding box center [546, 590] width 9 height 9
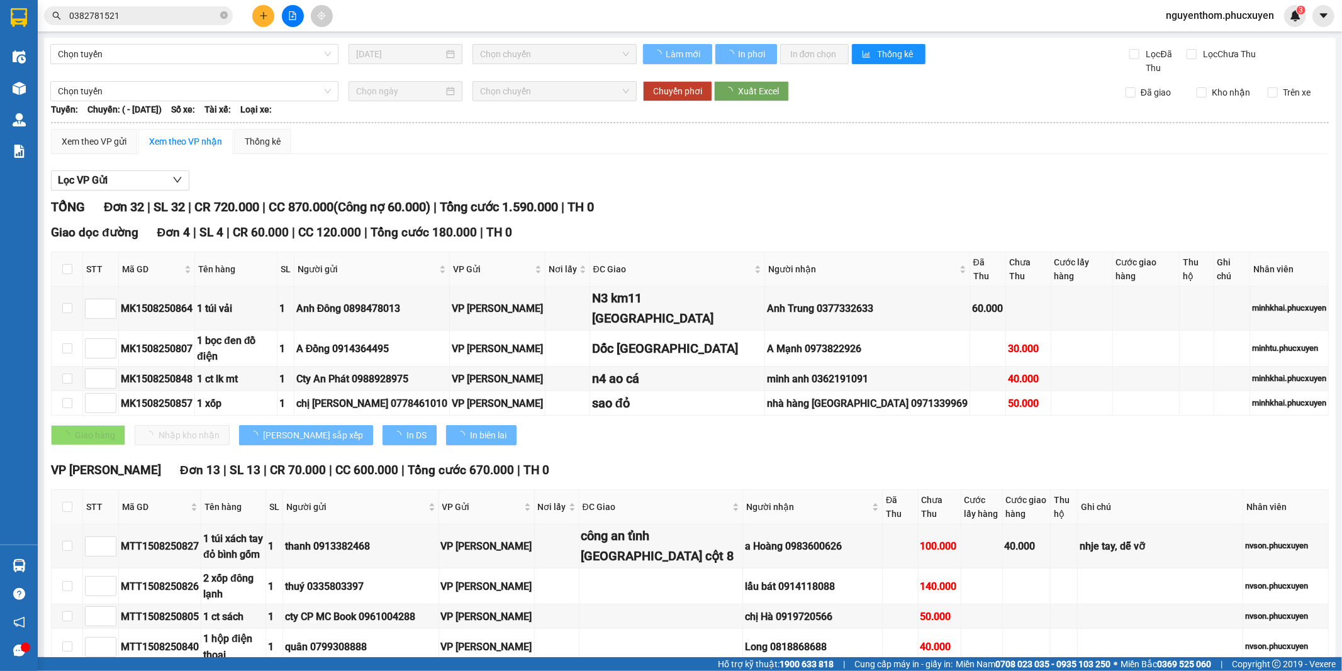
type input "3"
type input "2"
type input "5"
type input "1"
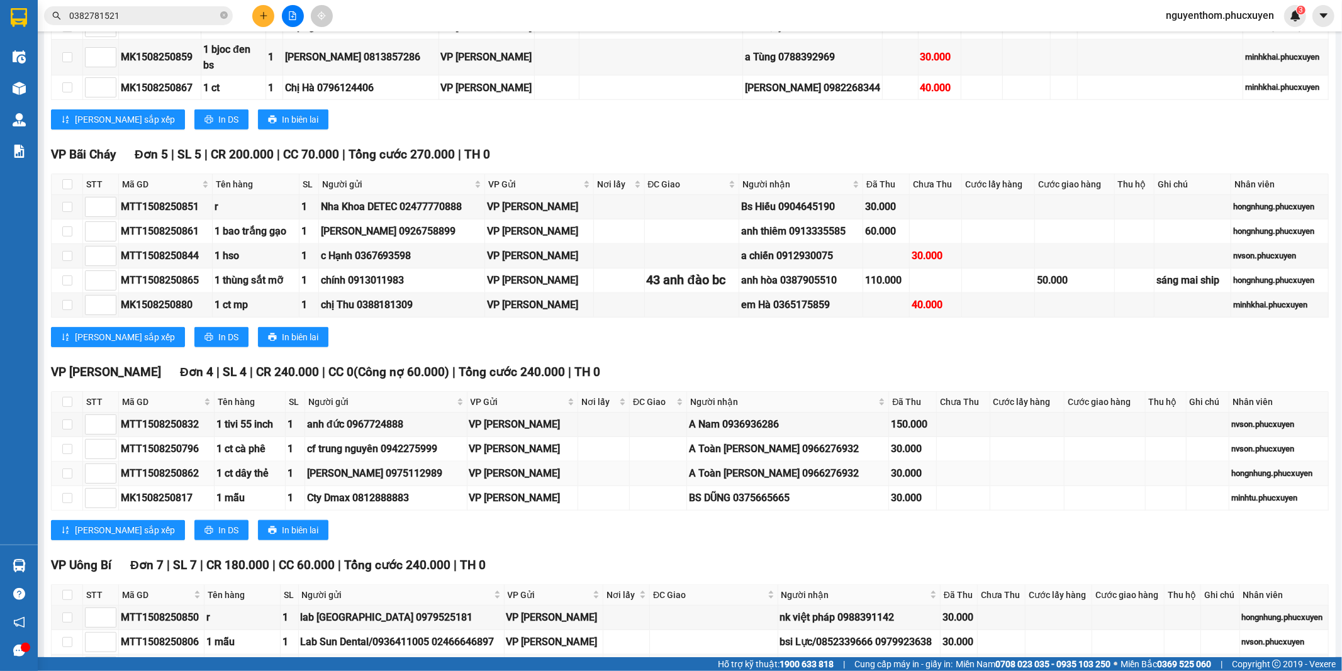
scroll to position [1051, 0]
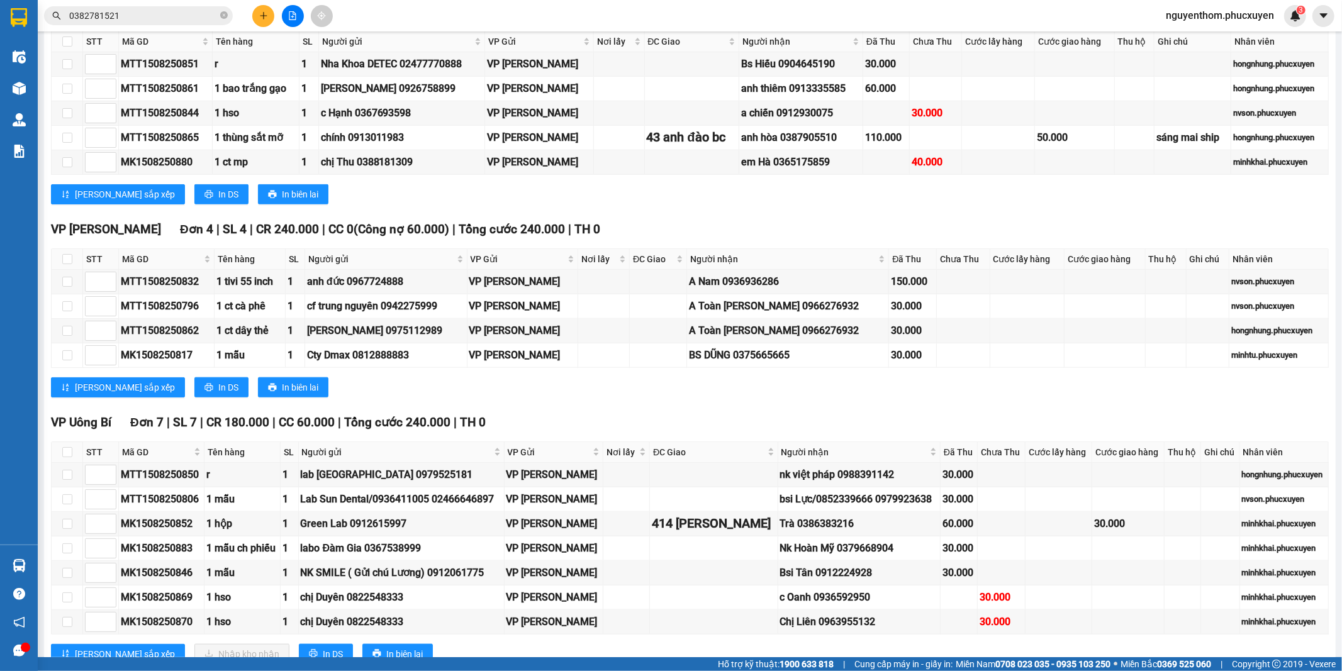
click at [917, 625] on div "VP [GEOGRAPHIC_DATA] 7 | SL 7 | CR 180.000 | CC 60.000 | Tổng cước 240.000 | TH…" at bounding box center [690, 543] width 1278 height 260
